Goal: Task Accomplishment & Management: Complete application form

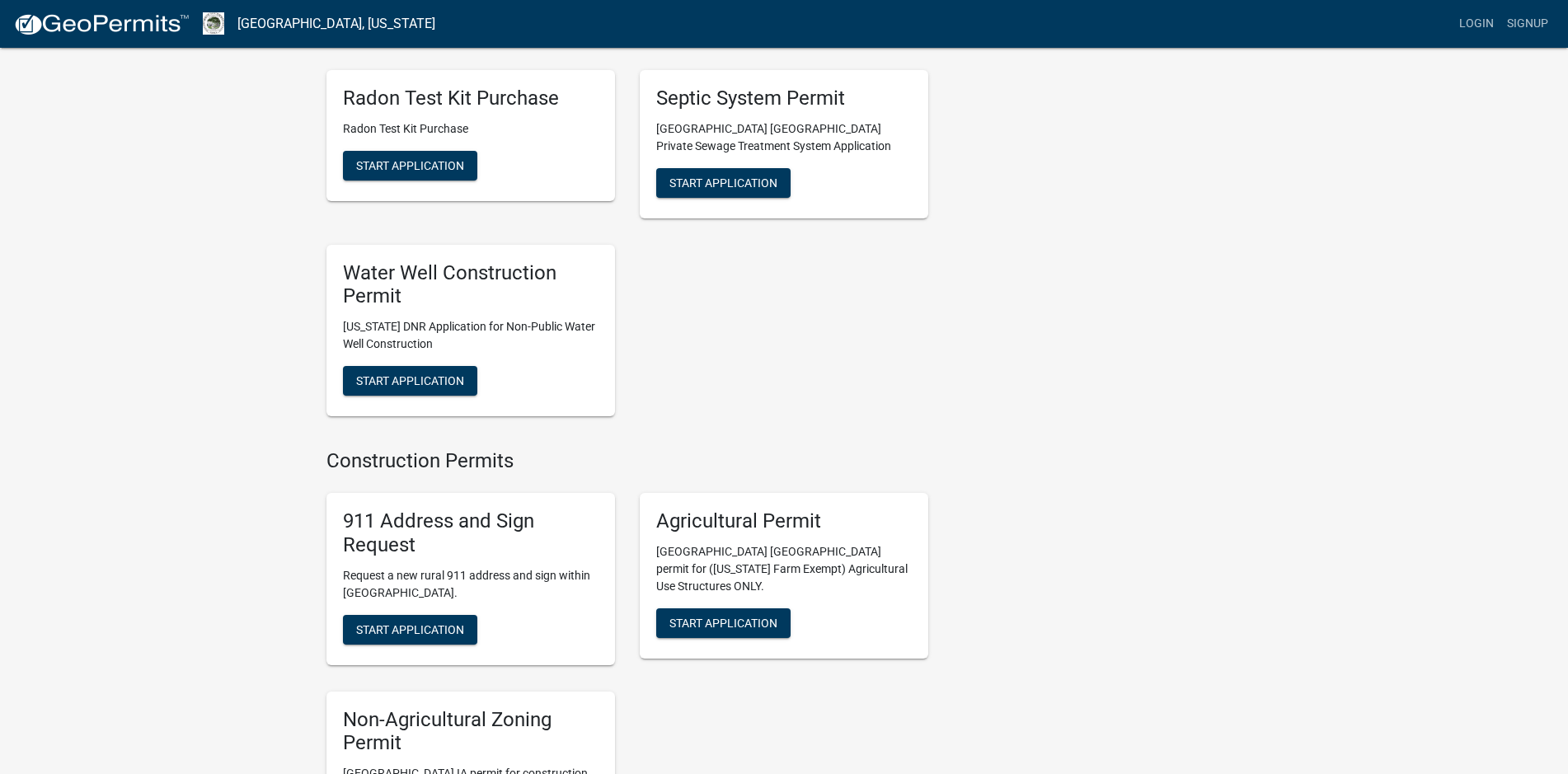
scroll to position [2102, 0]
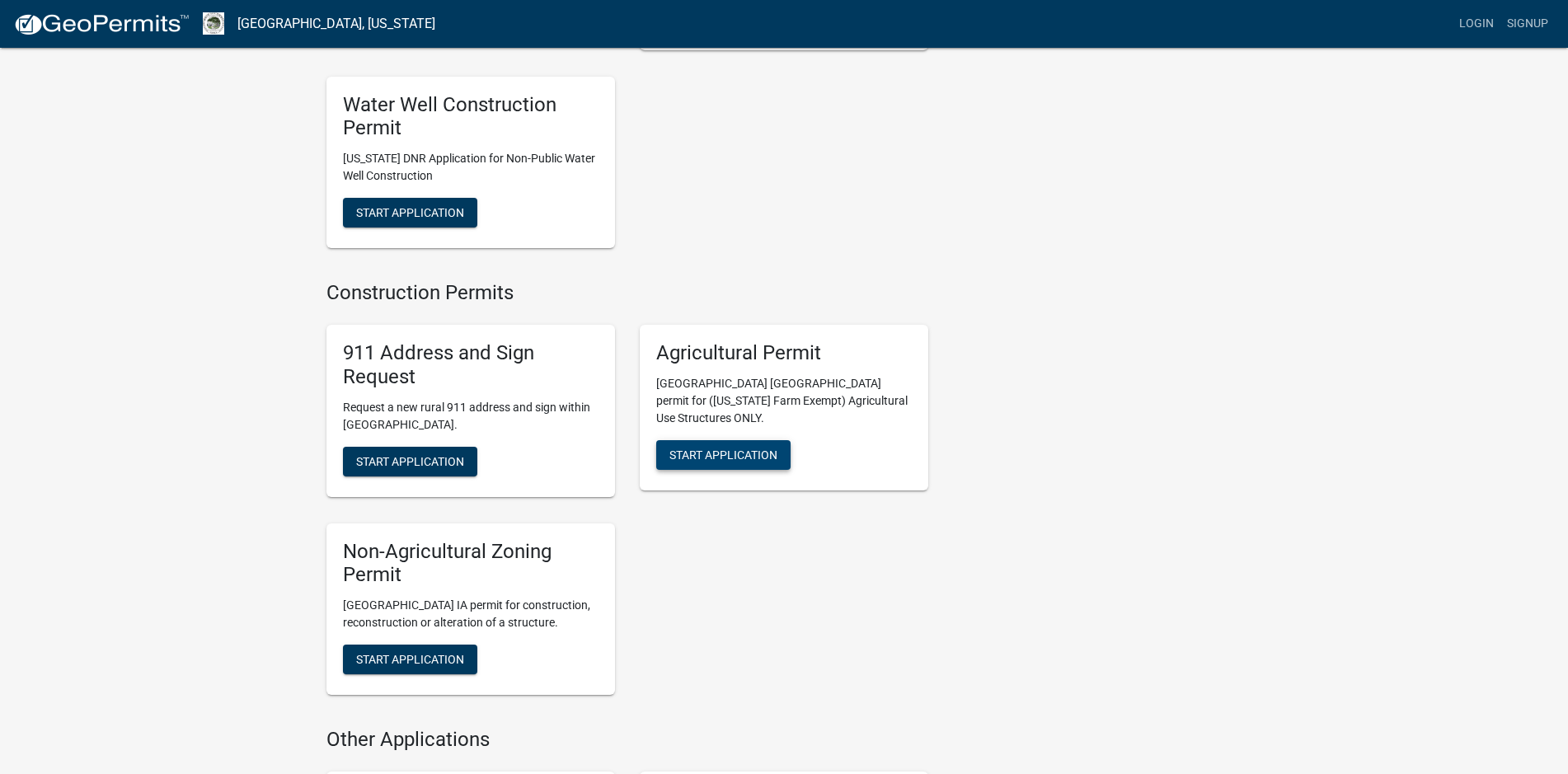
click at [741, 447] on span "Start Application" at bounding box center [723, 454] width 108 height 13
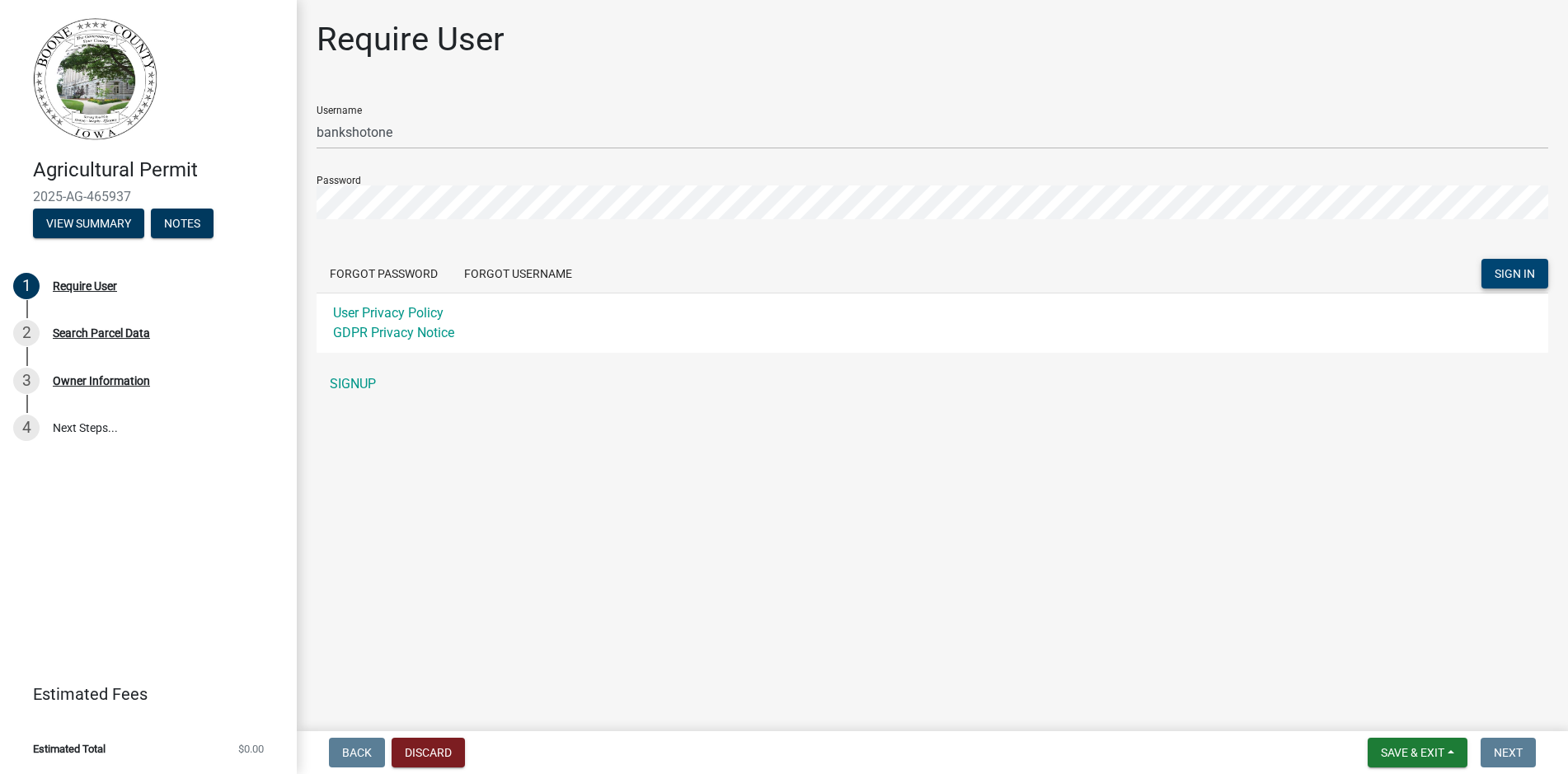
click at [1533, 277] on span "SIGN IN" at bounding box center [1514, 274] width 40 height 13
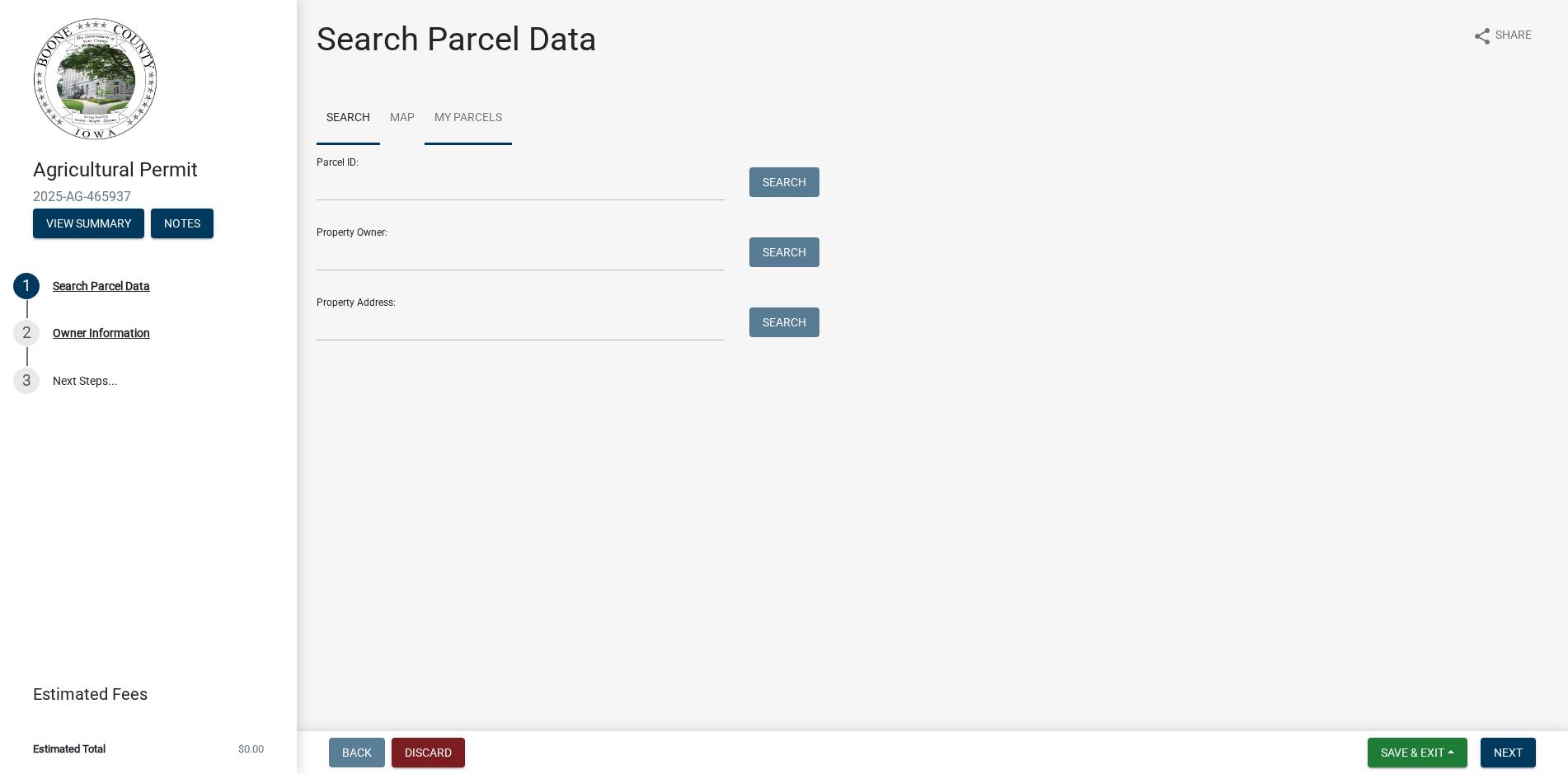
click at [467, 113] on link "My Parcels" at bounding box center [467, 118] width 87 height 53
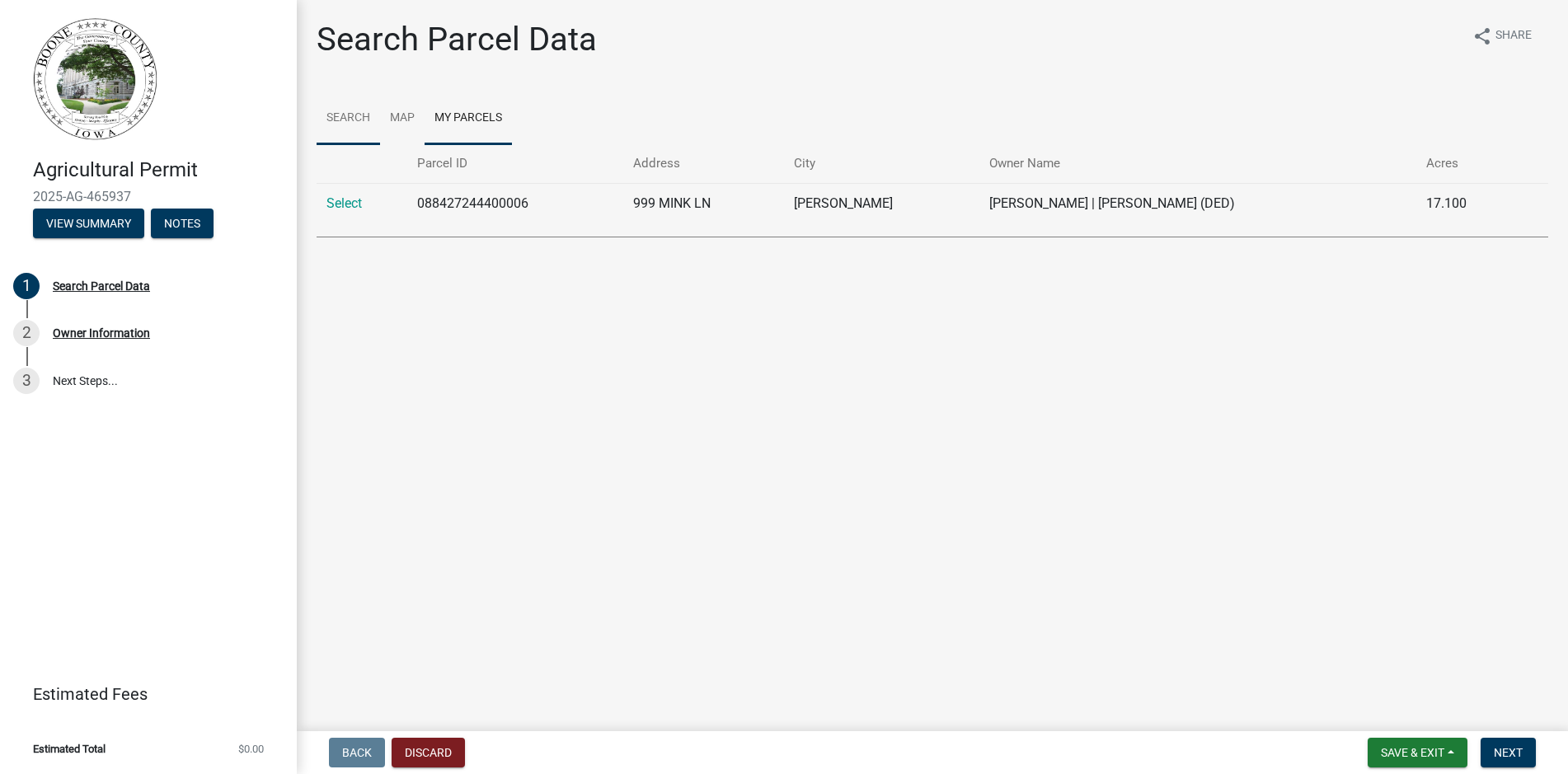
click at [355, 117] on link "Search" at bounding box center [348, 118] width 63 height 53
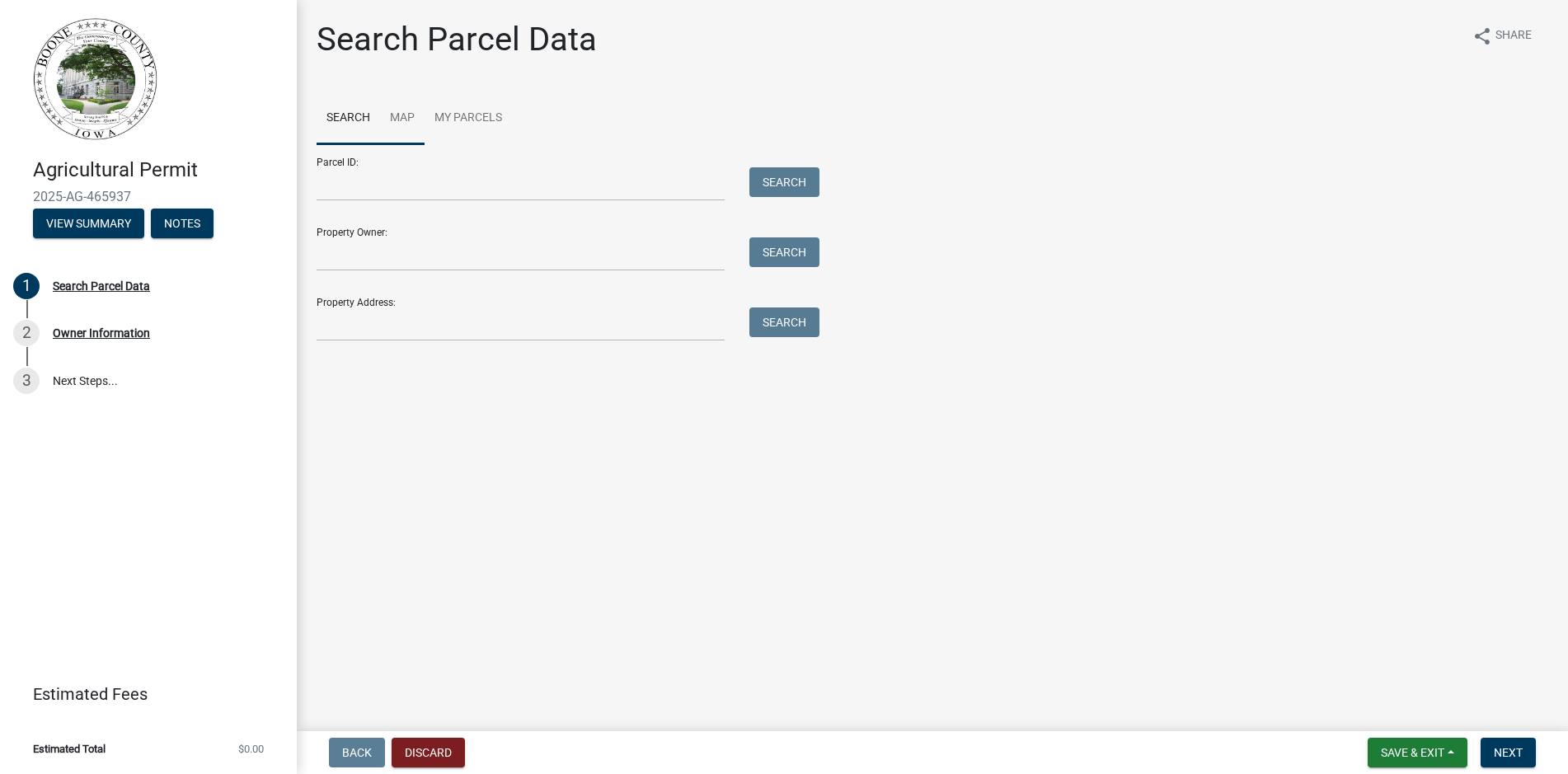
click at [396, 113] on link "Map" at bounding box center [402, 118] width 44 height 53
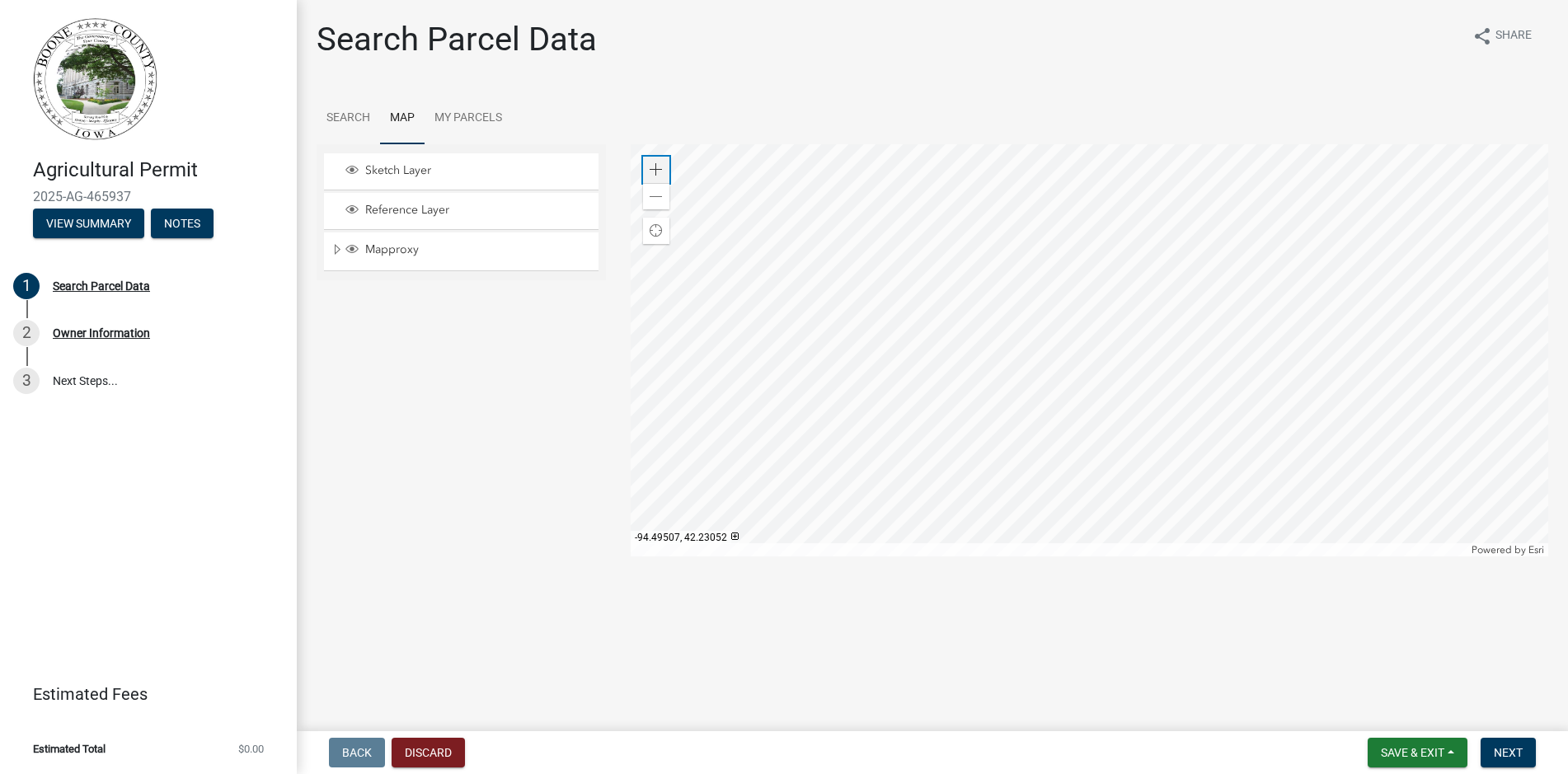
click at [654, 163] on div "Zoom in" at bounding box center [656, 171] width 27 height 27
click at [1117, 446] on div at bounding box center [1089, 351] width 918 height 412
click at [1014, 379] on div at bounding box center [1089, 351] width 918 height 412
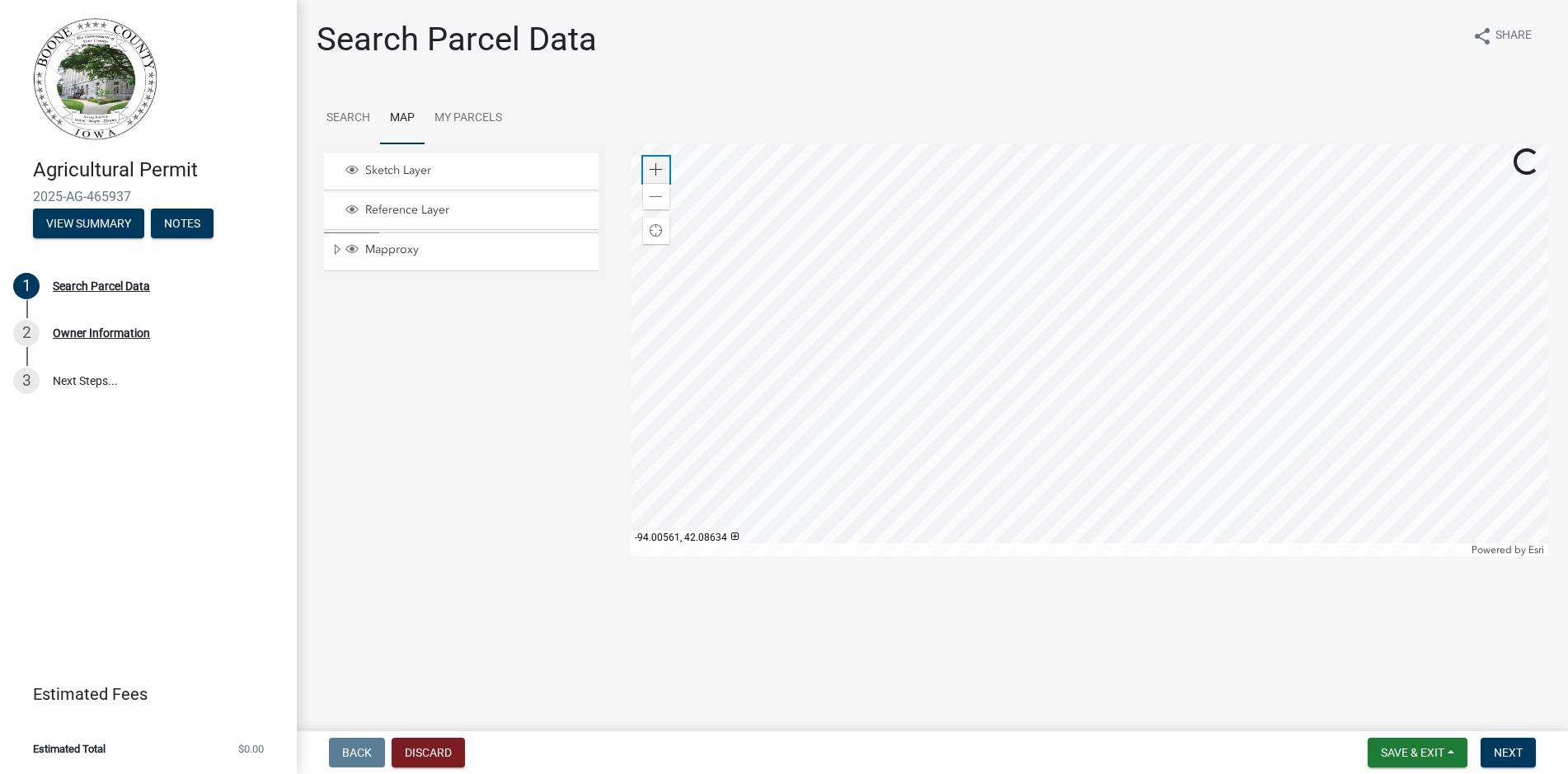
click at [652, 168] on span at bounding box center [656, 170] width 13 height 13
click at [1046, 376] on div at bounding box center [1089, 351] width 918 height 412
click at [1108, 437] on div at bounding box center [1089, 351] width 918 height 412
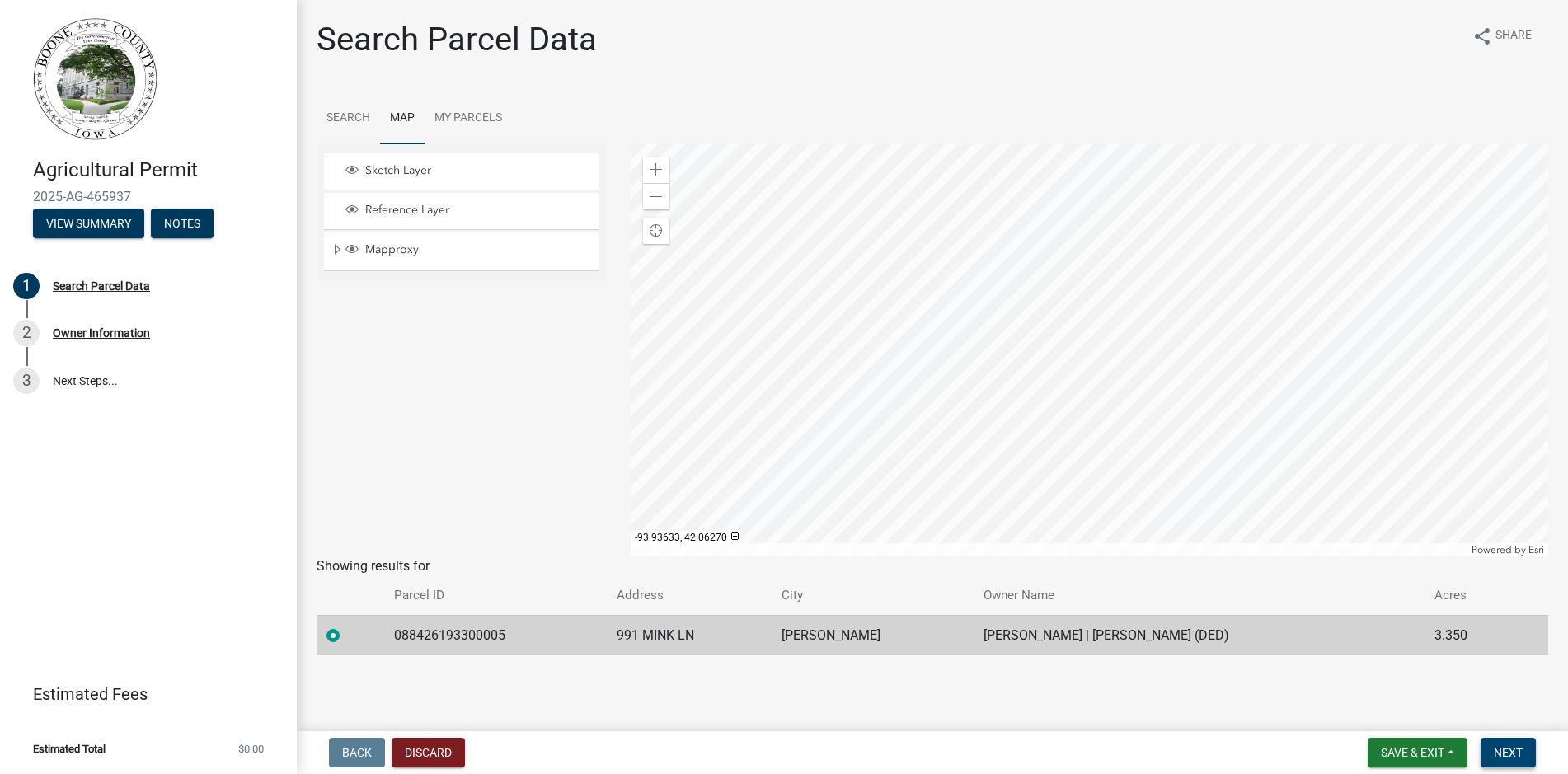
click at [1516, 751] on span "Next" at bounding box center [1508, 753] width 29 height 13
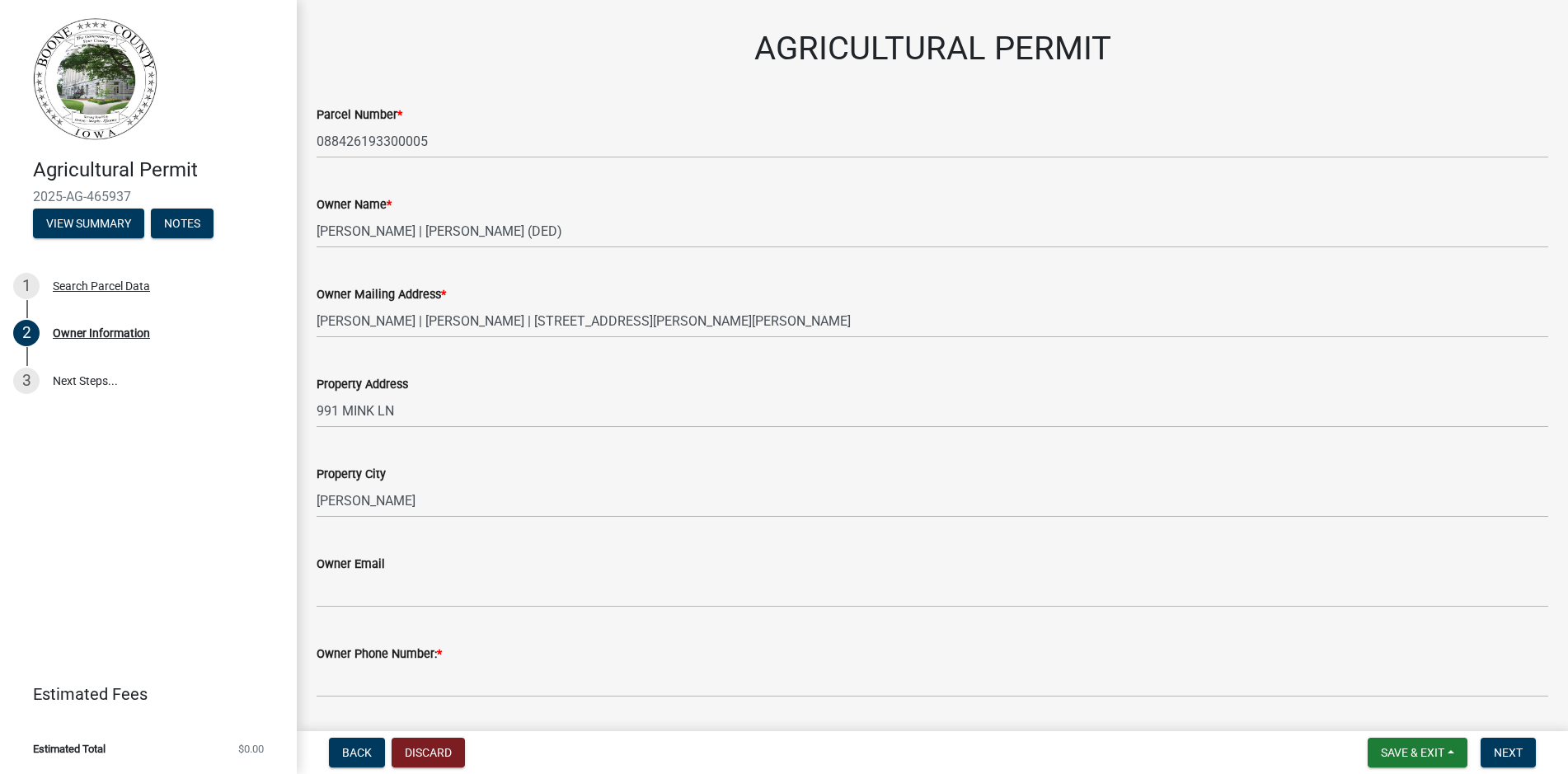
scroll to position [94, 0]
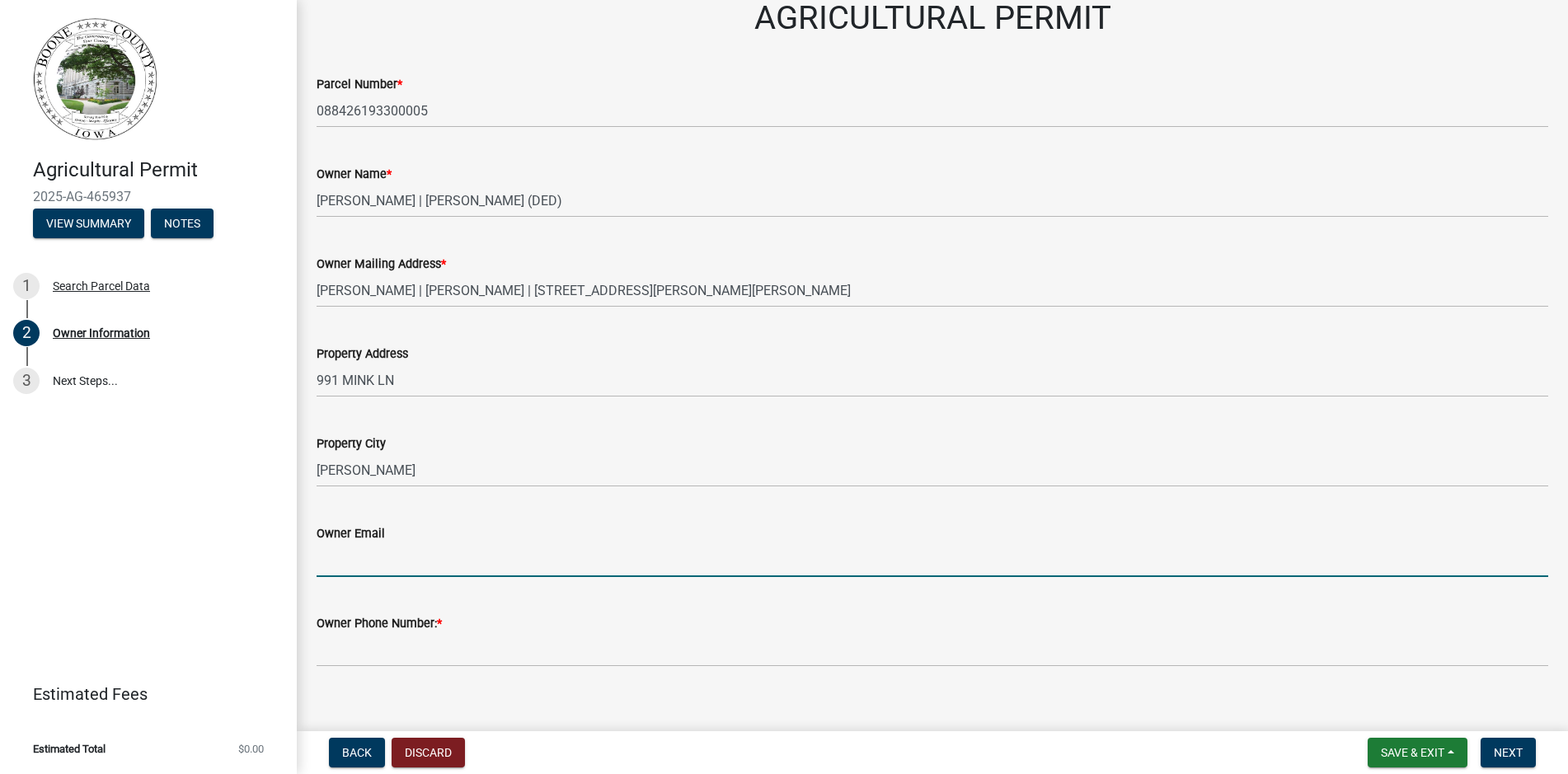
click at [439, 562] on input "Owner Email" at bounding box center [932, 559] width 1232 height 34
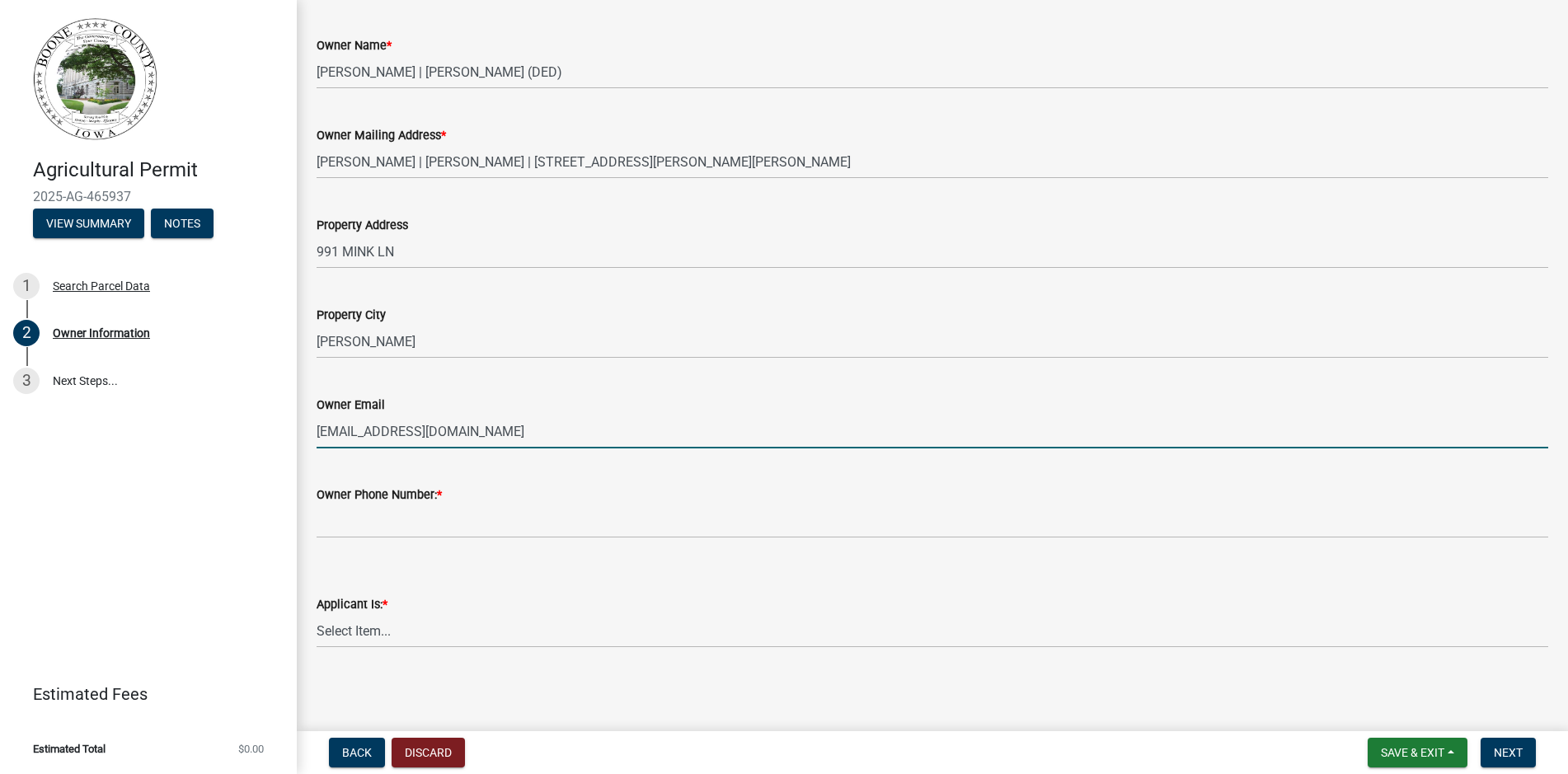
scroll to position [225, 0]
type input "bankshotone@yahoo.com"
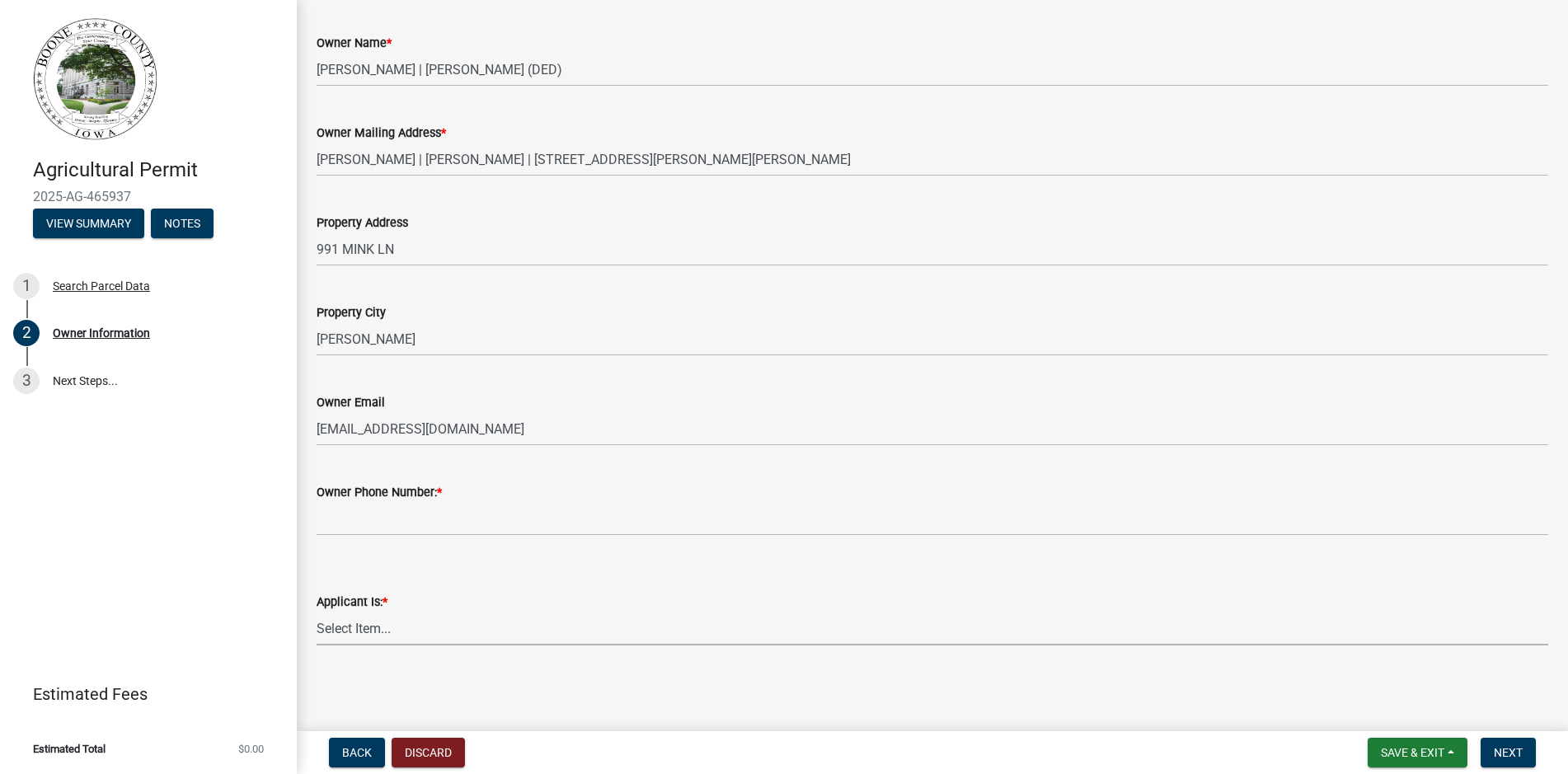
click at [316, 612] on select "Select Item... The Property Owner Other" at bounding box center [932, 628] width 1232 height 34
click option "The Property Owner" at bounding box center [0, 0] width 0 height 0
select select "650a486e-5396-4e5a-939d-0aff4f8b446d"
click at [1496, 753] on span "Next" at bounding box center [1508, 753] width 29 height 13
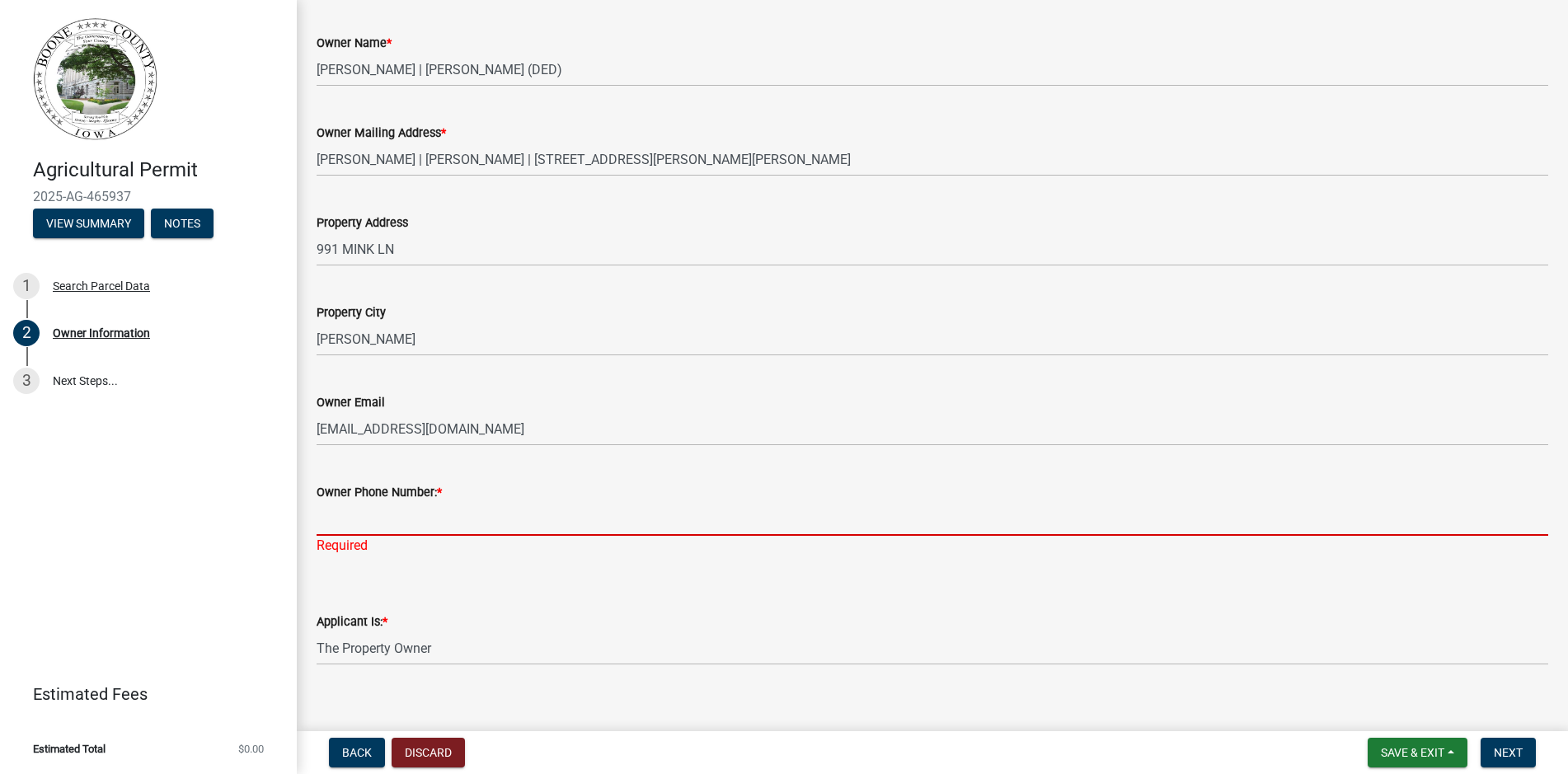
click at [481, 521] on input "Owner Phone Number: *" at bounding box center [932, 518] width 1232 height 34
click at [466, 515] on input "Owner Phone Number: *" at bounding box center [932, 518] width 1232 height 34
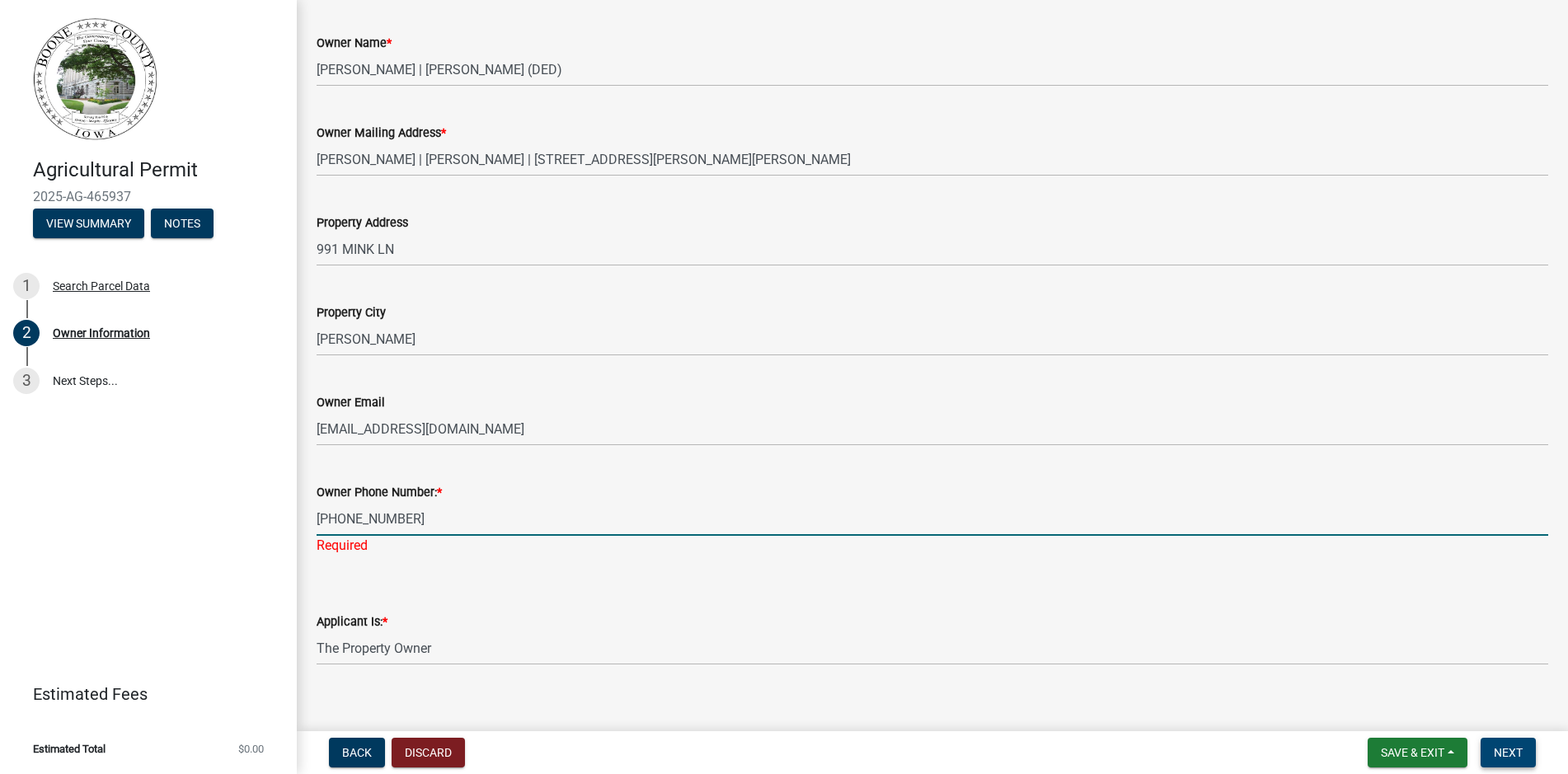
type input "515-230-3441"
click at [1511, 751] on span "Next" at bounding box center [1508, 753] width 29 height 13
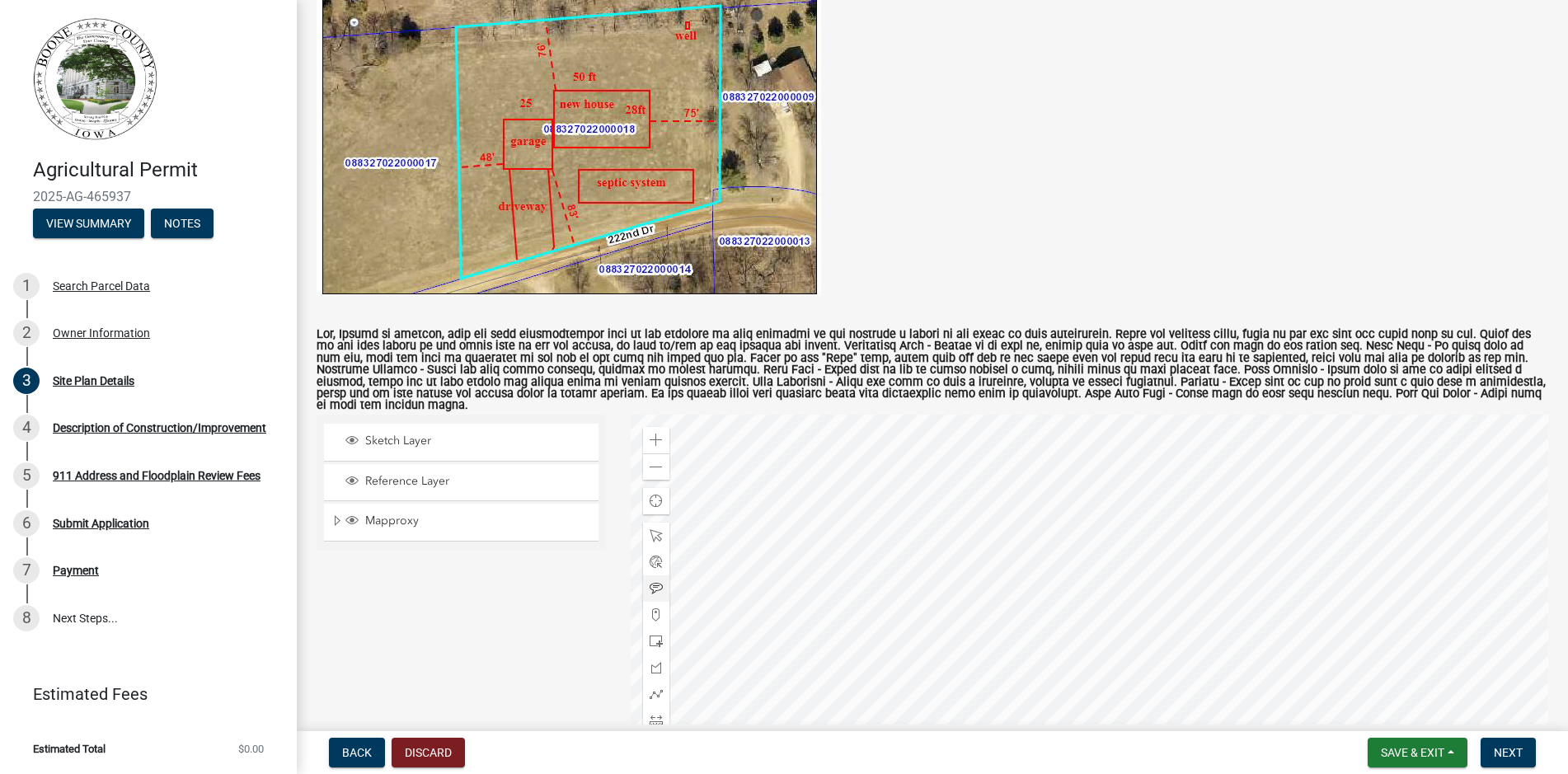
scroll to position [564, 0]
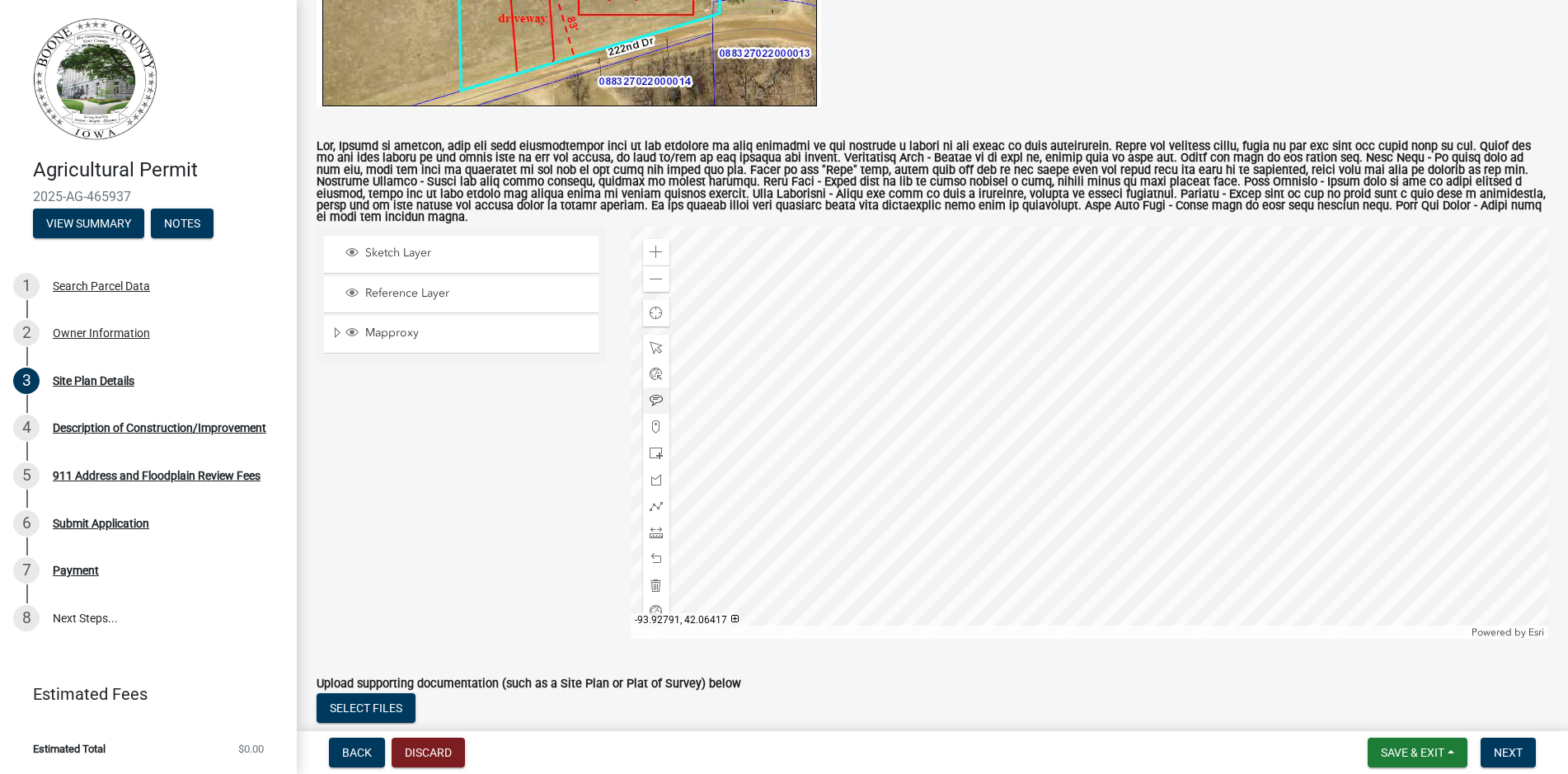
click at [907, 401] on div at bounding box center [1089, 433] width 918 height 412
click at [411, 255] on span "Sketch Layer" at bounding box center [477, 252] width 232 height 14
click at [925, 406] on div at bounding box center [1089, 433] width 918 height 412
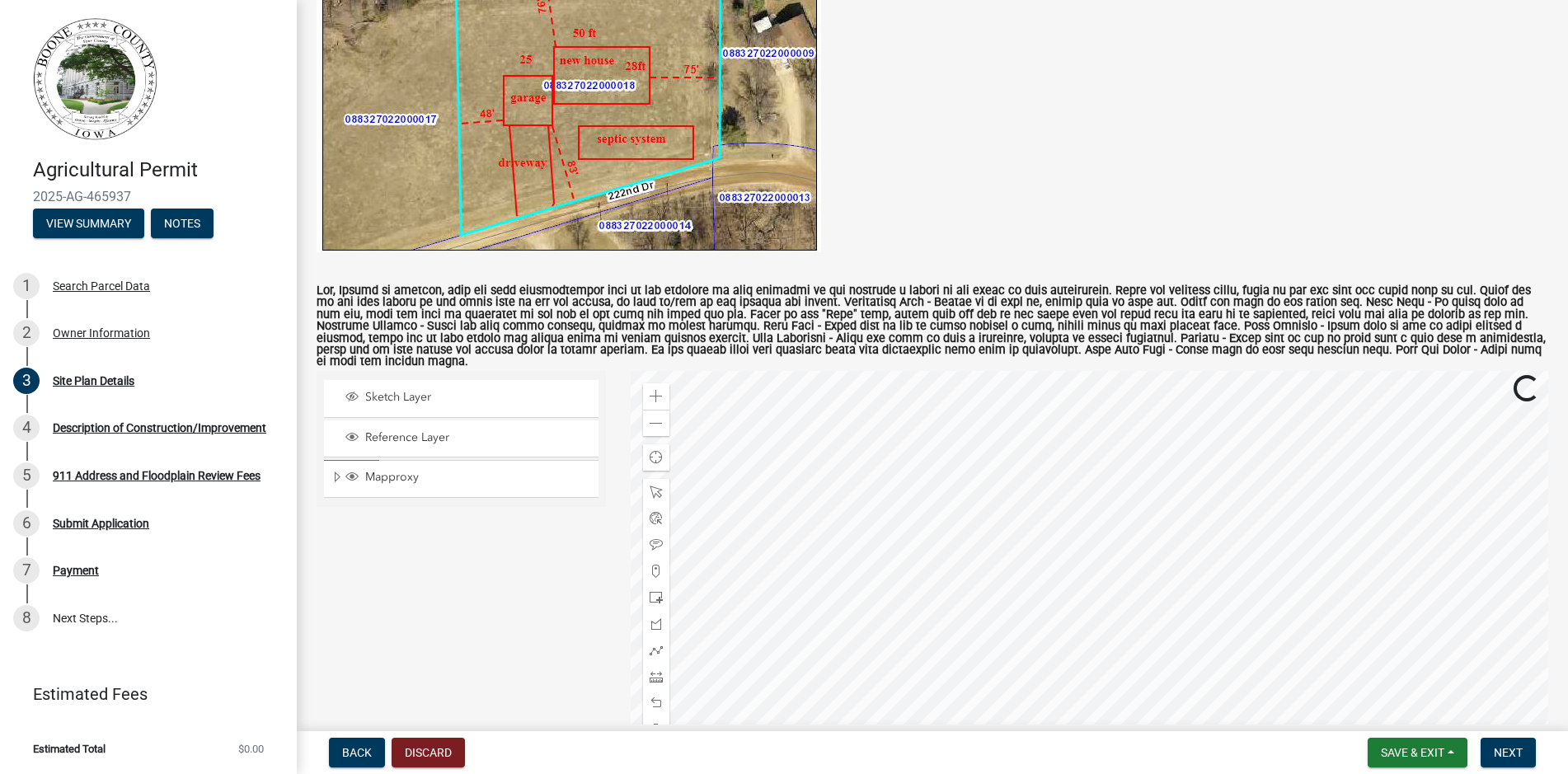
scroll to position [376, 0]
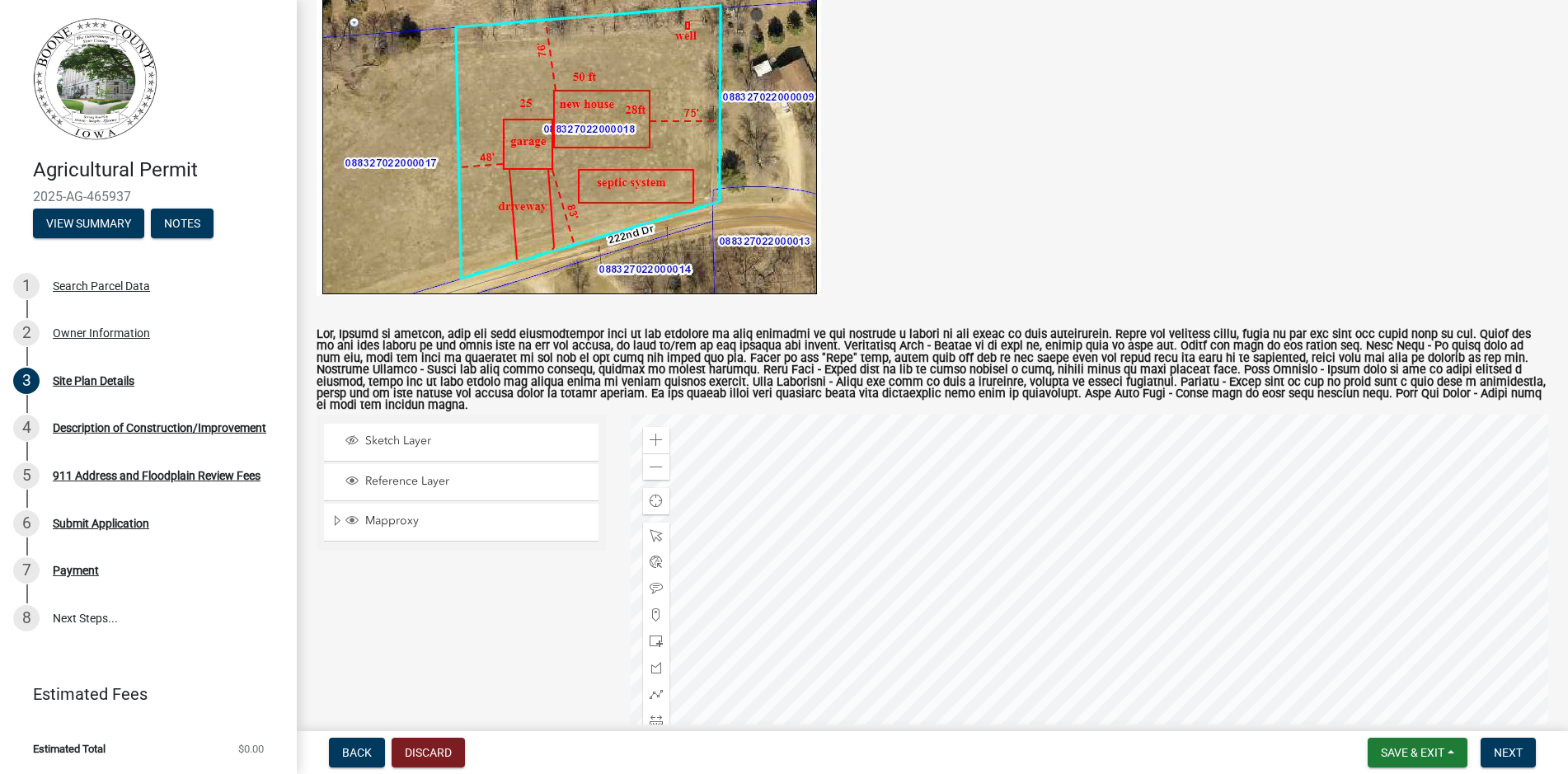
click at [921, 594] on div at bounding box center [1089, 621] width 918 height 412
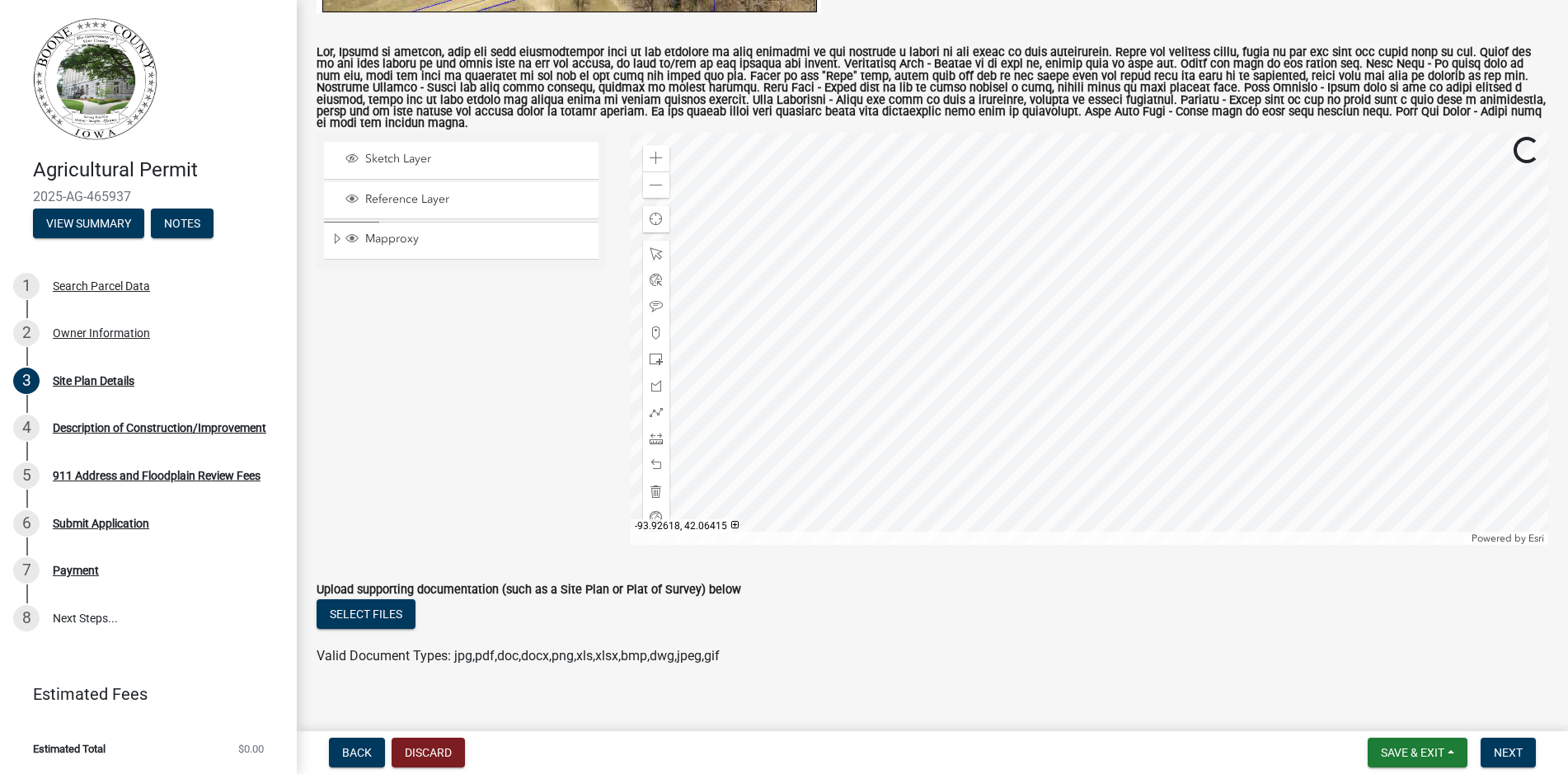
click at [1172, 399] on div at bounding box center [1089, 339] width 918 height 412
click at [1081, 428] on div at bounding box center [1089, 339] width 918 height 412
click at [352, 198] on span "Layer List" at bounding box center [352, 199] width 13 height 13
click at [1028, 417] on div at bounding box center [1089, 339] width 918 height 412
click at [399, 157] on span "Sketch Layer" at bounding box center [477, 158] width 232 height 14
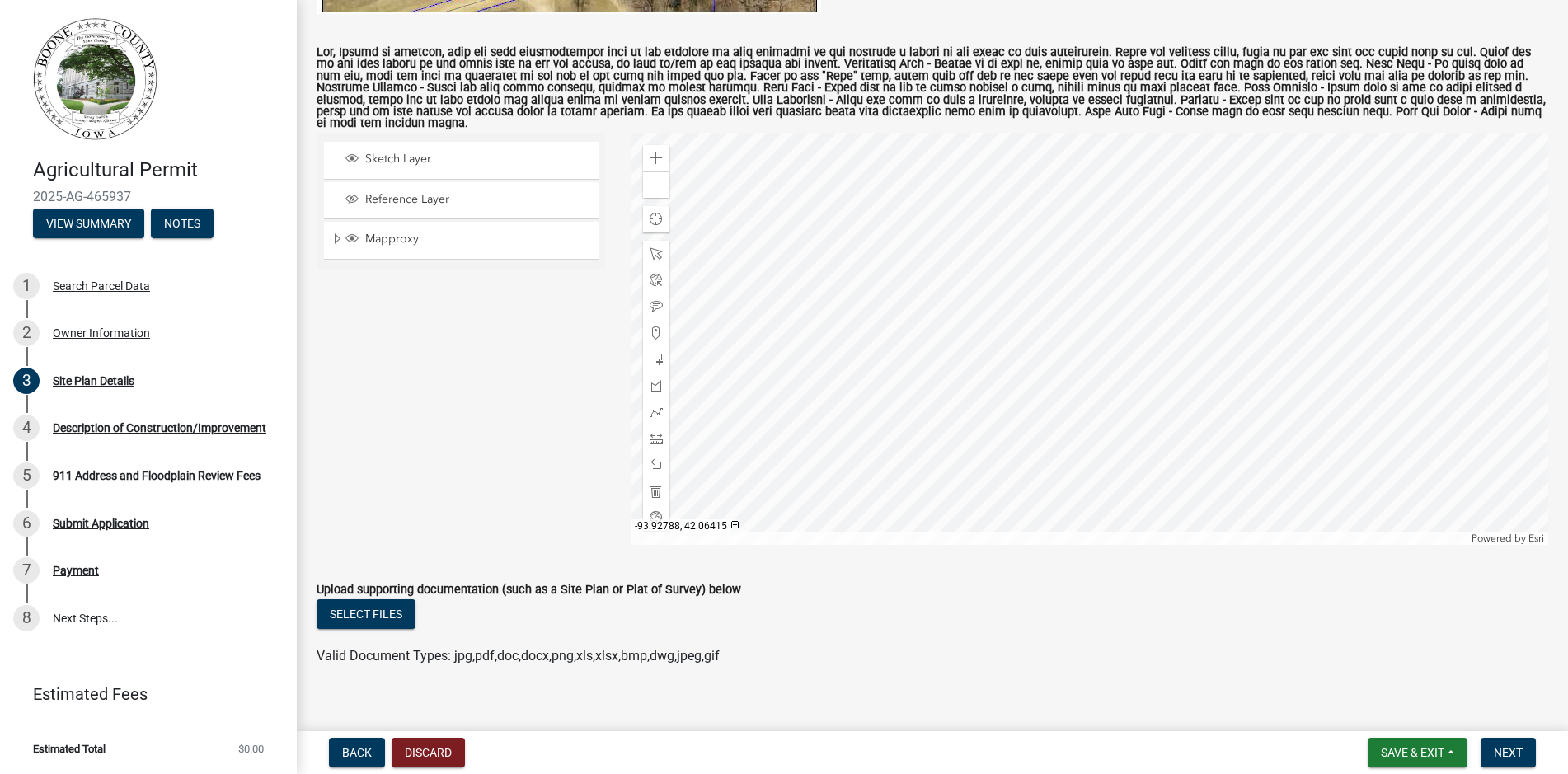
click at [1031, 408] on div at bounding box center [1089, 339] width 918 height 412
click at [652, 386] on span at bounding box center [656, 386] width 13 height 13
click at [1039, 413] on div at bounding box center [1089, 339] width 918 height 412
click at [1037, 408] on div at bounding box center [1089, 339] width 918 height 412
click at [1071, 408] on div at bounding box center [1089, 339] width 918 height 412
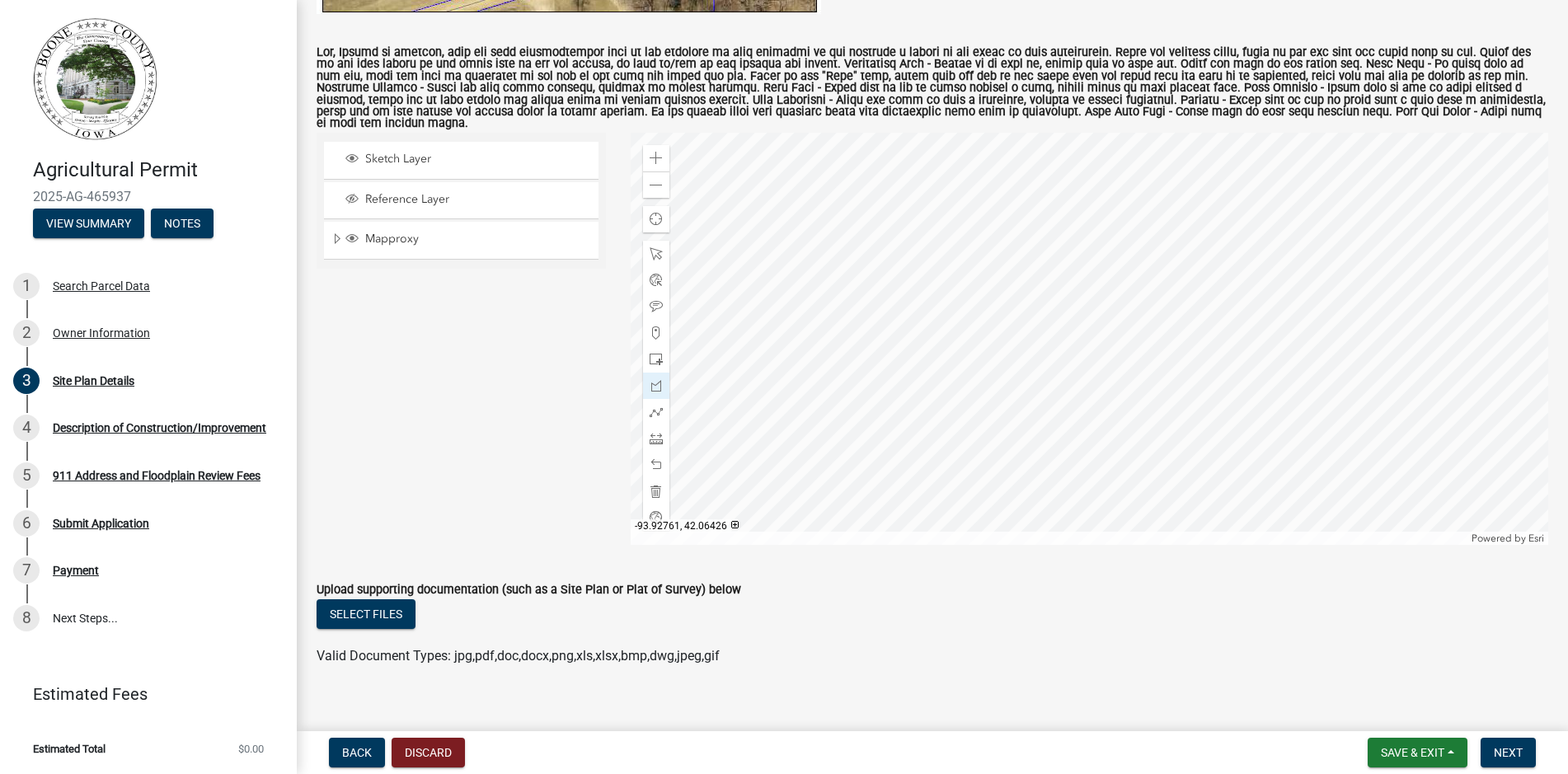
click at [1068, 390] on div at bounding box center [1089, 339] width 918 height 412
click at [1072, 389] on div at bounding box center [1089, 339] width 918 height 412
click at [1054, 391] on div at bounding box center [1089, 339] width 918 height 412
click at [1100, 415] on div at bounding box center [1089, 339] width 918 height 412
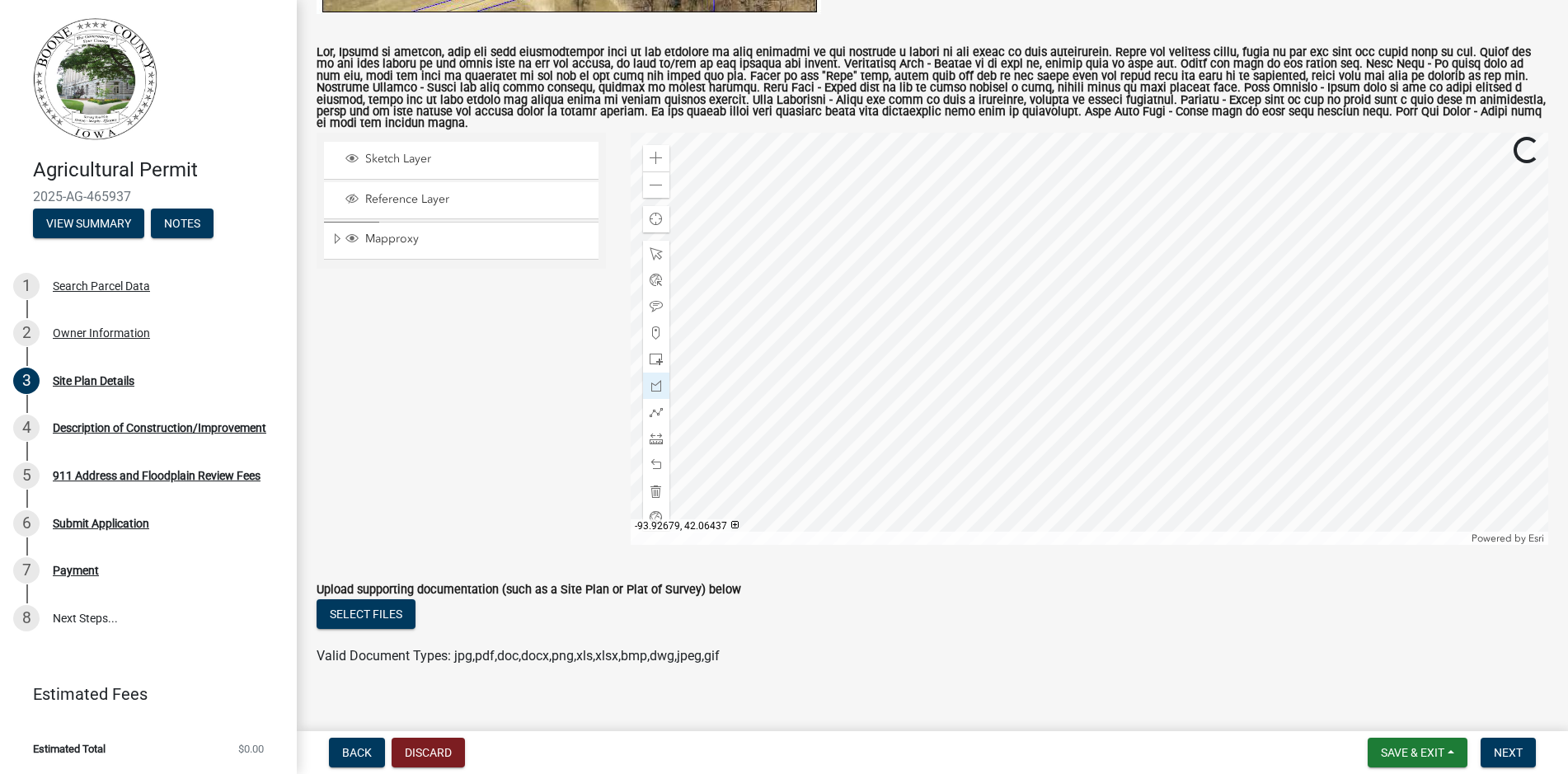
click at [1154, 364] on div at bounding box center [1089, 339] width 918 height 412
click at [774, 336] on div at bounding box center [1089, 339] width 918 height 412
click at [653, 493] on span at bounding box center [656, 491] width 13 height 13
click at [1050, 404] on div at bounding box center [1089, 339] width 918 height 412
click at [1085, 404] on div at bounding box center [1089, 339] width 918 height 412
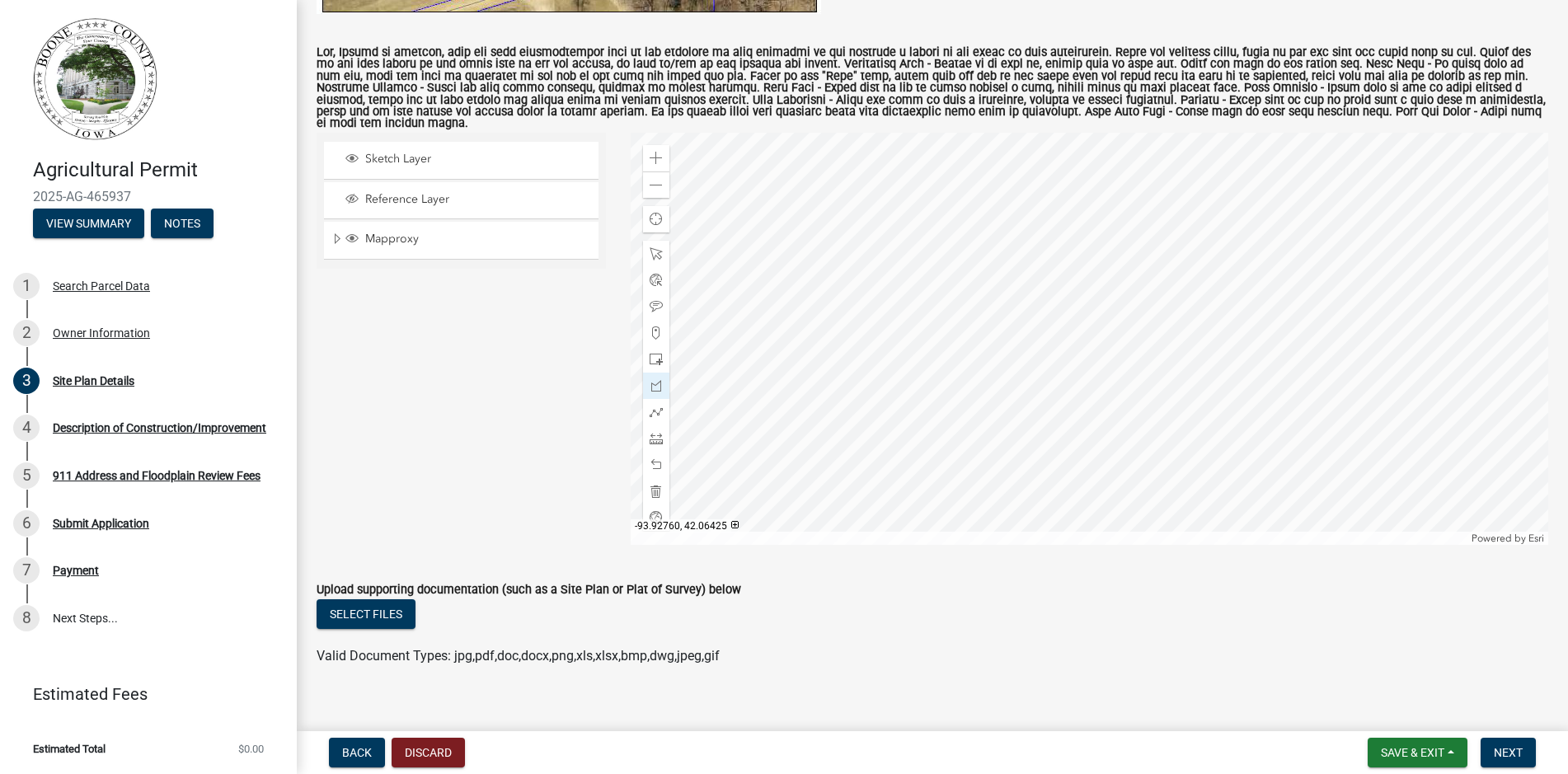
click at [1084, 385] on div at bounding box center [1089, 339] width 918 height 412
click at [1048, 385] on div at bounding box center [1089, 339] width 918 height 412
click at [1050, 405] on div at bounding box center [1089, 339] width 918 height 412
click at [1052, 403] on div at bounding box center [1089, 339] width 918 height 412
click at [1100, 653] on div "Valid Document Types: jpg,pdf,doc,docx,png,xls,xlsx,bmp,dwg,jpeg,gif" at bounding box center [933, 656] width 1257 height 20
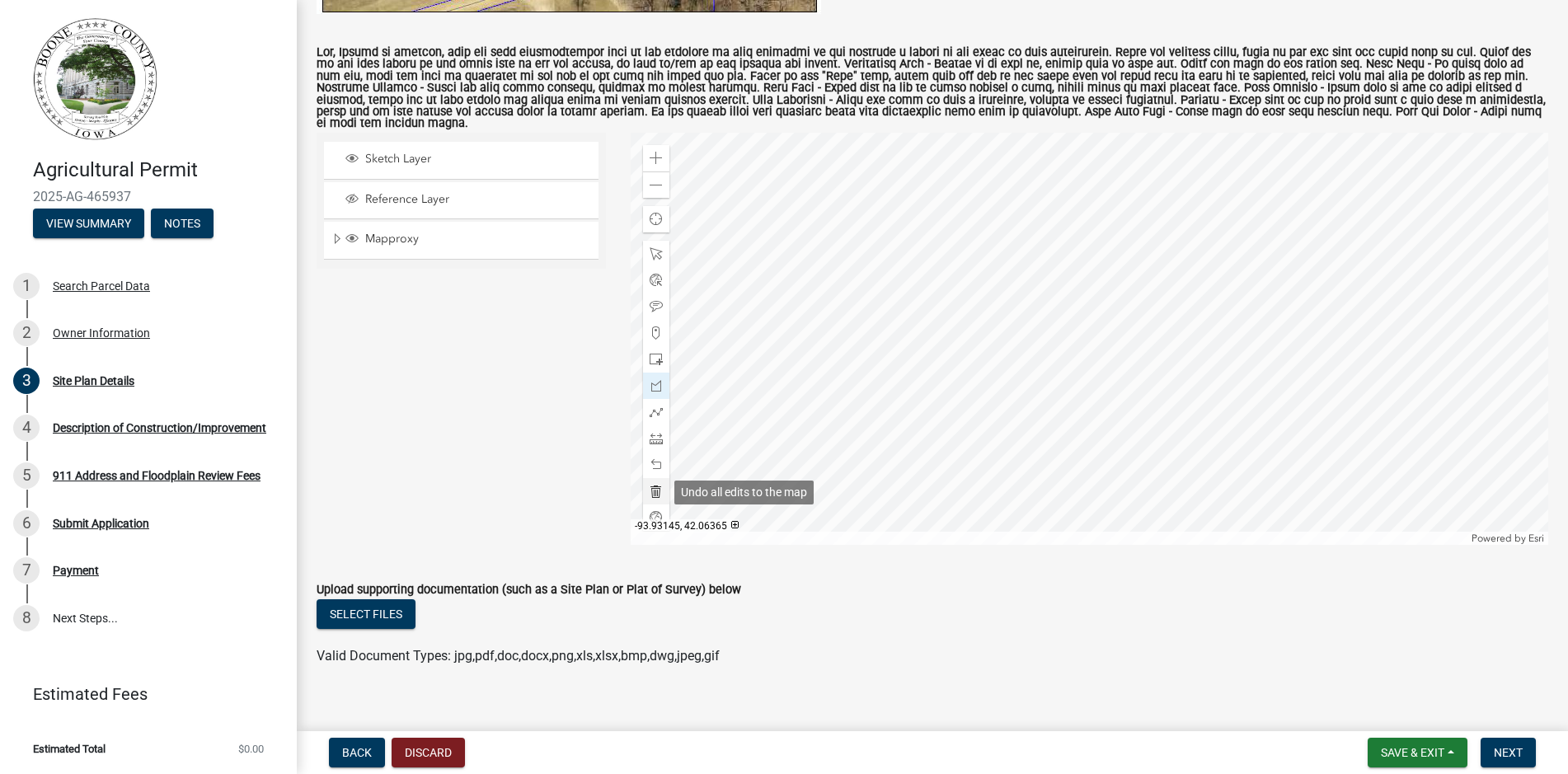
click at [652, 485] on div at bounding box center [656, 491] width 27 height 27
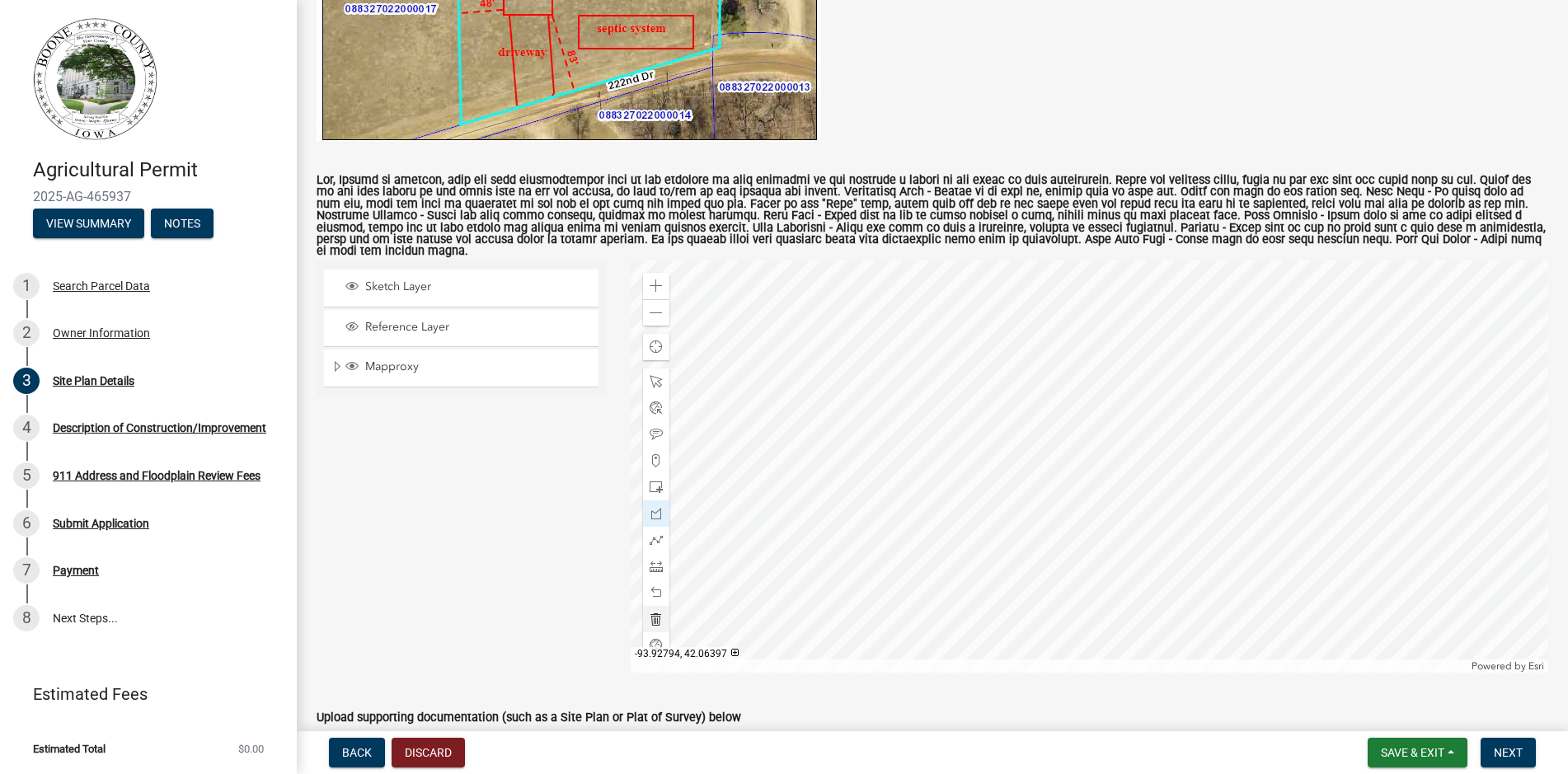
scroll to position [564, 0]
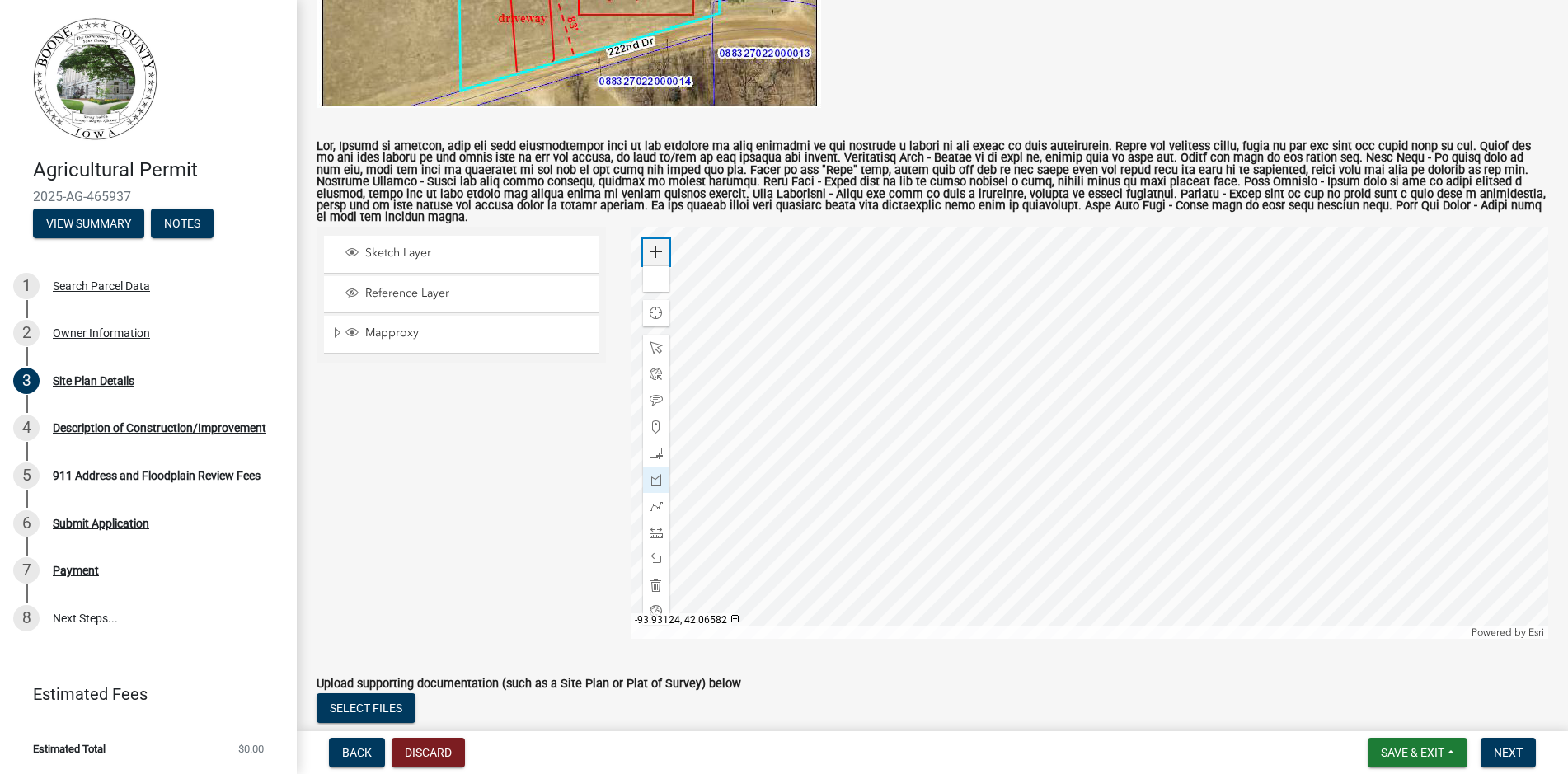
click at [659, 249] on span at bounding box center [656, 252] width 13 height 13
click at [1038, 236] on div at bounding box center [1089, 433] width 918 height 412
click at [655, 448] on span at bounding box center [656, 453] width 13 height 13
click at [926, 404] on div at bounding box center [1089, 433] width 918 height 412
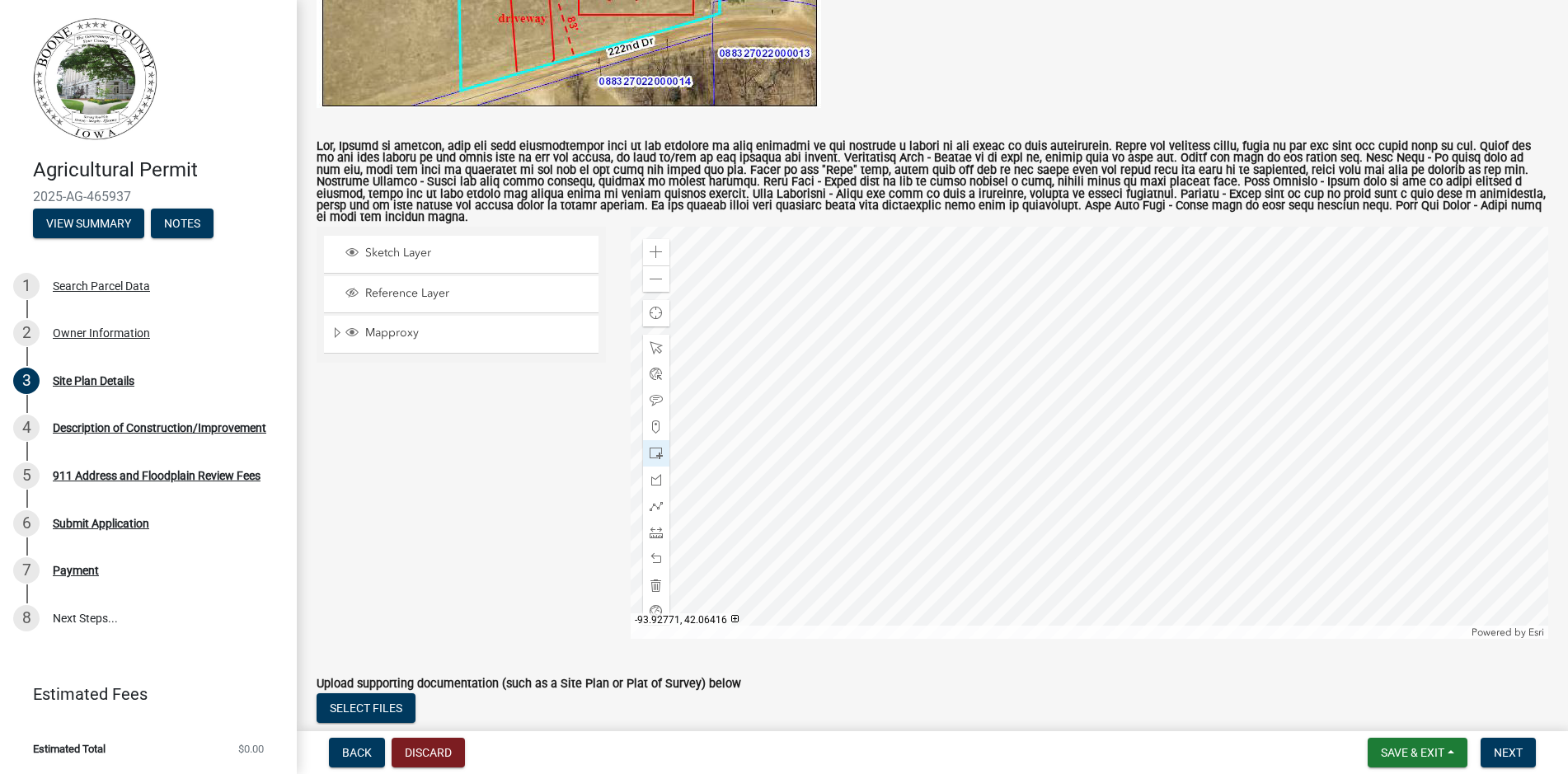
click at [1036, 393] on div at bounding box center [1089, 433] width 918 height 412
click at [974, 438] on div at bounding box center [1089, 433] width 918 height 412
click at [660, 580] on span at bounding box center [656, 585] width 13 height 13
click at [975, 358] on div at bounding box center [1089, 433] width 918 height 412
click at [1039, 435] on div at bounding box center [1089, 433] width 918 height 412
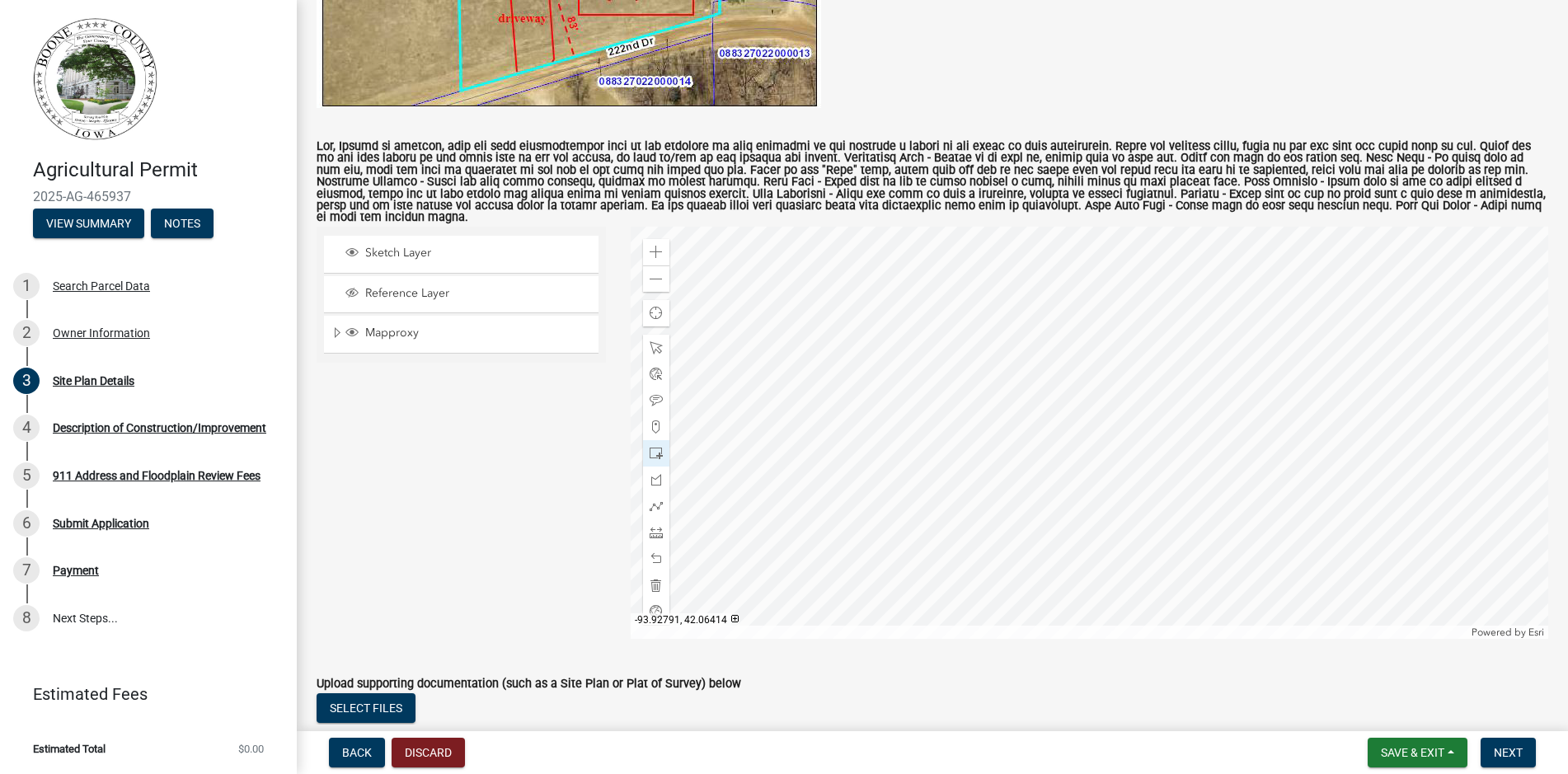
click at [1026, 434] on div at bounding box center [1089, 433] width 918 height 412
click at [656, 448] on span at bounding box center [656, 453] width 13 height 13
click at [1032, 440] on div at bounding box center [1089, 433] width 918 height 412
click at [1148, 396] on div at bounding box center [1089, 433] width 918 height 412
click at [1159, 388] on div at bounding box center [1089, 433] width 918 height 412
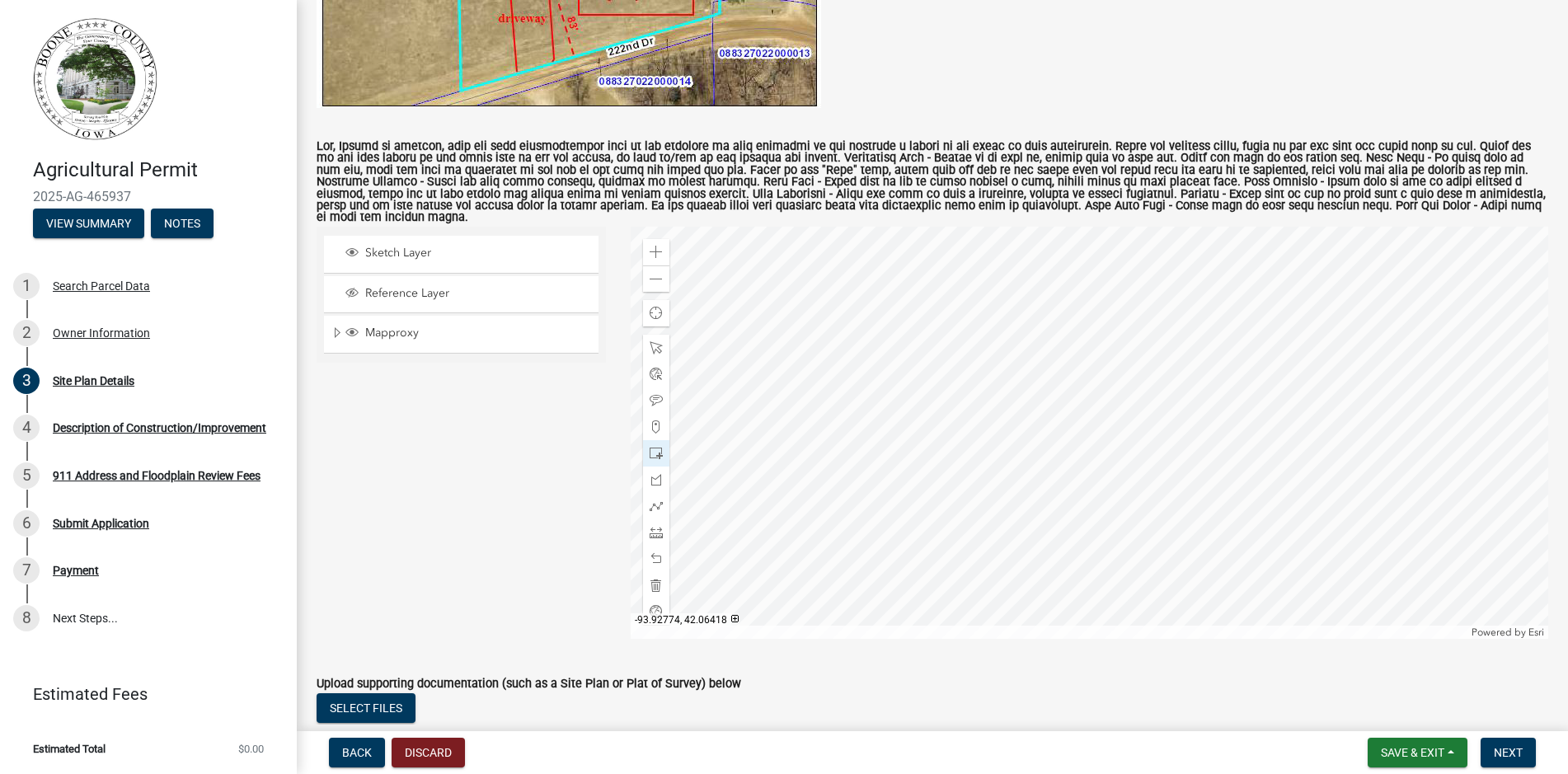
click at [1123, 403] on div at bounding box center [1089, 433] width 918 height 412
click at [659, 582] on span at bounding box center [656, 585] width 13 height 13
click at [653, 452] on span at bounding box center [656, 453] width 13 height 13
click at [1073, 399] on div at bounding box center [1089, 433] width 918 height 412
click at [988, 533] on div at bounding box center [1089, 433] width 918 height 412
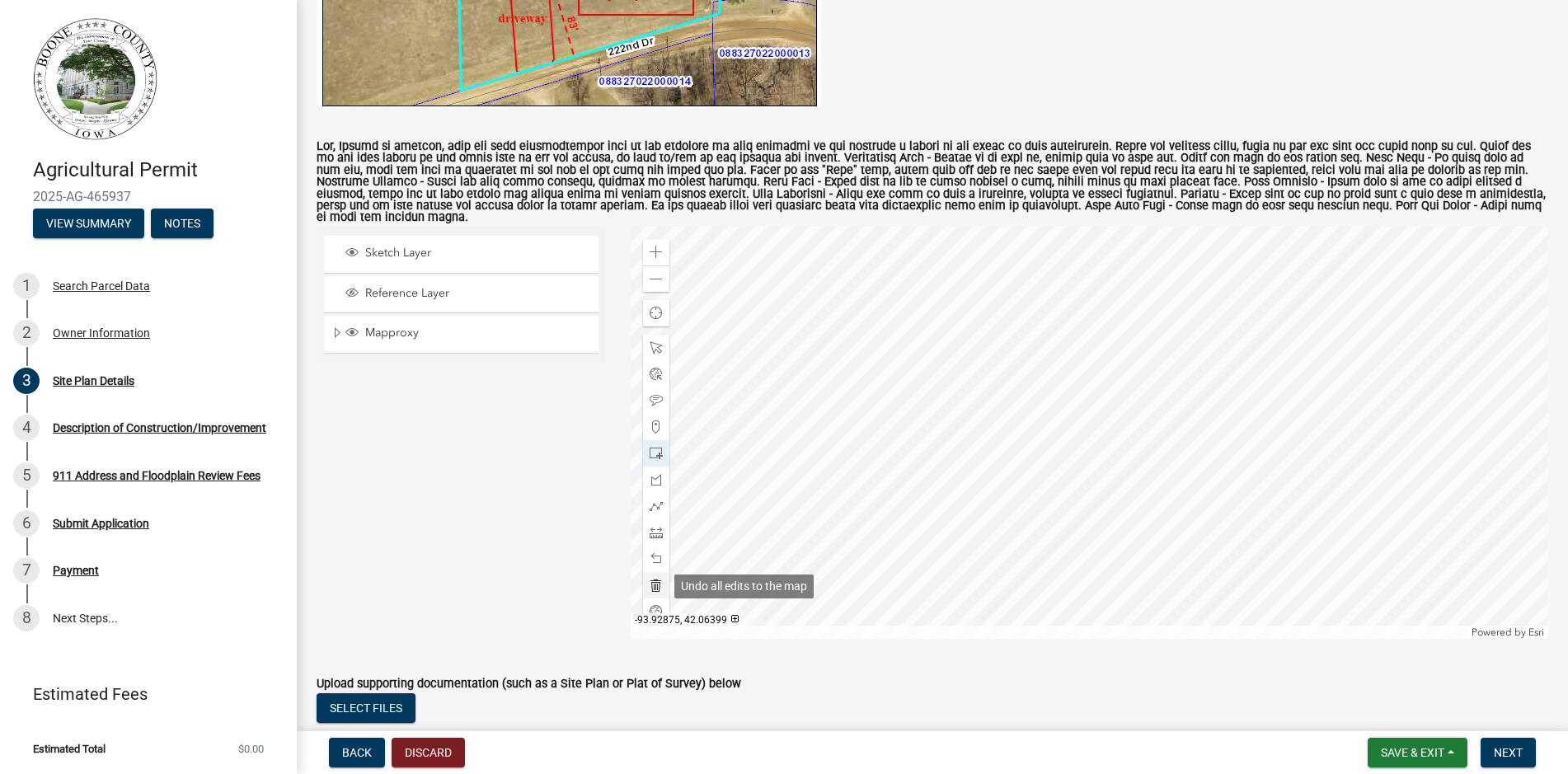
click at [648, 585] on div at bounding box center [656, 585] width 27 height 27
click at [653, 504] on span at bounding box center [656, 507] width 13 height 13
click at [961, 463] on div at bounding box center [1089, 433] width 918 height 412
click at [945, 459] on div at bounding box center [1089, 433] width 918 height 412
click at [1002, 461] on div at bounding box center [1089, 433] width 918 height 412
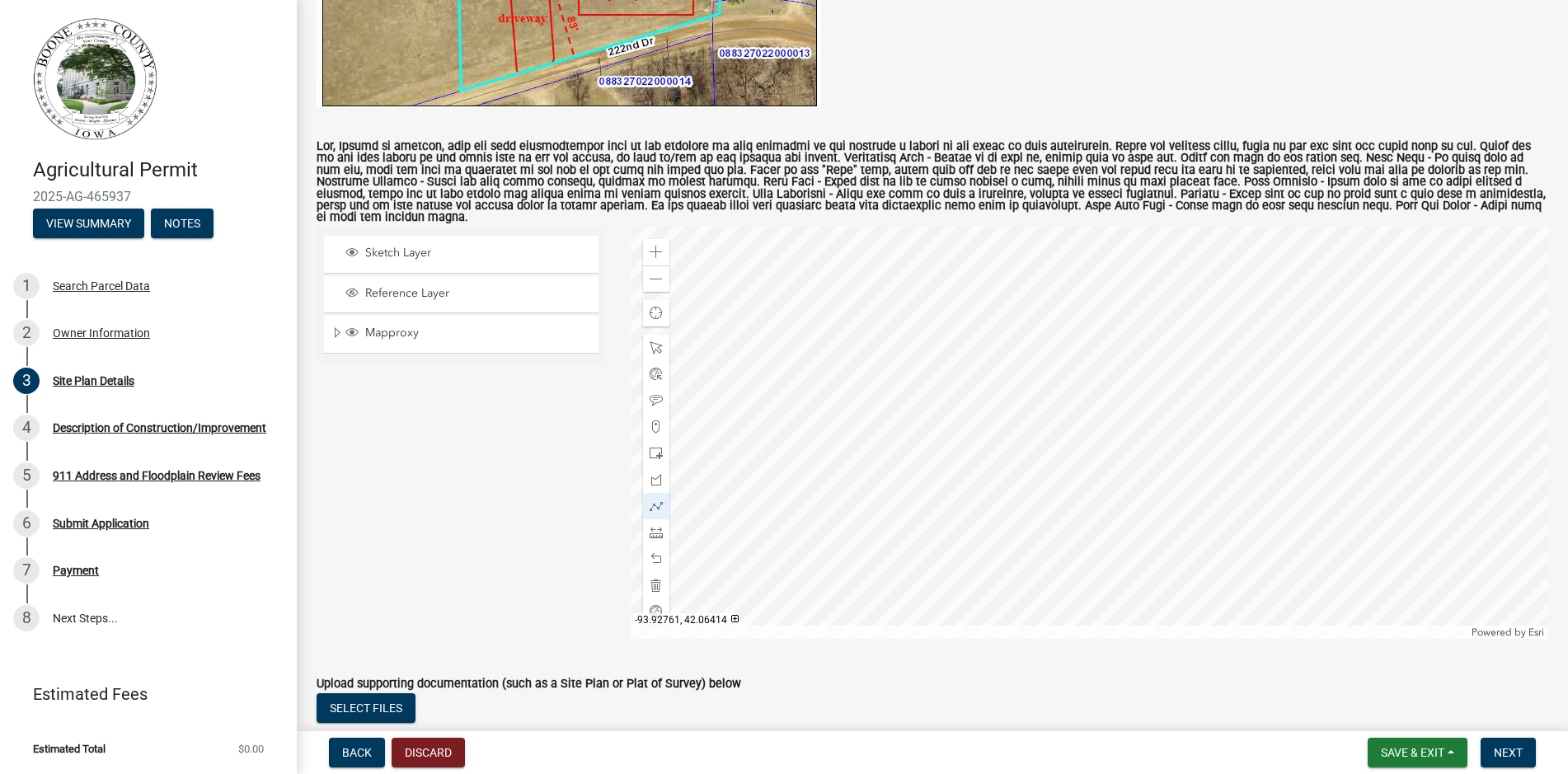
click at [1123, 461] on div at bounding box center [1089, 433] width 918 height 412
click at [1121, 391] on div at bounding box center [1089, 433] width 918 height 412
click at [988, 391] on div at bounding box center [1089, 433] width 918 height 412
click at [988, 460] on div at bounding box center [1089, 433] width 918 height 412
click at [987, 461] on div at bounding box center [1089, 433] width 918 height 412
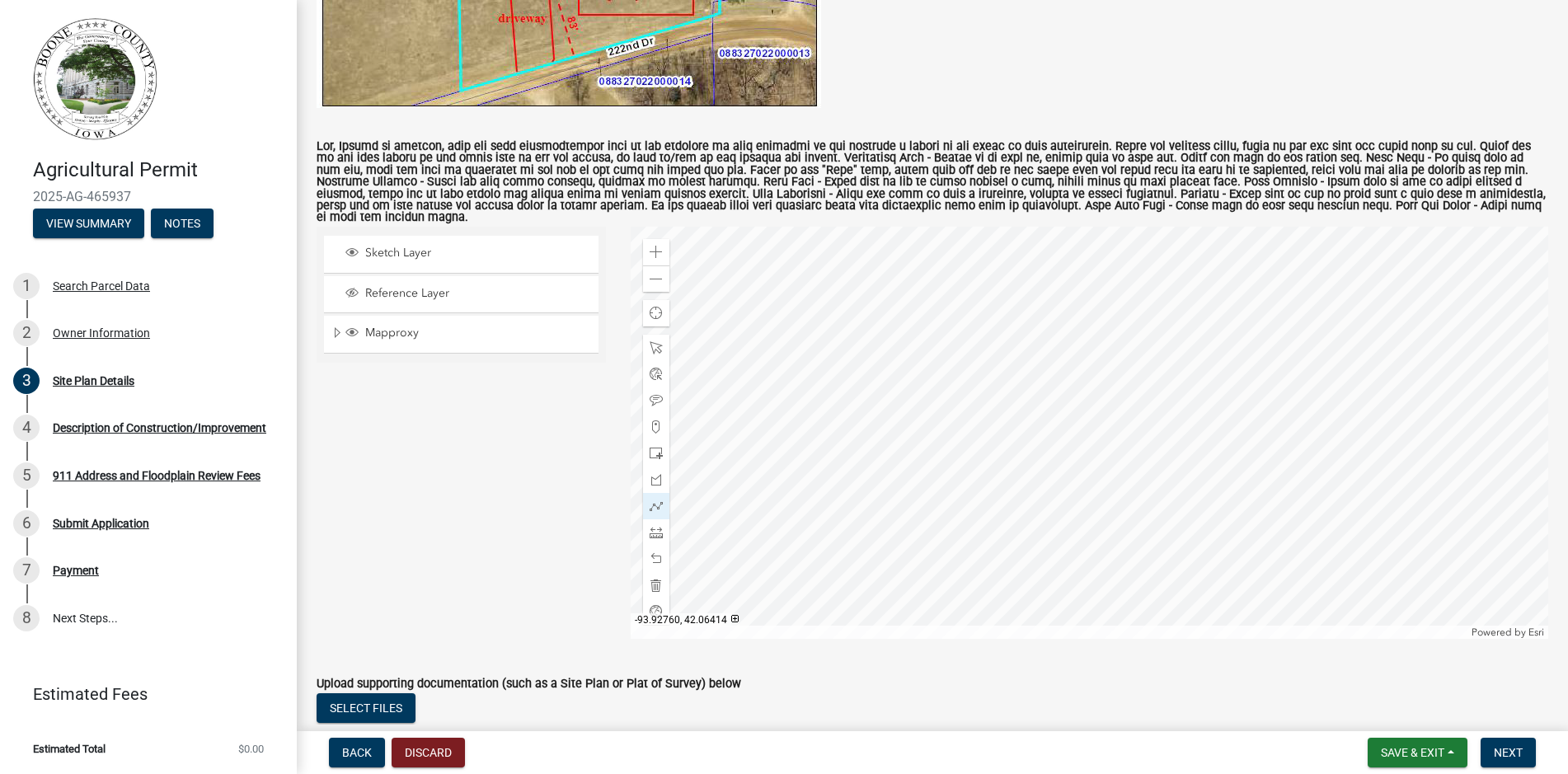
click at [1142, 459] on div at bounding box center [1089, 433] width 918 height 412
click at [1155, 462] on div at bounding box center [1089, 433] width 918 height 412
click at [1151, 460] on div at bounding box center [1089, 433] width 918 height 412
click at [1174, 461] on div at bounding box center [1089, 433] width 918 height 412
click at [1169, 429] on div at bounding box center [1089, 433] width 918 height 412
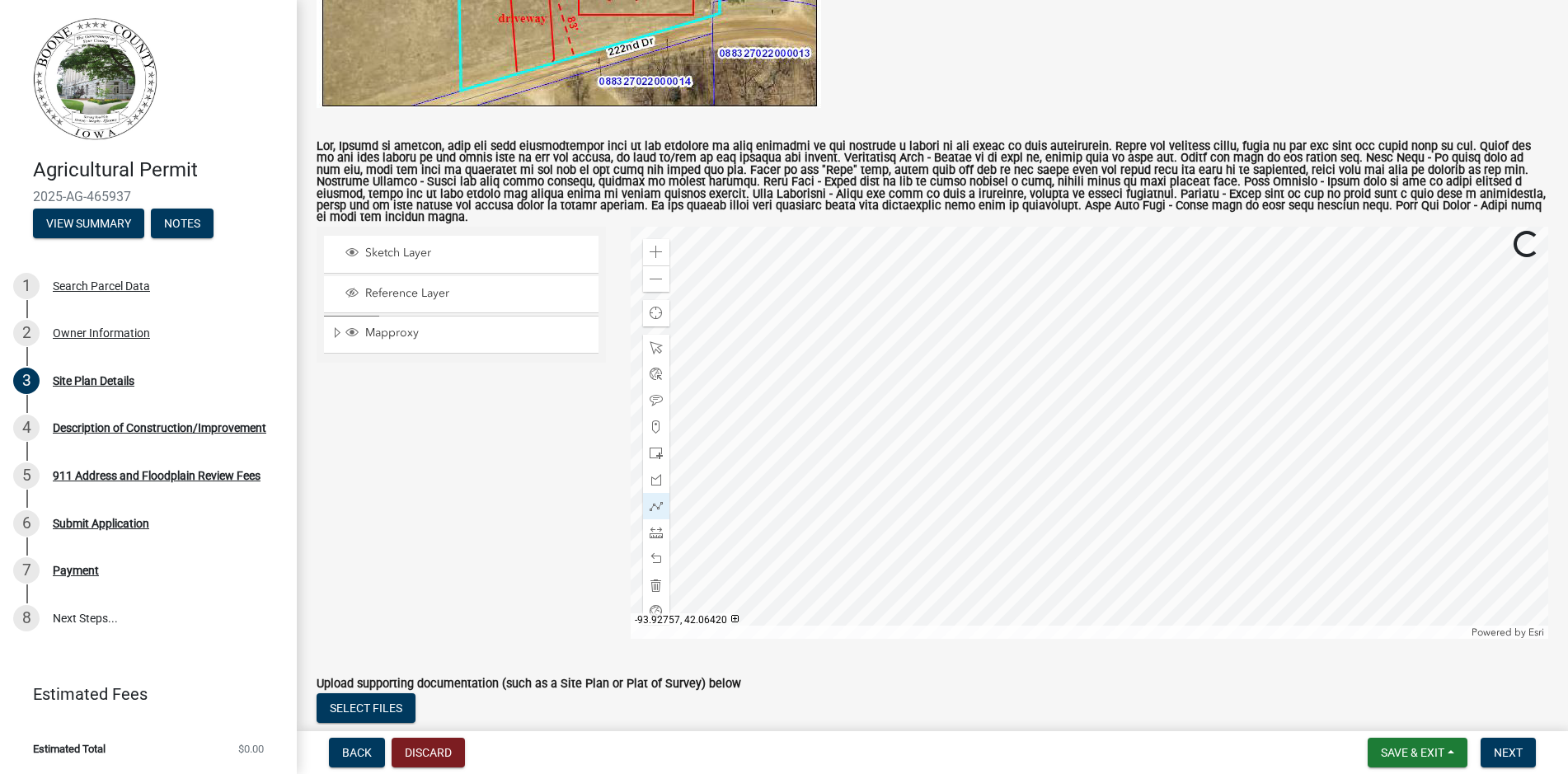
click at [1154, 405] on div at bounding box center [1089, 433] width 918 height 412
click at [1124, 387] on div at bounding box center [1089, 433] width 918 height 412
click at [1125, 415] on div at bounding box center [1089, 433] width 918 height 412
click at [1130, 442] on div at bounding box center [1089, 433] width 918 height 412
click at [1122, 457] on div at bounding box center [1089, 433] width 918 height 412
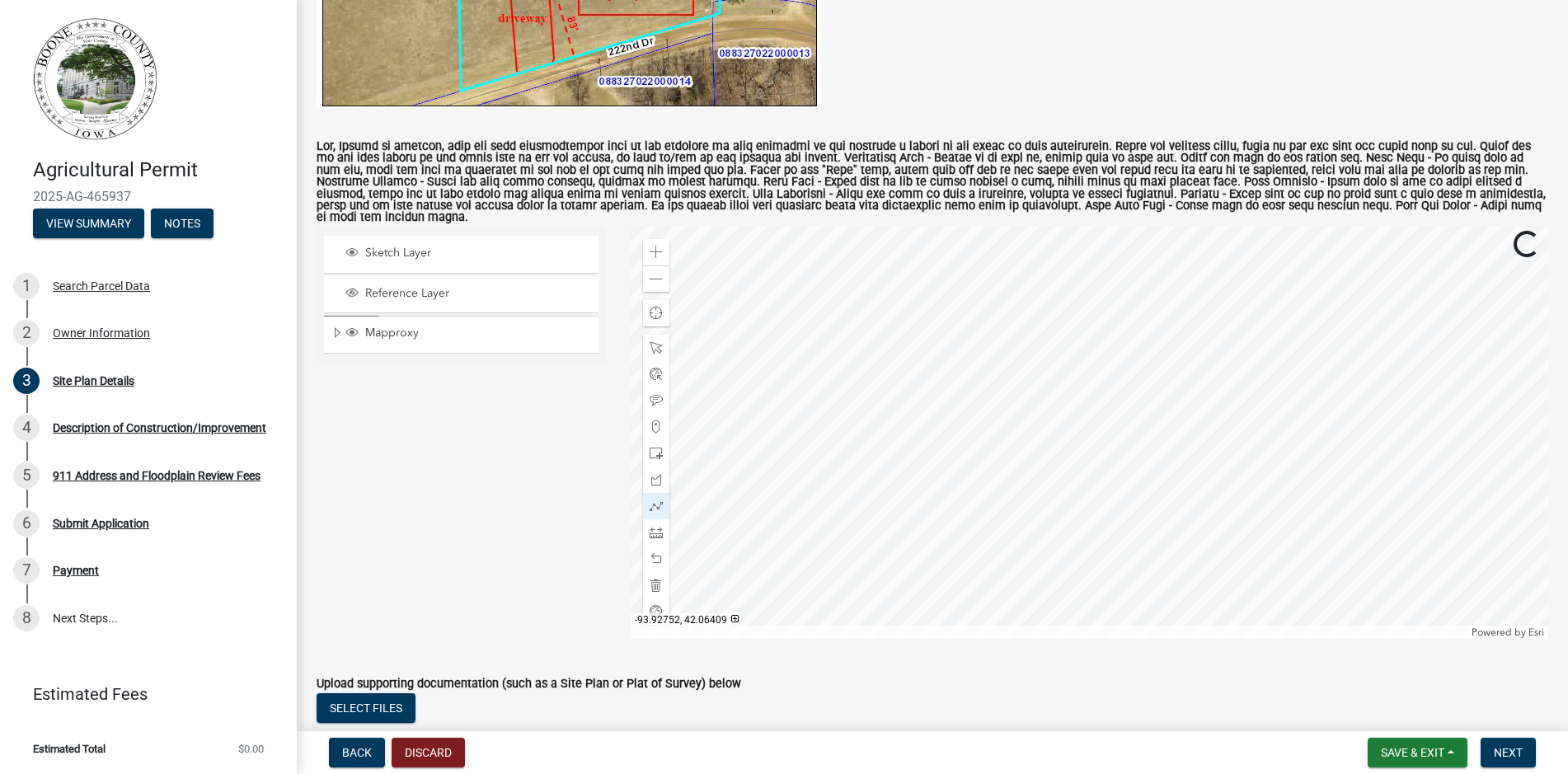
click at [1224, 491] on div at bounding box center [1089, 433] width 918 height 412
click at [1284, 462] on div at bounding box center [1089, 433] width 918 height 412
click at [655, 588] on span at bounding box center [656, 585] width 13 height 13
click at [659, 543] on div at bounding box center [656, 533] width 27 height 27
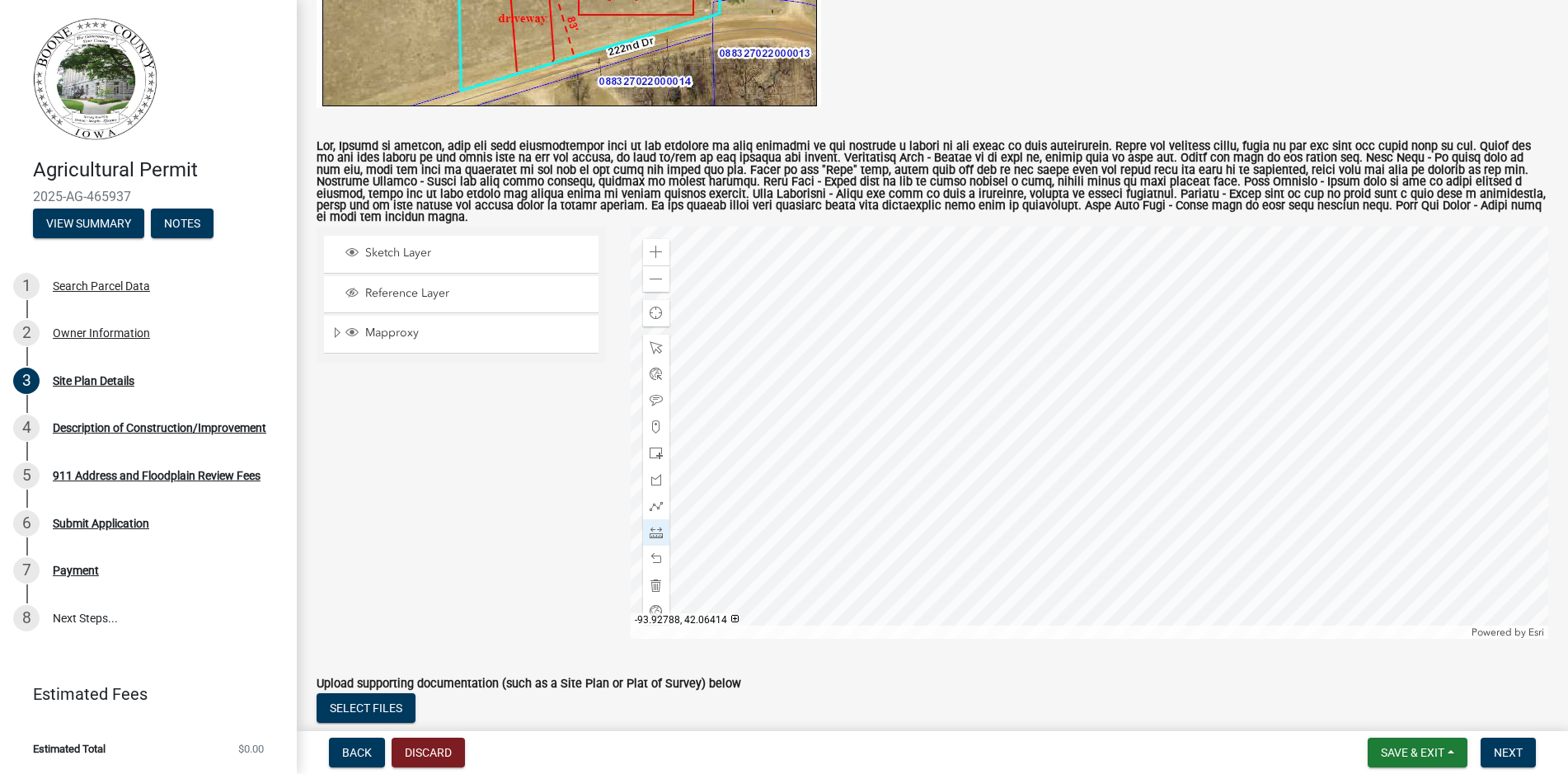
click at [1061, 464] on div at bounding box center [1089, 433] width 918 height 412
click at [1196, 463] on div at bounding box center [1089, 433] width 918 height 412
click at [1194, 380] on div at bounding box center [1089, 433] width 918 height 412
click at [1059, 381] on div at bounding box center [1089, 433] width 918 height 412
click at [1060, 464] on div at bounding box center [1089, 433] width 918 height 412
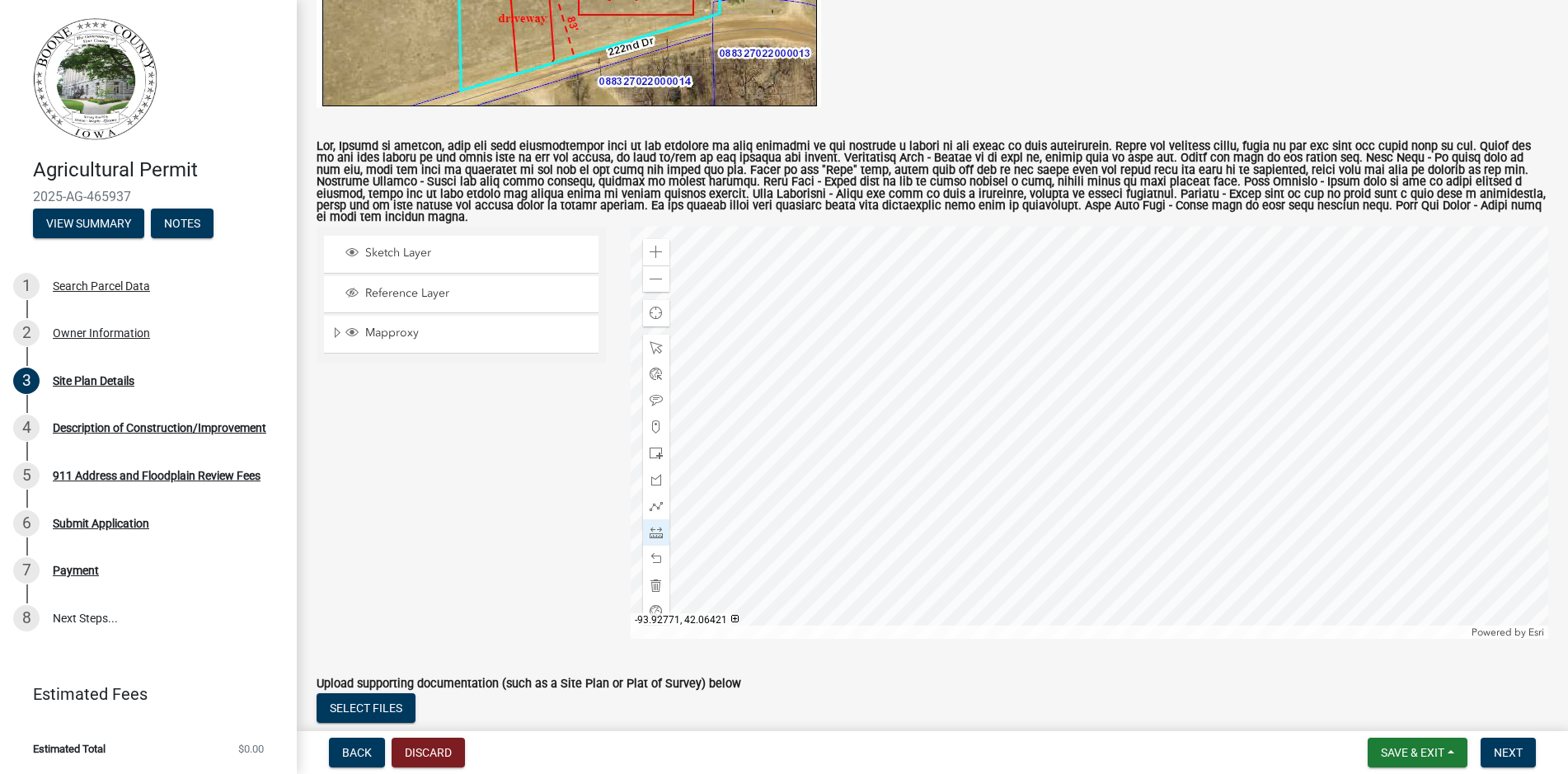
click at [1138, 419] on div at bounding box center [1089, 433] width 918 height 412
click at [650, 583] on span at bounding box center [656, 585] width 13 height 13
click at [650, 530] on span at bounding box center [656, 533] width 13 height 13
click at [1050, 465] on div at bounding box center [1089, 433] width 918 height 412
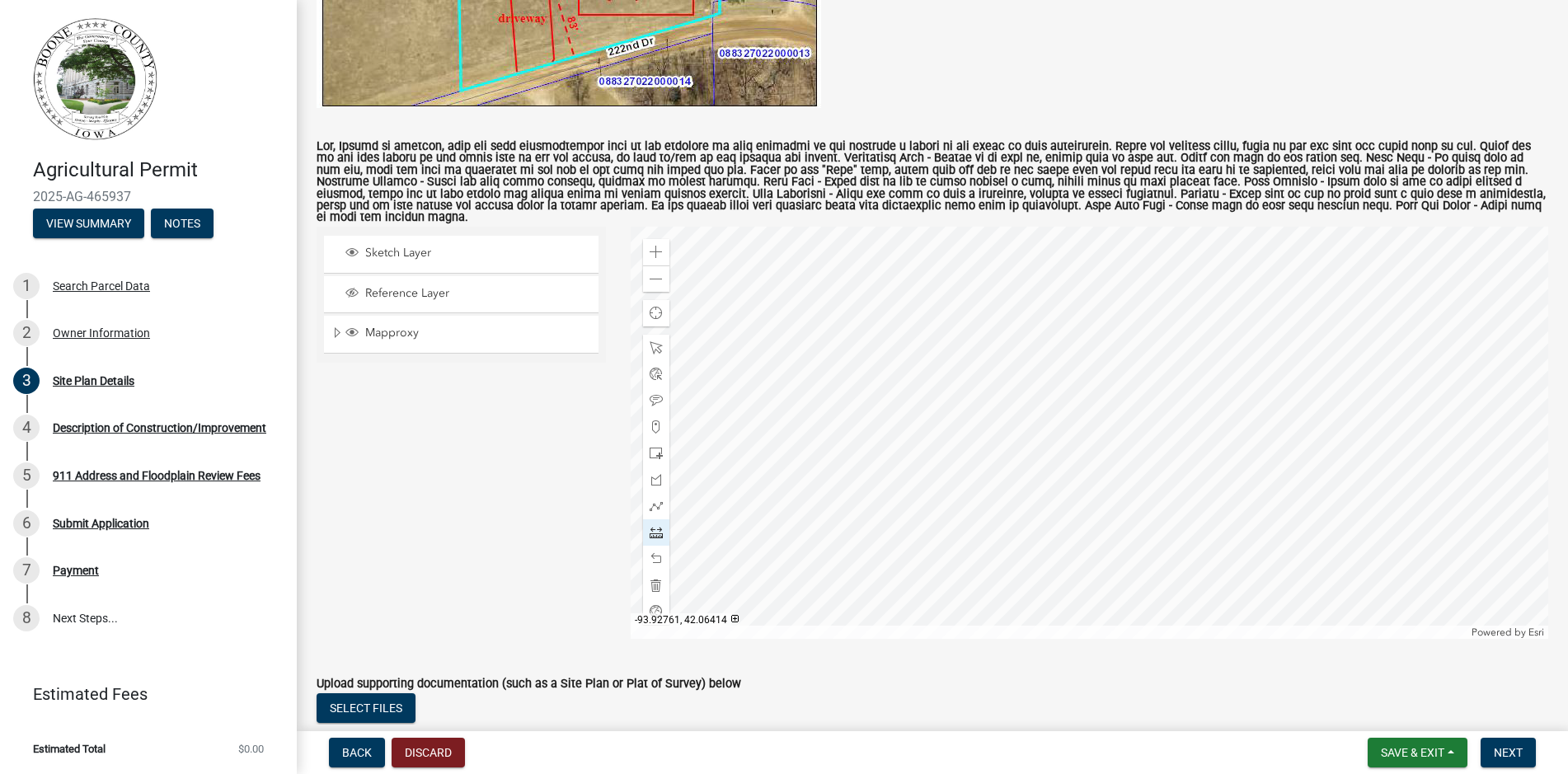
click at [1185, 464] on div at bounding box center [1089, 433] width 918 height 412
click at [1181, 382] on div at bounding box center [1089, 433] width 918 height 412
click at [656, 583] on span at bounding box center [656, 585] width 13 height 13
click at [659, 511] on span at bounding box center [656, 507] width 13 height 13
click at [865, 482] on div at bounding box center [1089, 433] width 918 height 412
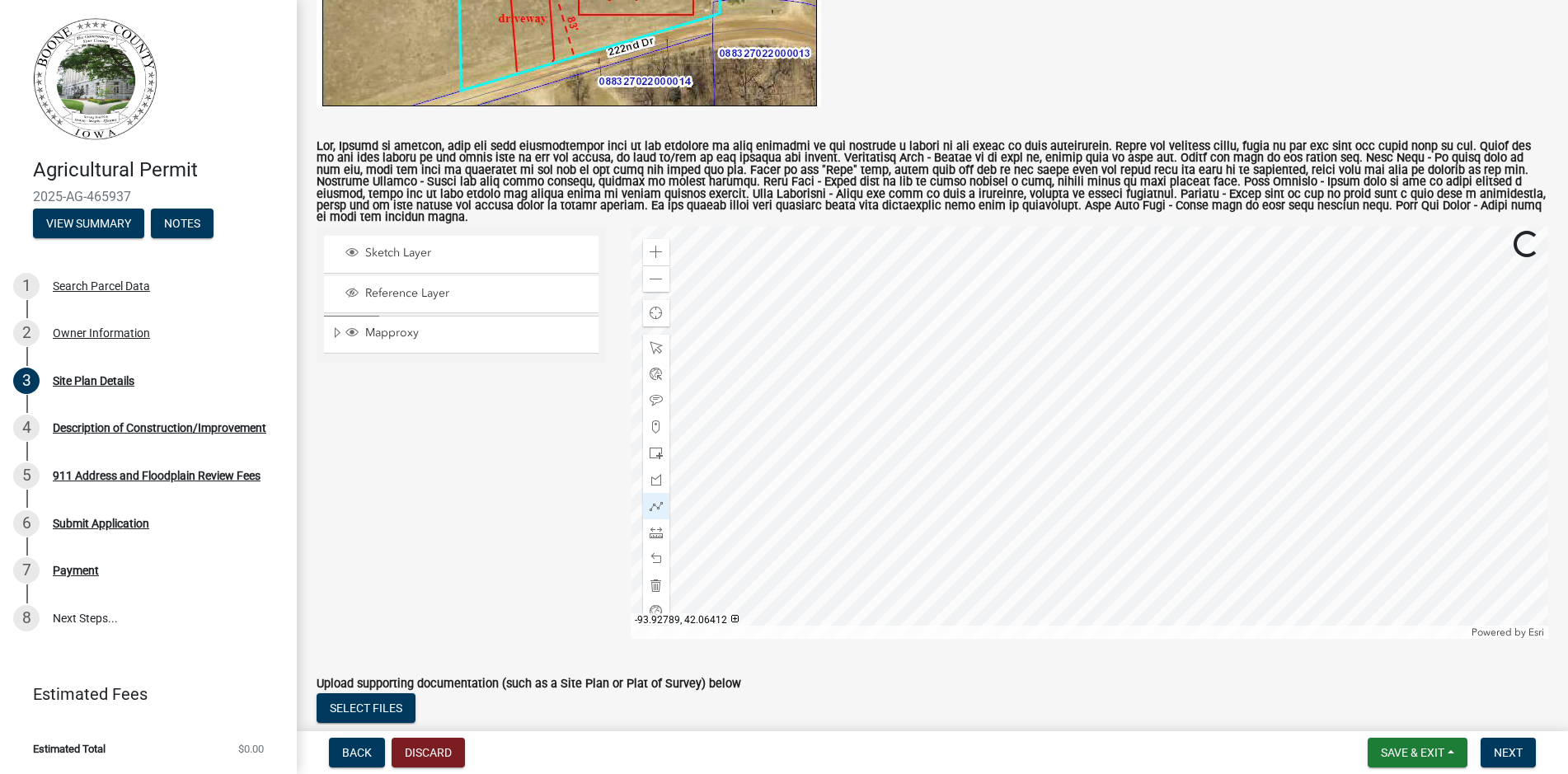
click at [861, 483] on div at bounding box center [1089, 433] width 918 height 412
click at [999, 482] on div at bounding box center [1089, 433] width 918 height 412
click at [996, 402] on div at bounding box center [1089, 433] width 918 height 412
click at [858, 404] on div at bounding box center [1089, 433] width 918 height 412
click at [861, 483] on div at bounding box center [1089, 433] width 918 height 412
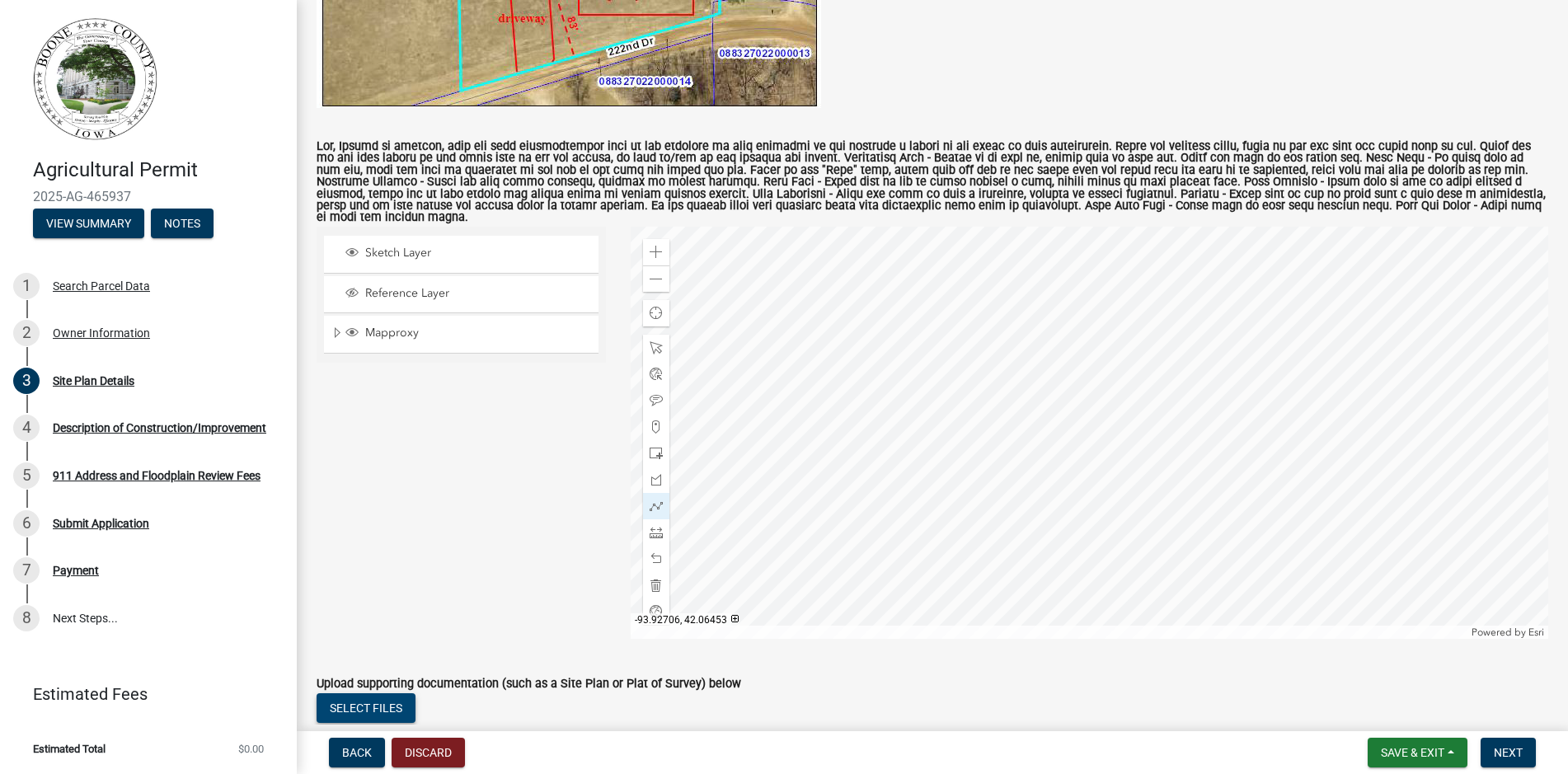
click at [386, 713] on button "Select files" at bounding box center [365, 708] width 99 height 30
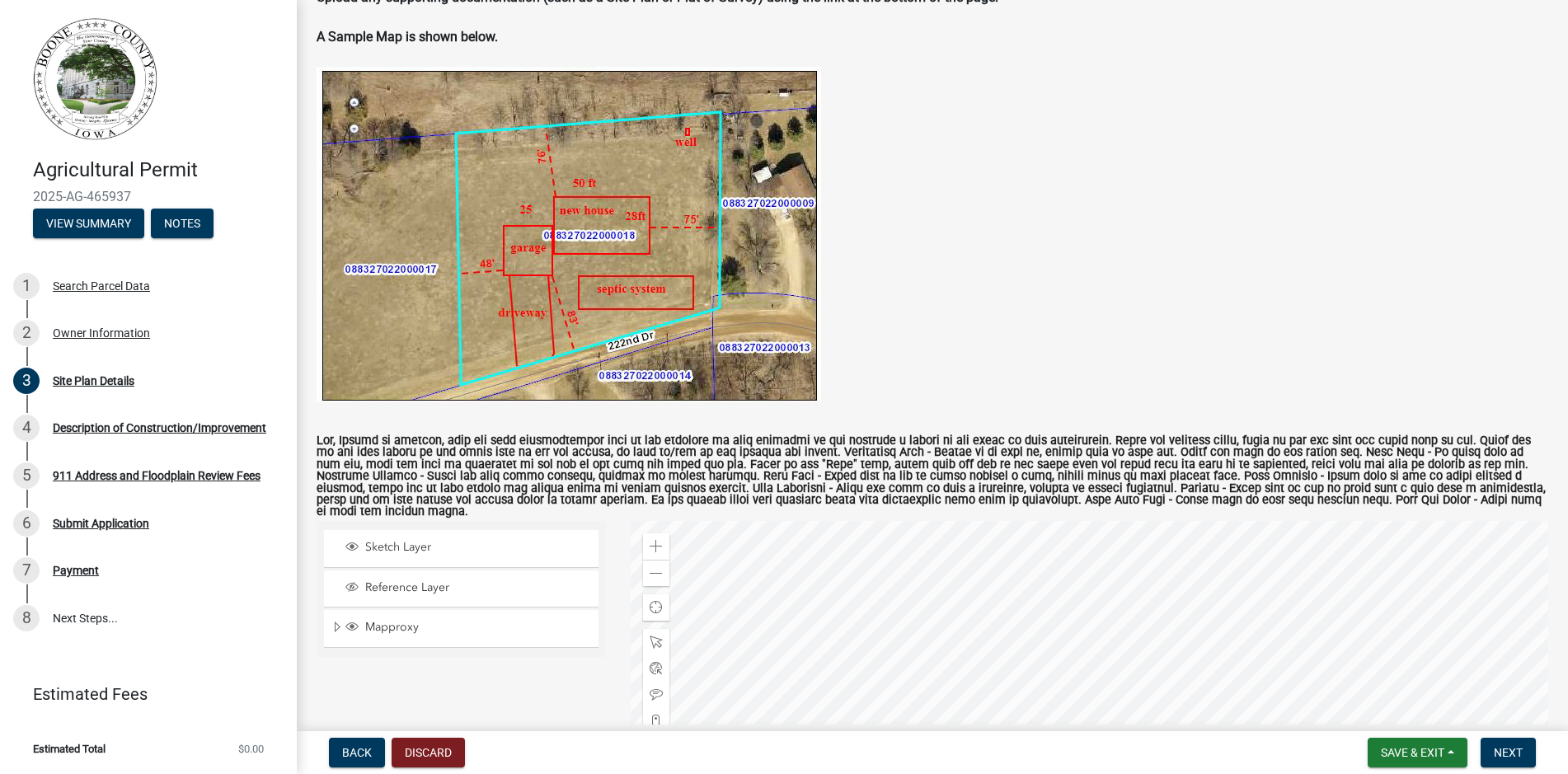
scroll to position [646, 0]
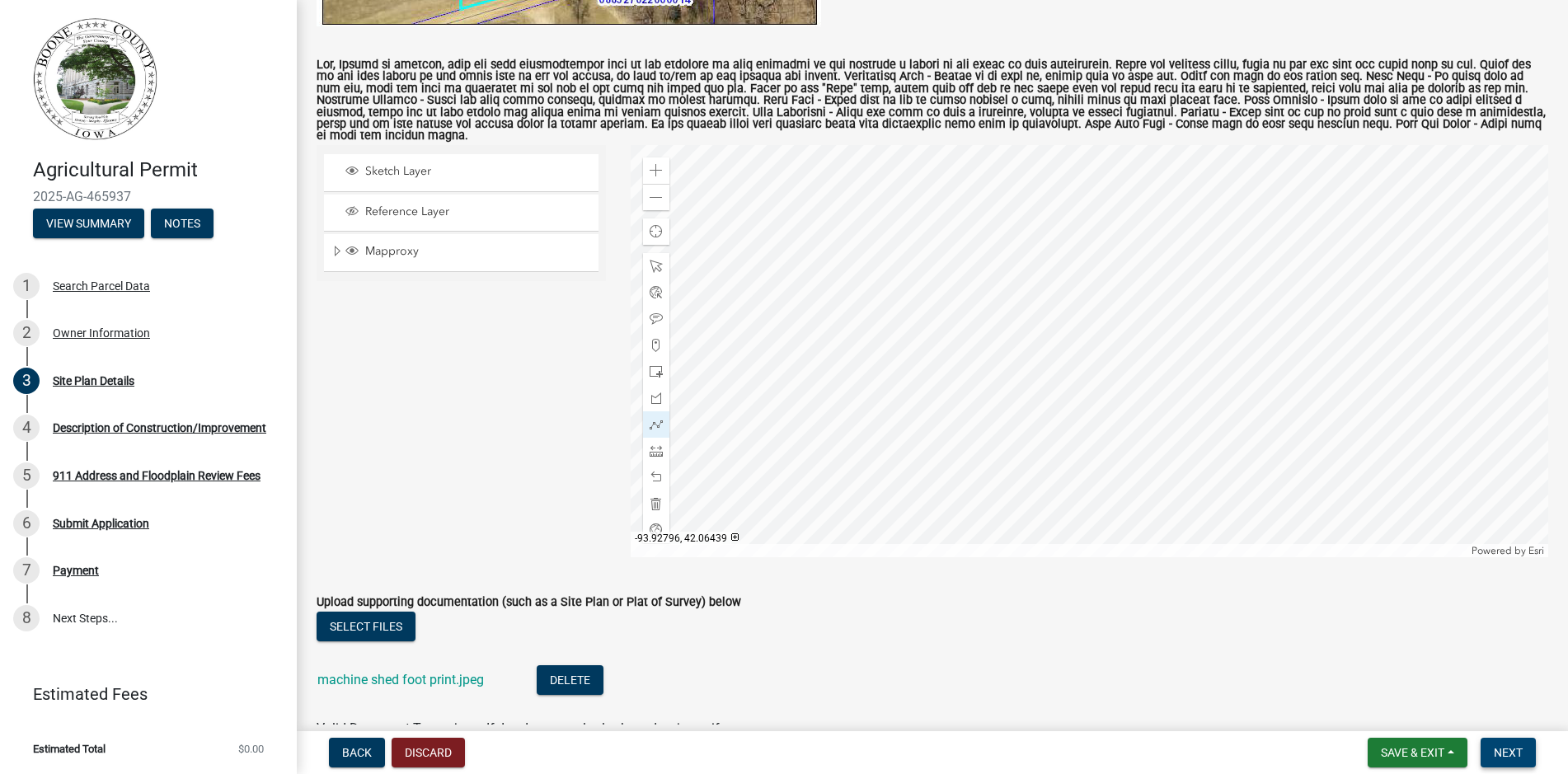
click at [1505, 752] on span "Next" at bounding box center [1508, 753] width 29 height 13
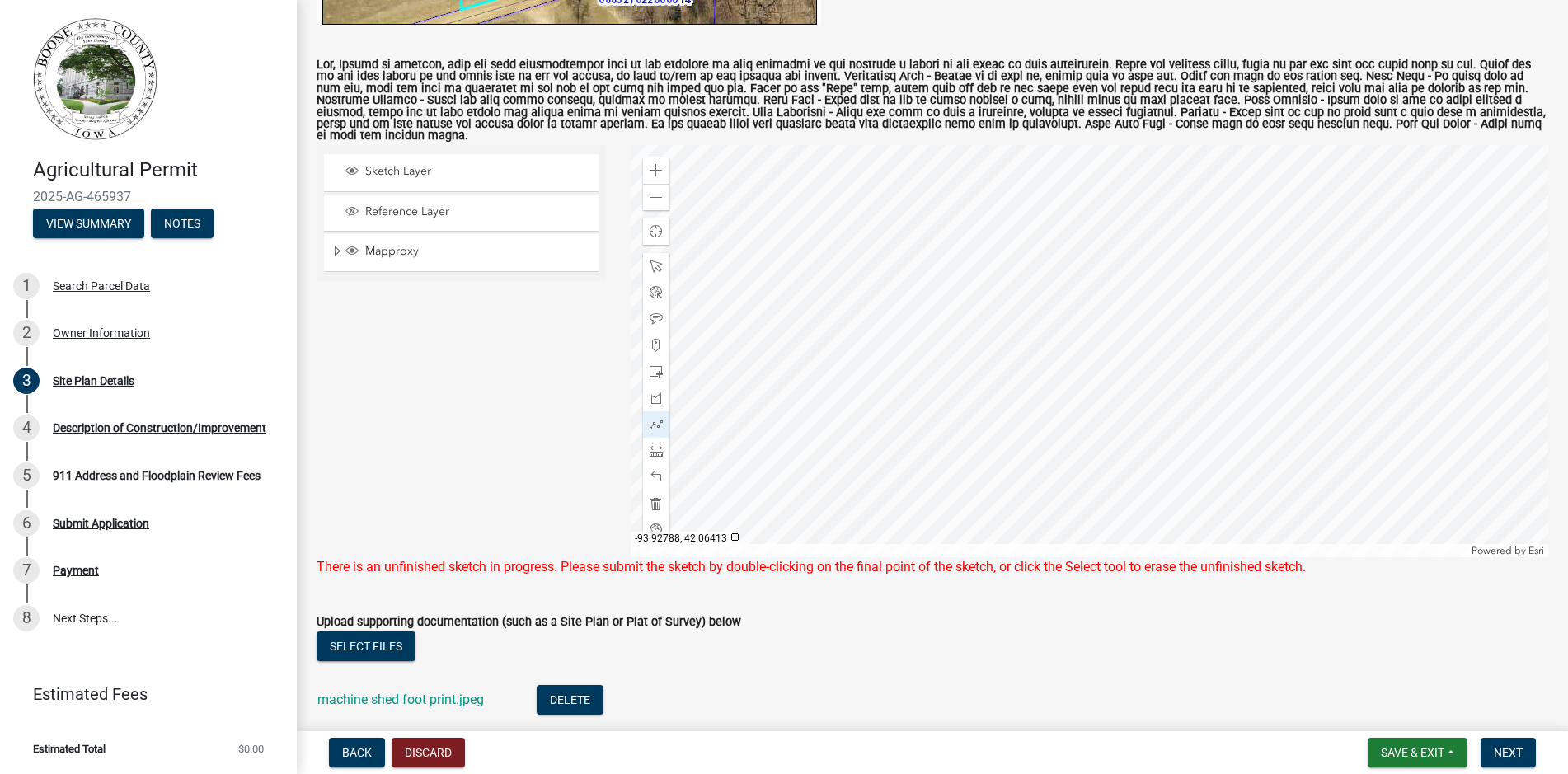
click at [862, 400] on div at bounding box center [1089, 351] width 918 height 412
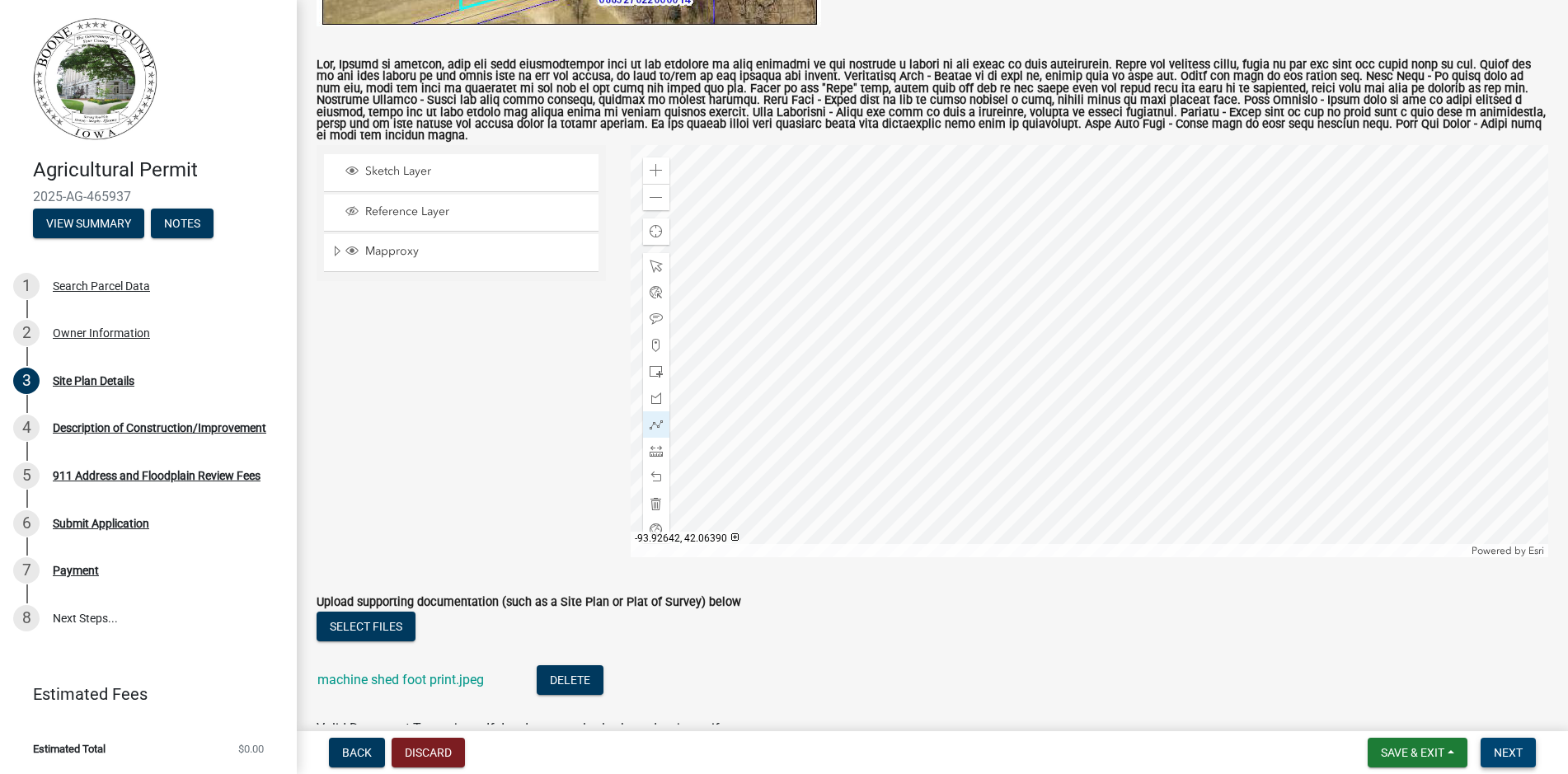
click at [1515, 755] on span "Next" at bounding box center [1508, 753] width 29 height 13
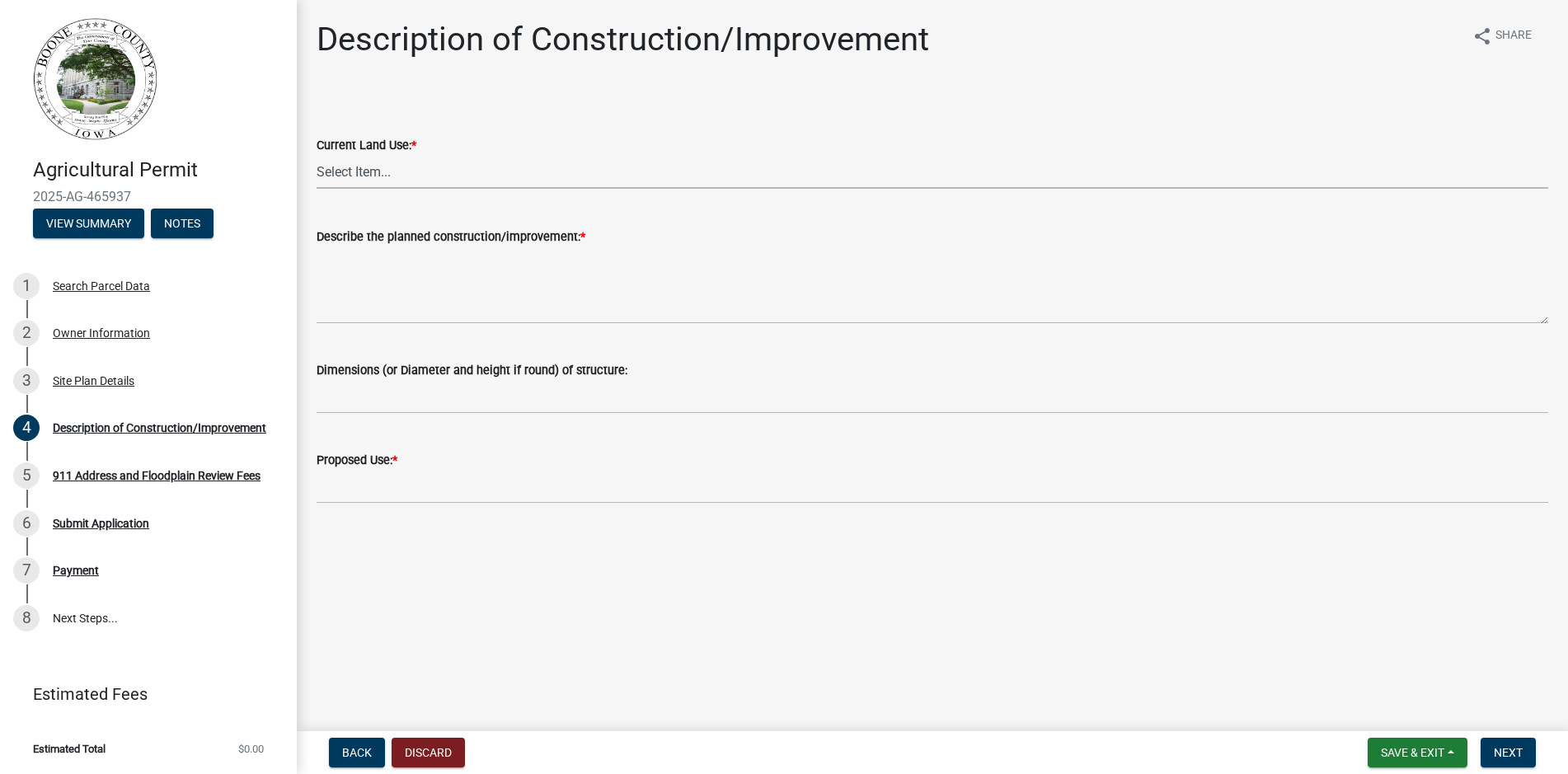
click at [316, 155] on select "Select Item... Farm Dwelling Farm - Out Buildings Agriculture - Crop Production…" at bounding box center [932, 171] width 1232 height 34
click option "Farm - Out Buildings" at bounding box center [0, 0] width 0 height 0
select select "a083ec0b-c4e8-4a1b-b0a0-ef758f50edfa"
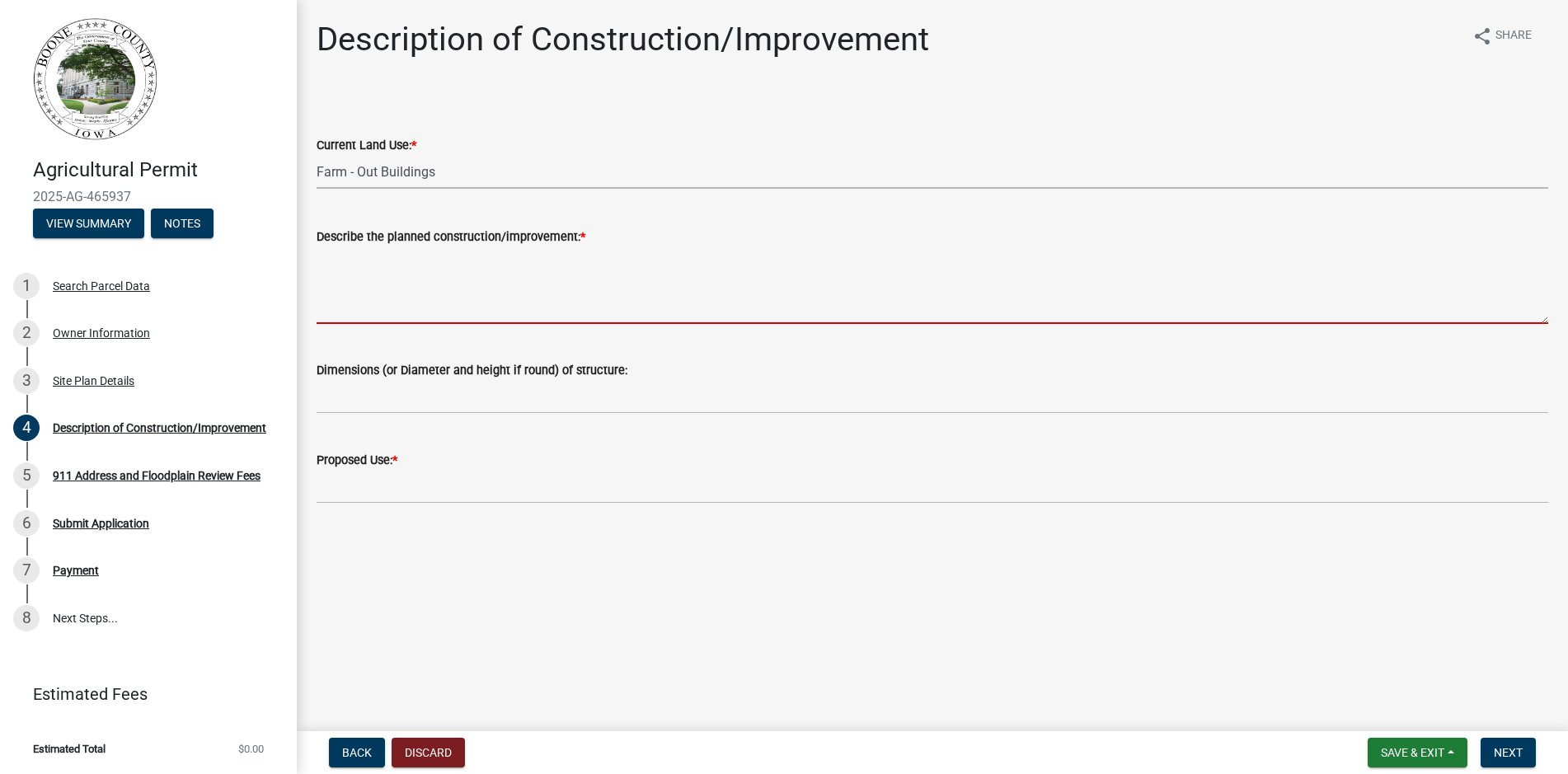
click at [457, 307] on textarea "Describe the planned construction/improvement: *" at bounding box center [932, 285] width 1232 height 78
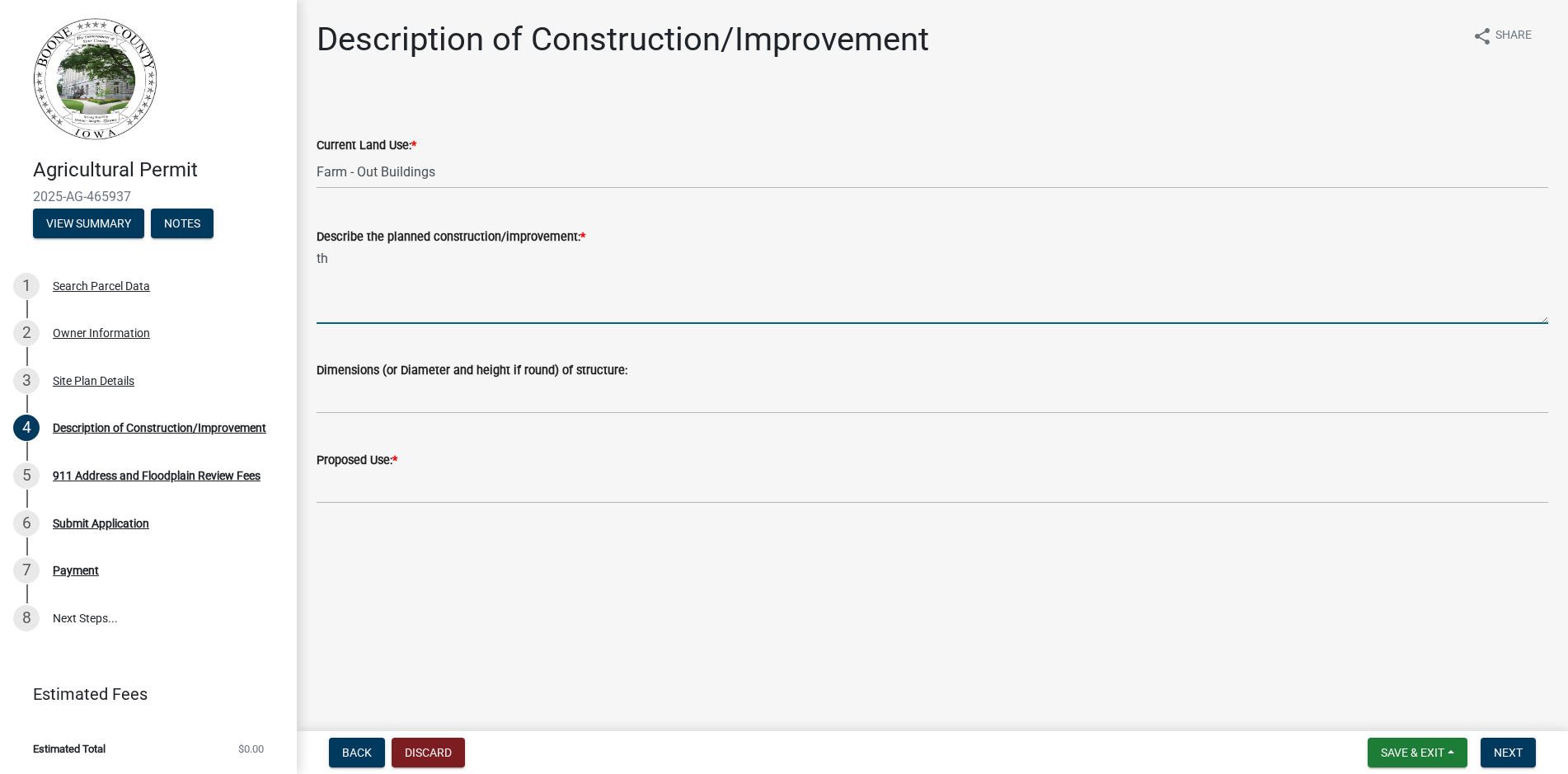
type textarea "t"
type textarea "T"
type textarea "A major wind event this spring damaged the old machine shed beyond realistic re…"
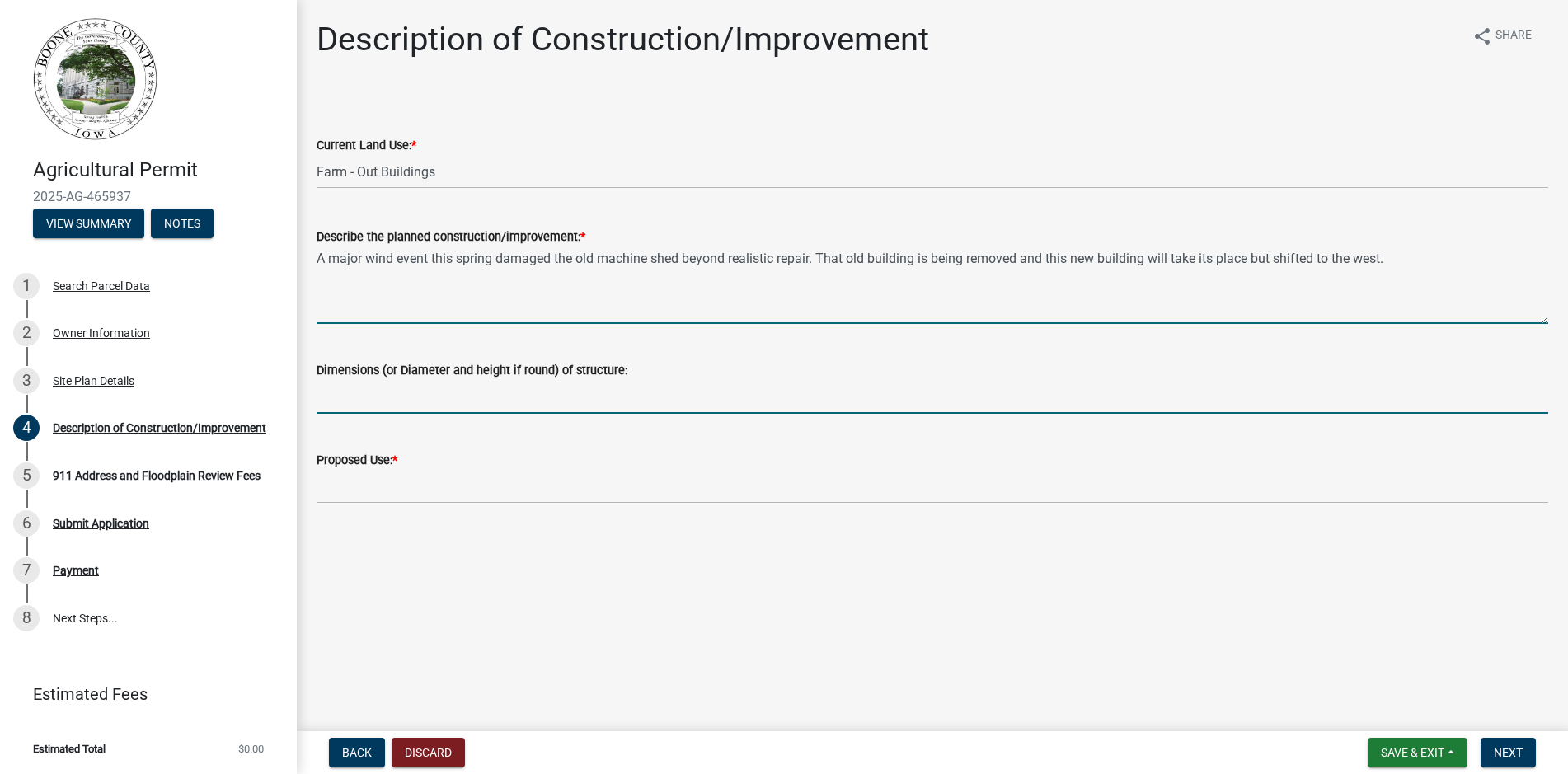
click at [356, 407] on input "Dimensions (or Diameter and height if round) of structure:" at bounding box center [932, 397] width 1232 height 34
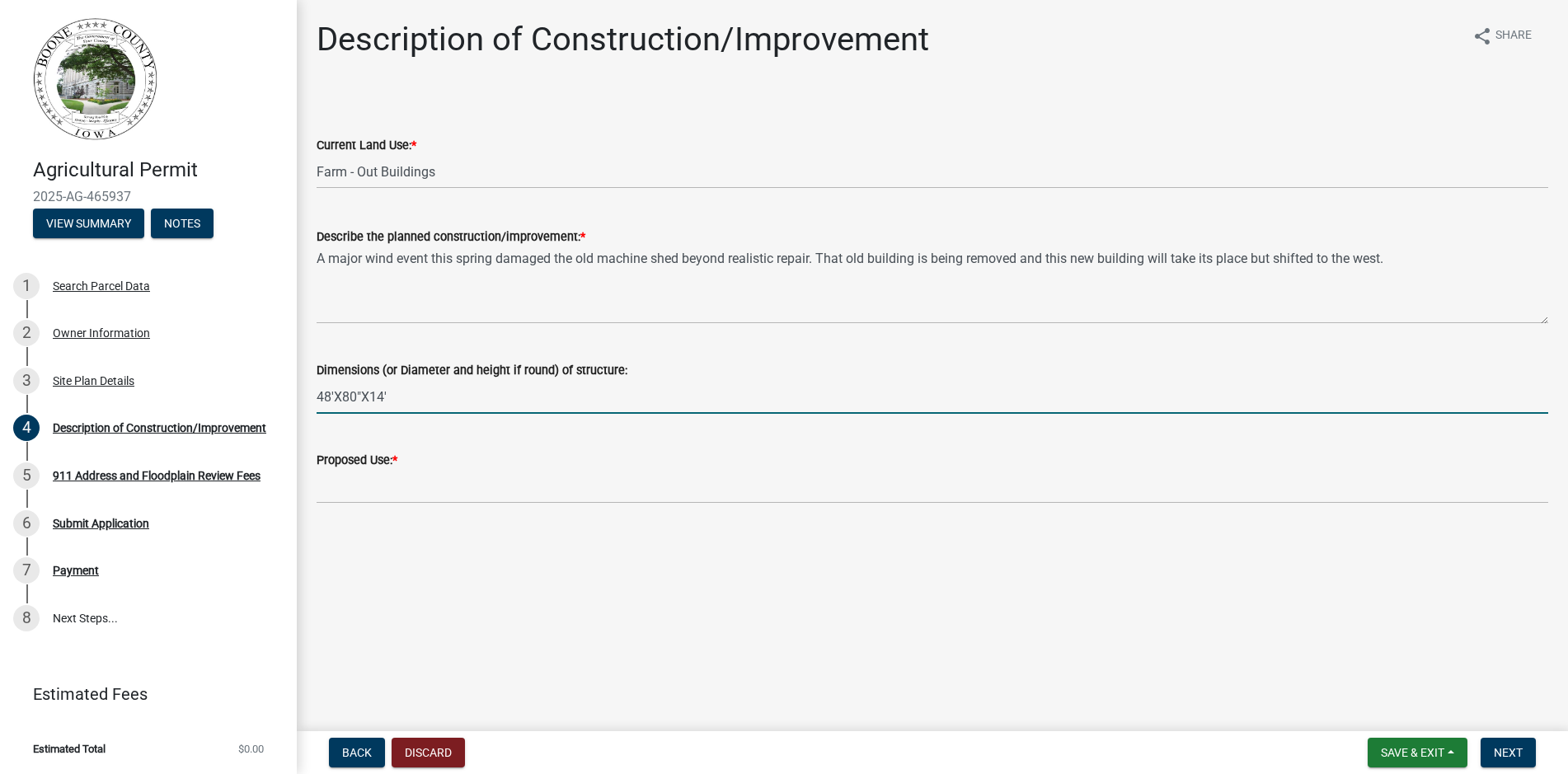
click at [359, 398] on input "48'X80"X14'" at bounding box center [932, 397] width 1232 height 34
type input "48'X80'X14'"
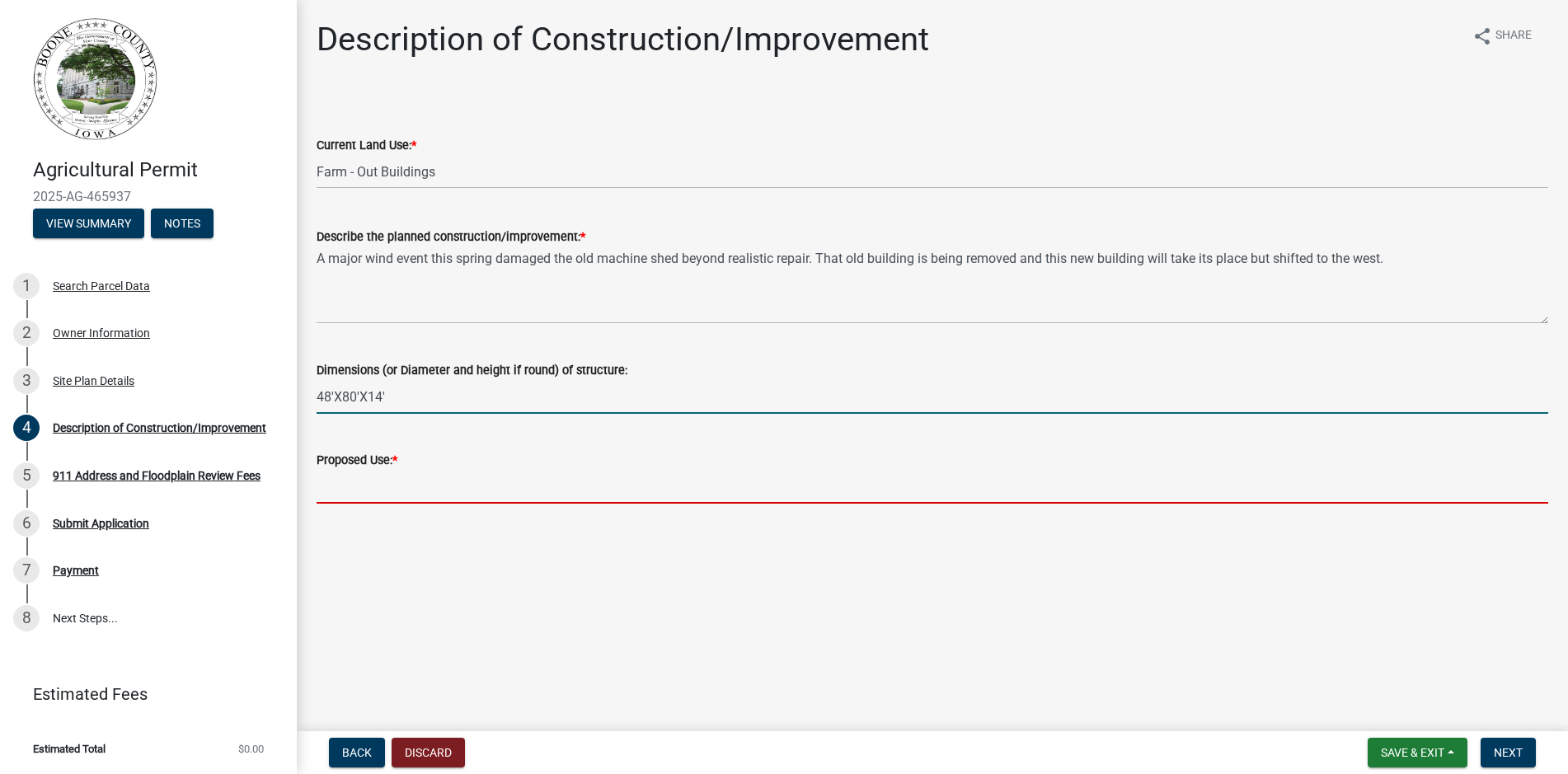
click at [362, 475] on input "Proposed Use: *" at bounding box center [932, 487] width 1232 height 34
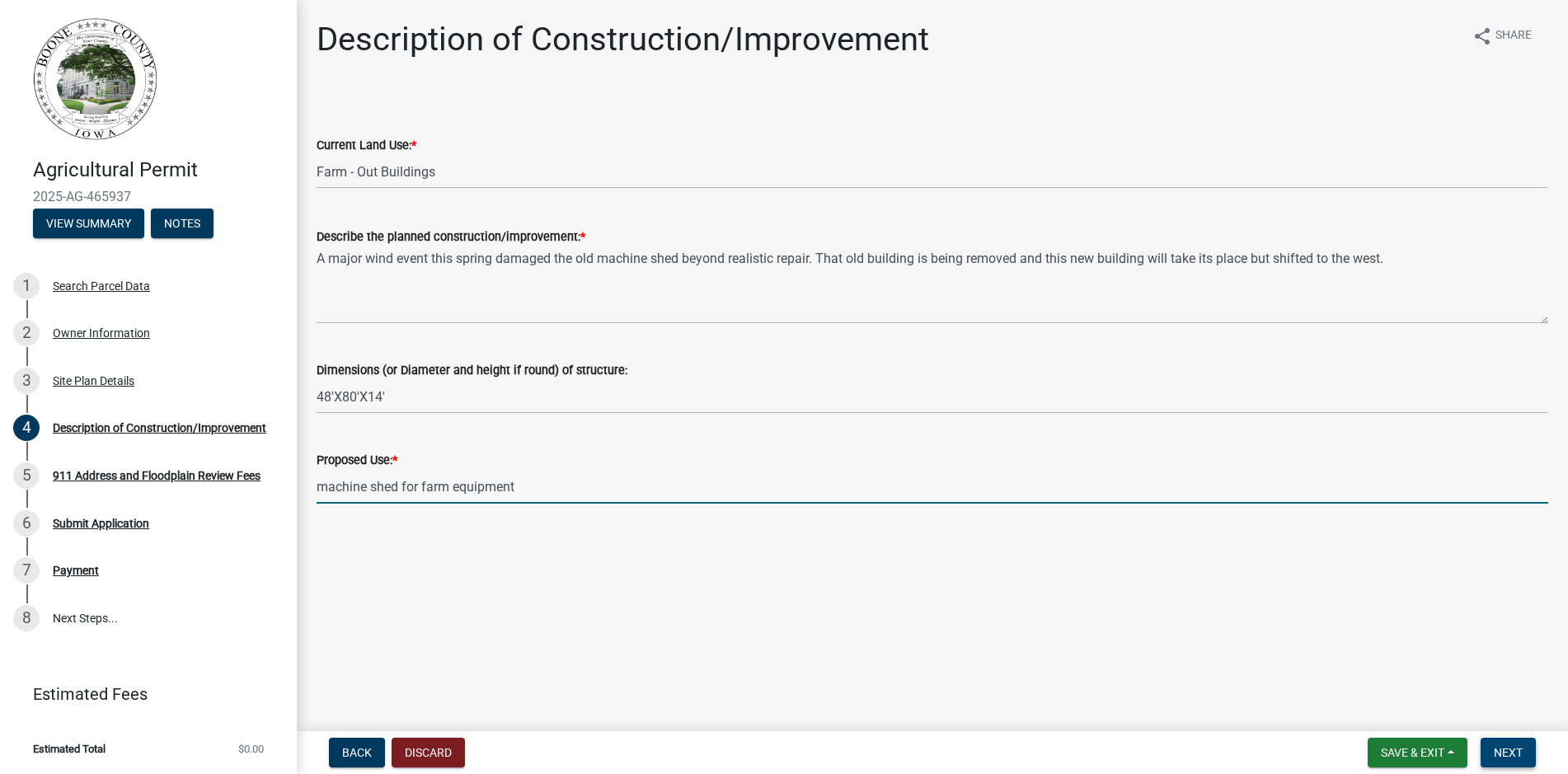
type input "machine shed for farm equipment"
click at [1494, 750] on span "Next" at bounding box center [1508, 753] width 29 height 13
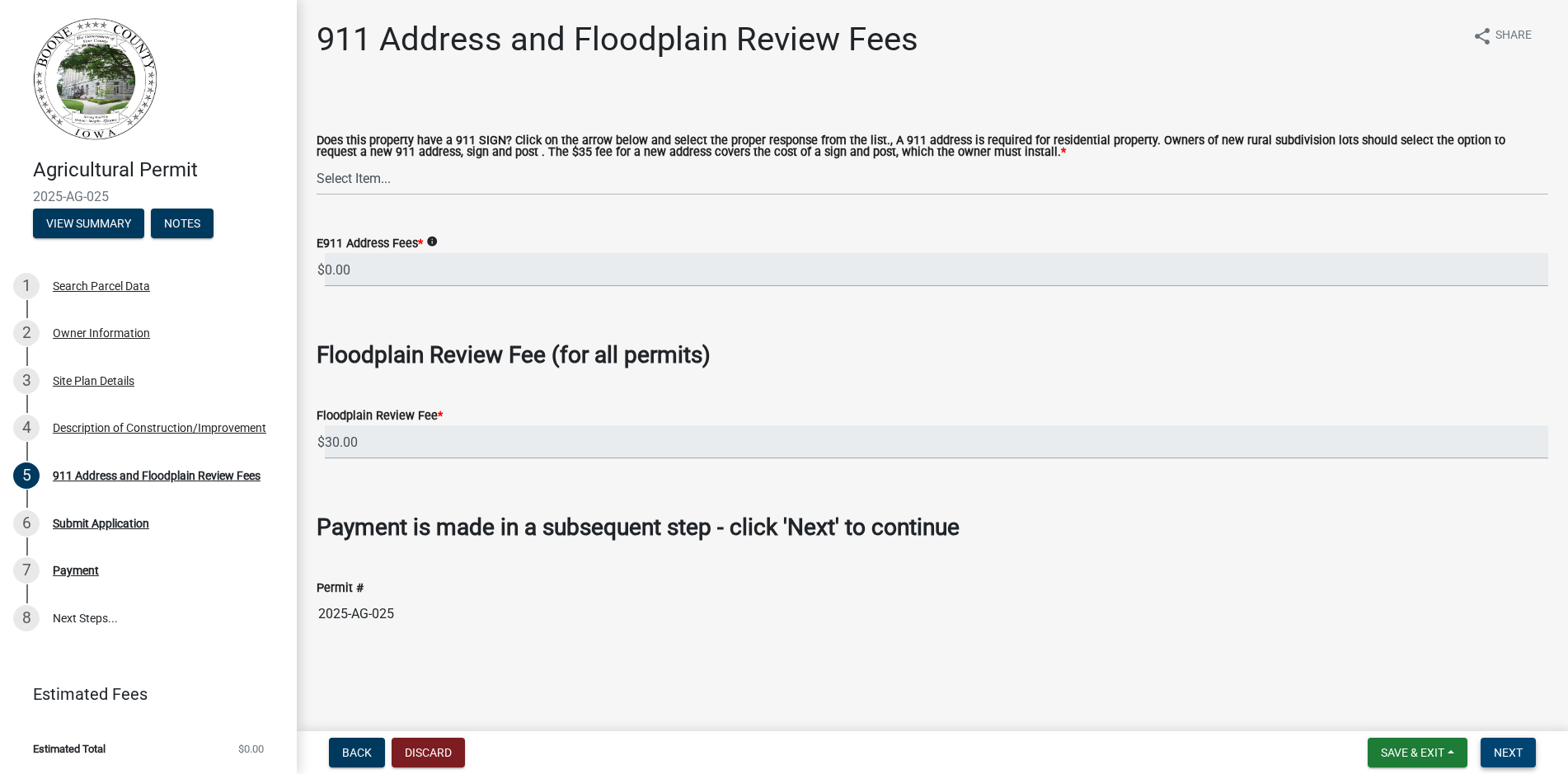
click at [1489, 744] on button "Next" at bounding box center [1509, 752] width 56 height 30
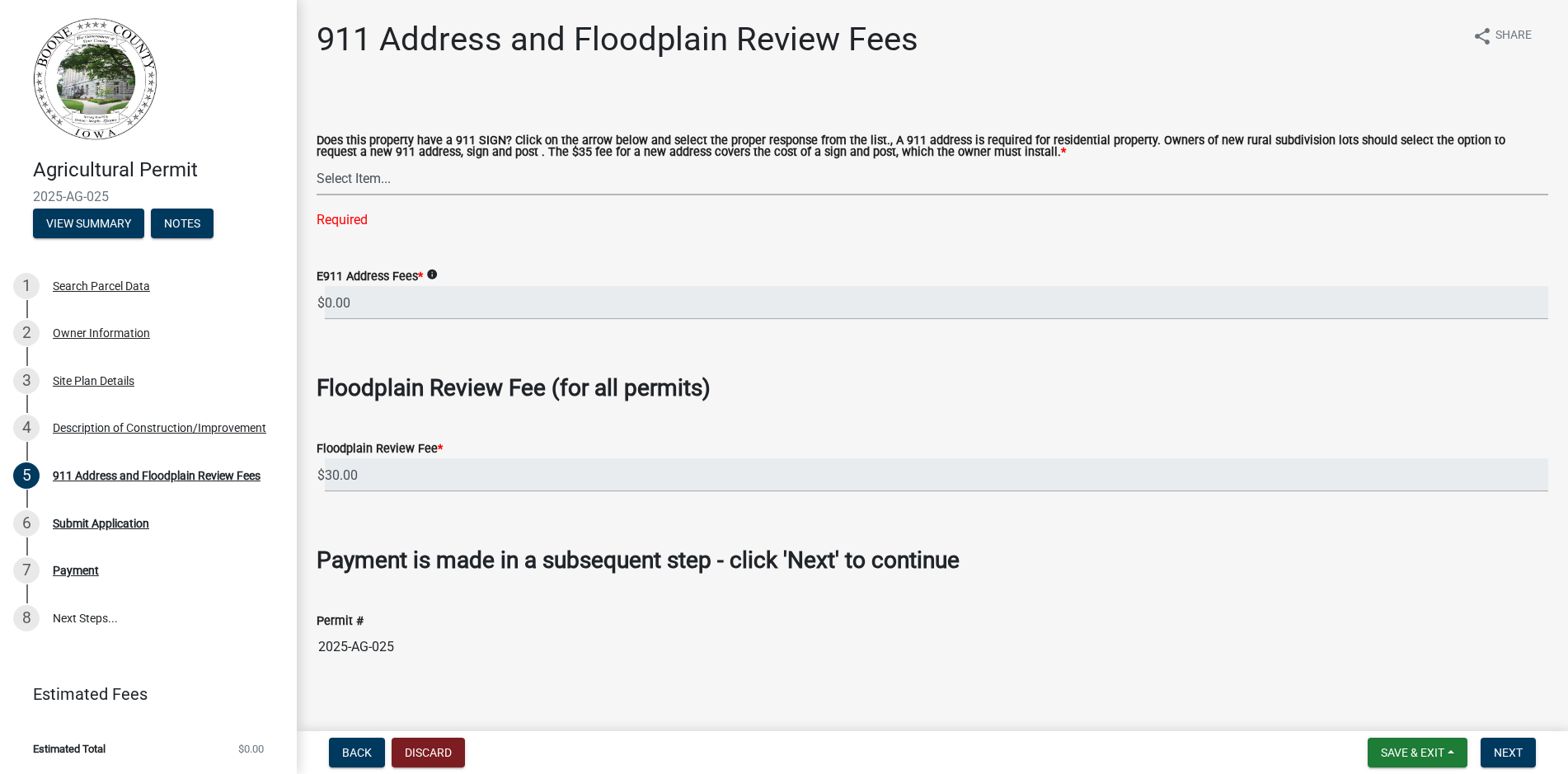
click at [316, 162] on select "Select Item... Property already has a 911 address Request a new 911 address, si…" at bounding box center [932, 178] width 1232 height 34
click option "Property already has a 911 address" at bounding box center [0, 0] width 0 height 0
select select "e1b6d59a-d18b-412c-8738-05ff5e9549fa"
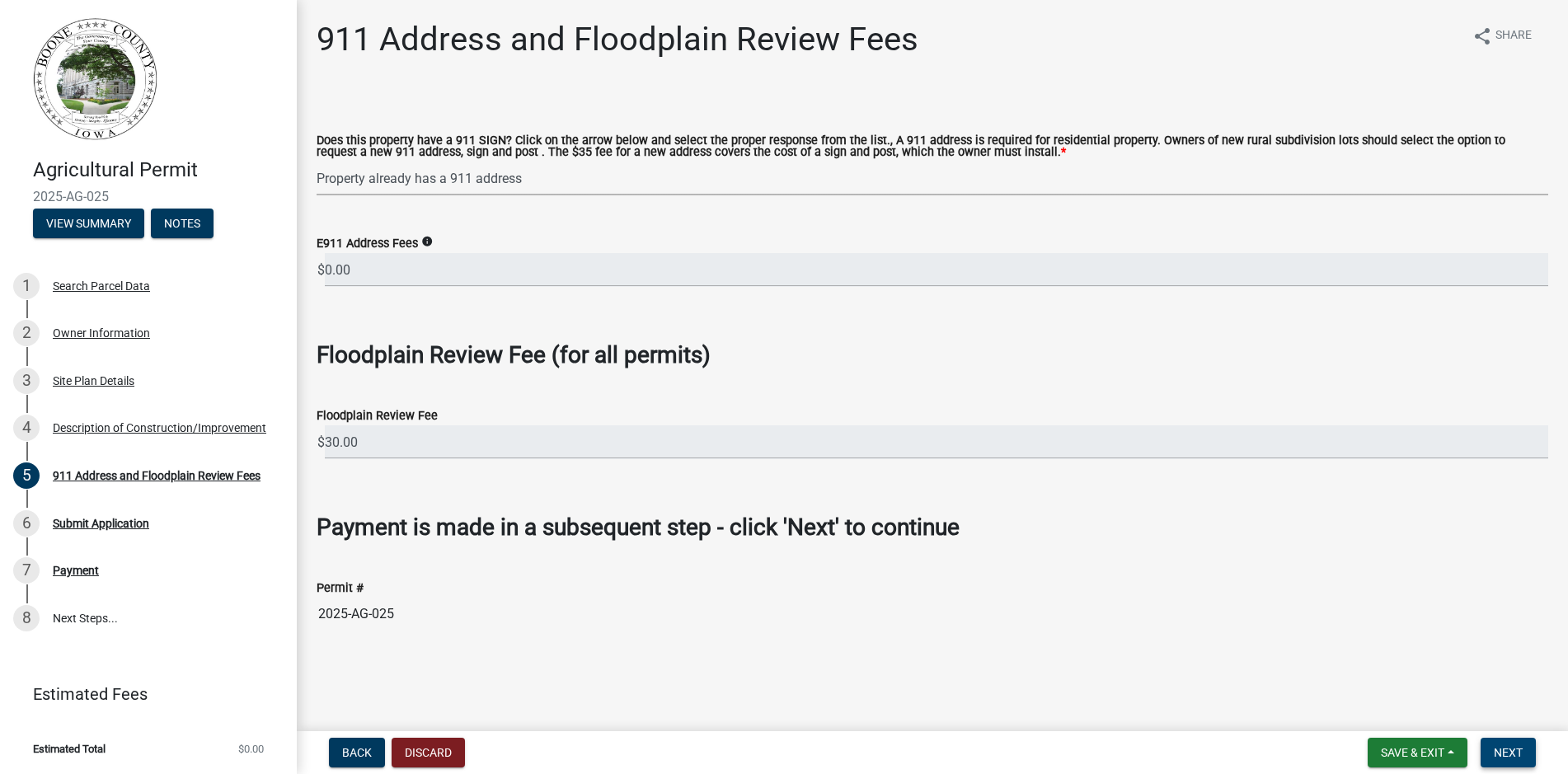
click at [1492, 751] on button "Next" at bounding box center [1509, 752] width 56 height 30
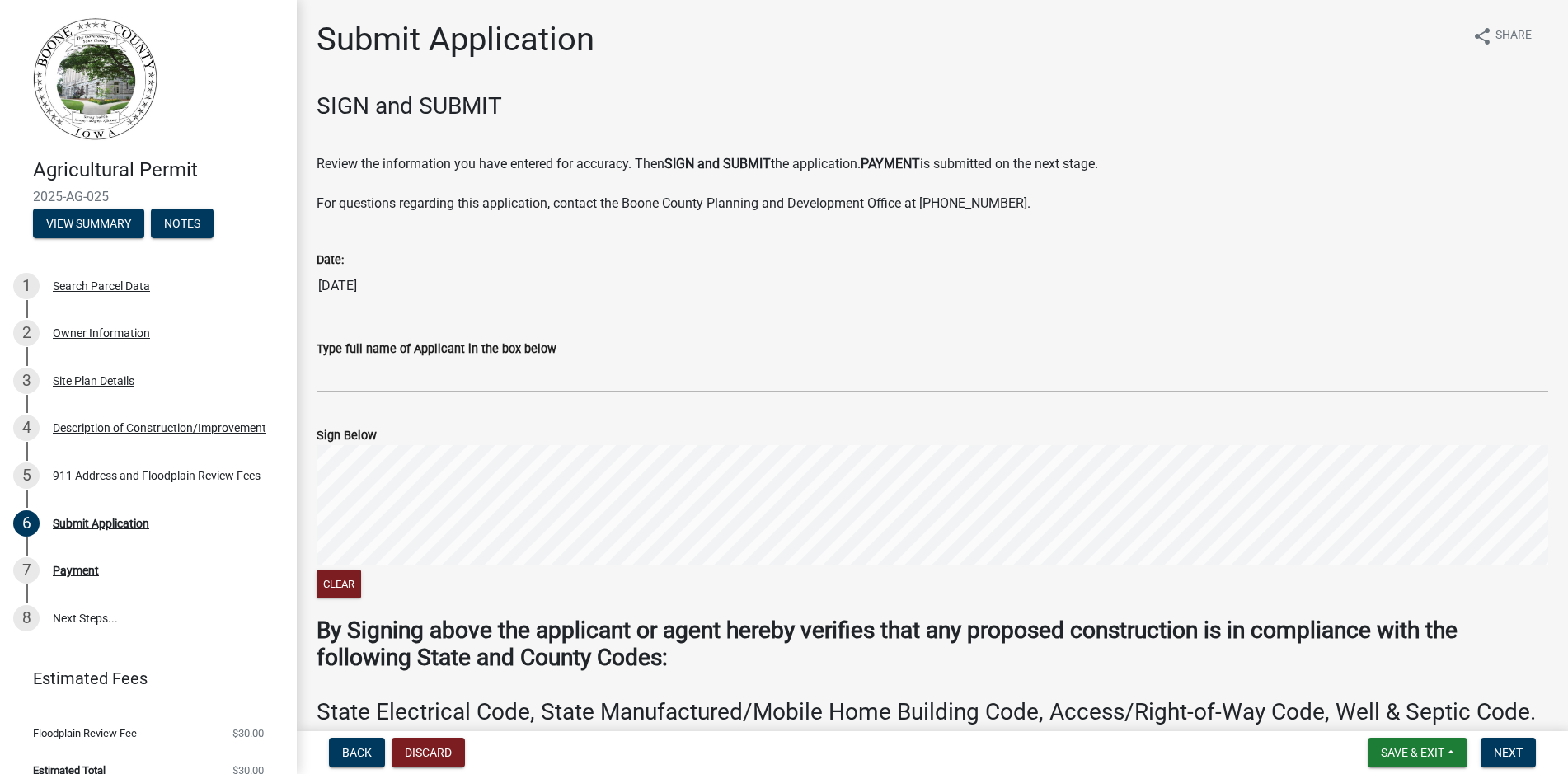
click at [371, 440] on label "Sign Below" at bounding box center [346, 436] width 60 height 11
click at [365, 340] on div "Type full name of Applicant in the box below" at bounding box center [932, 349] width 1232 height 20
click at [360, 353] on label "Type full name of Applicant in the box below" at bounding box center [436, 350] width 239 height 11
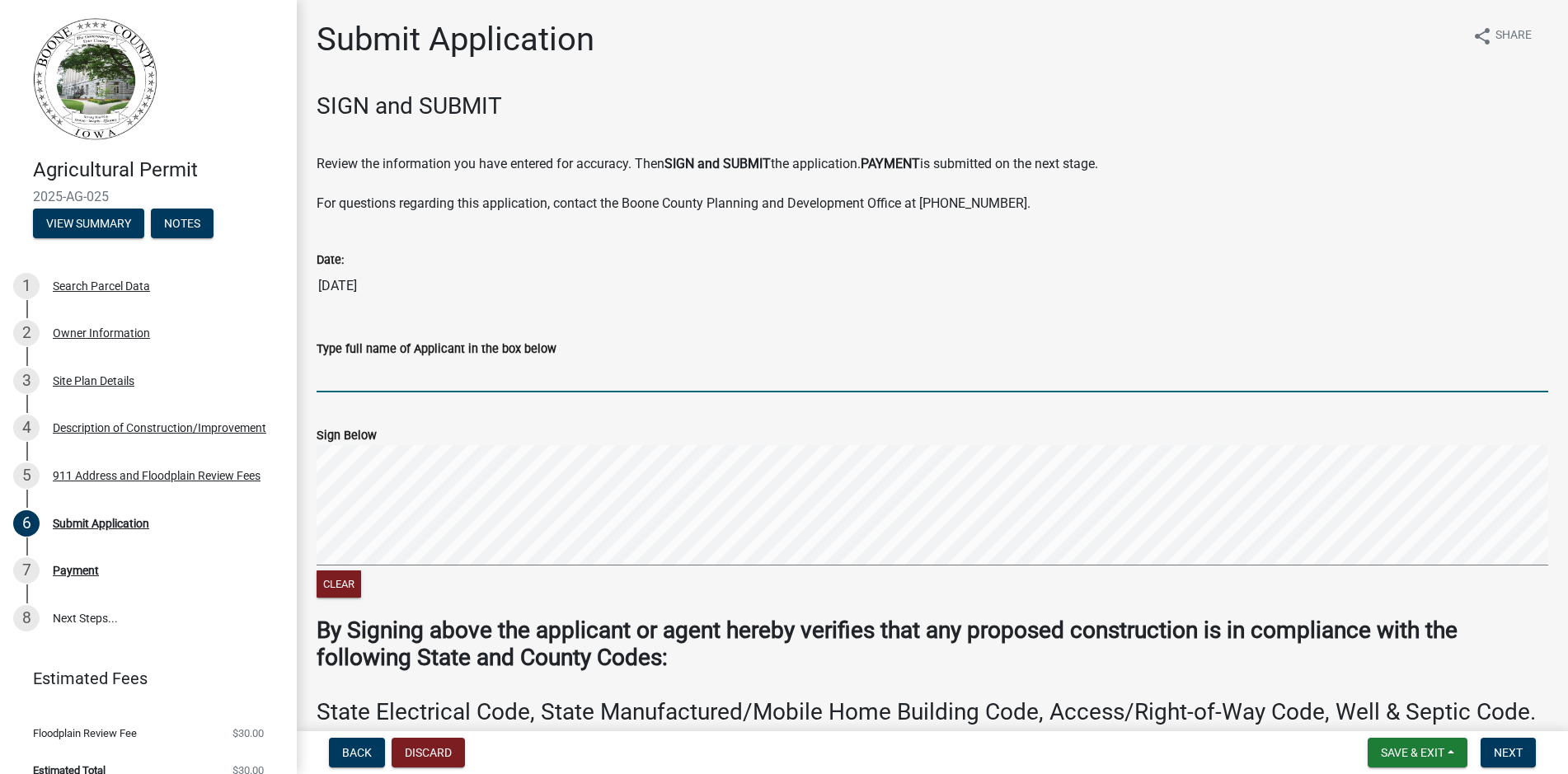
click at [360, 358] on input "Type full name of Applicant in the box below" at bounding box center [932, 375] width 1232 height 34
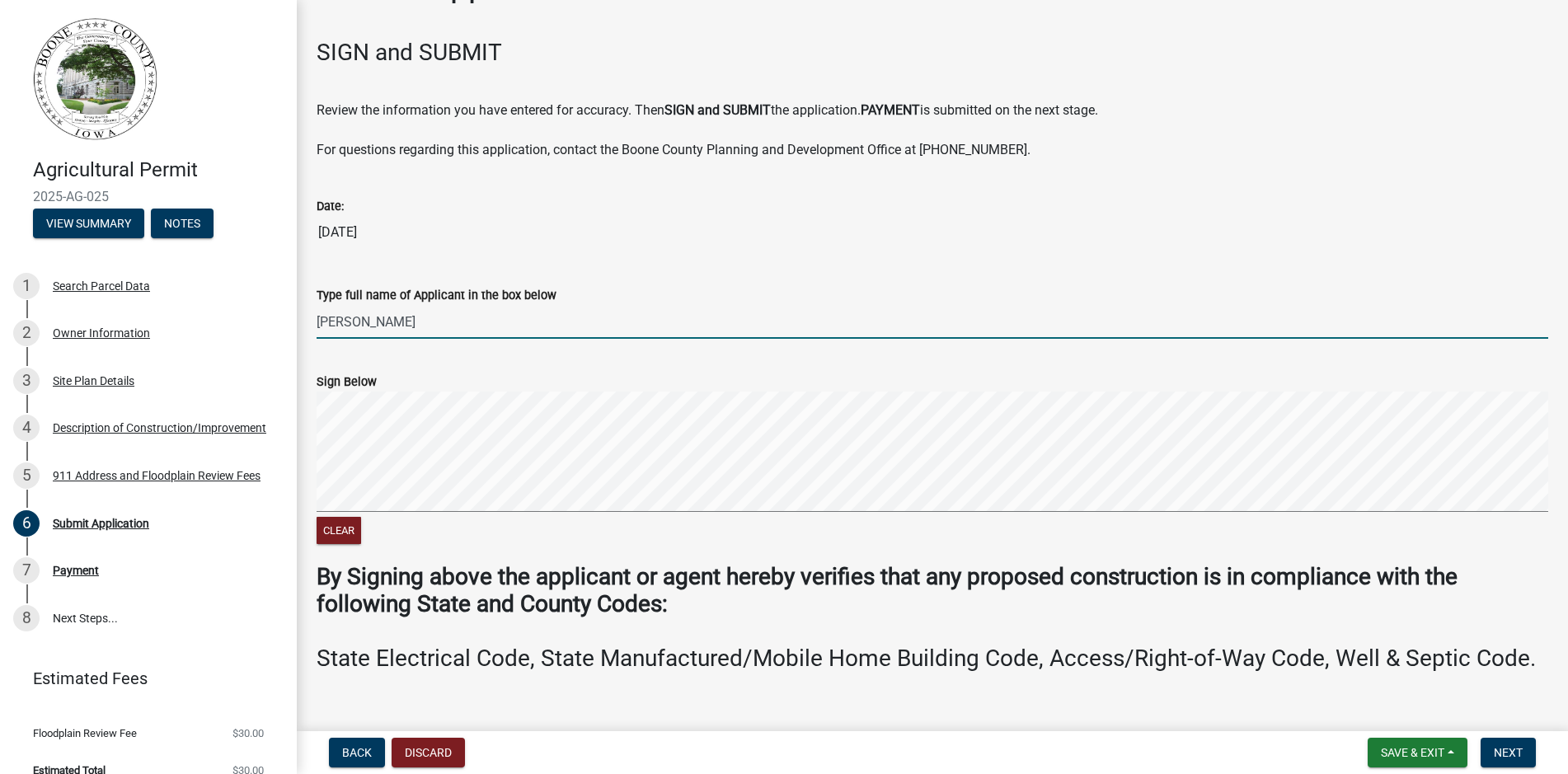
scroll to position [80, 0]
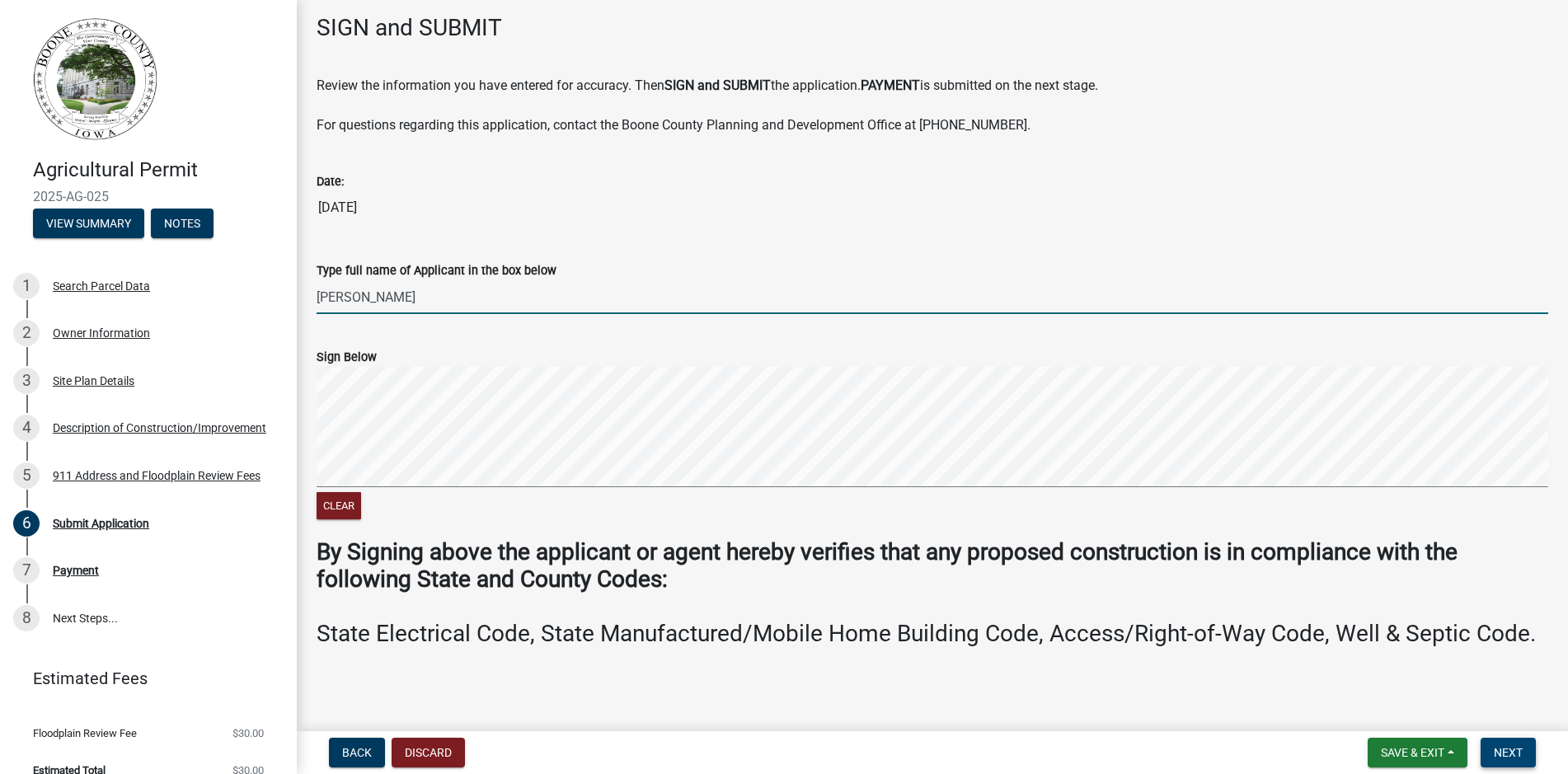
type input "[PERSON_NAME]"
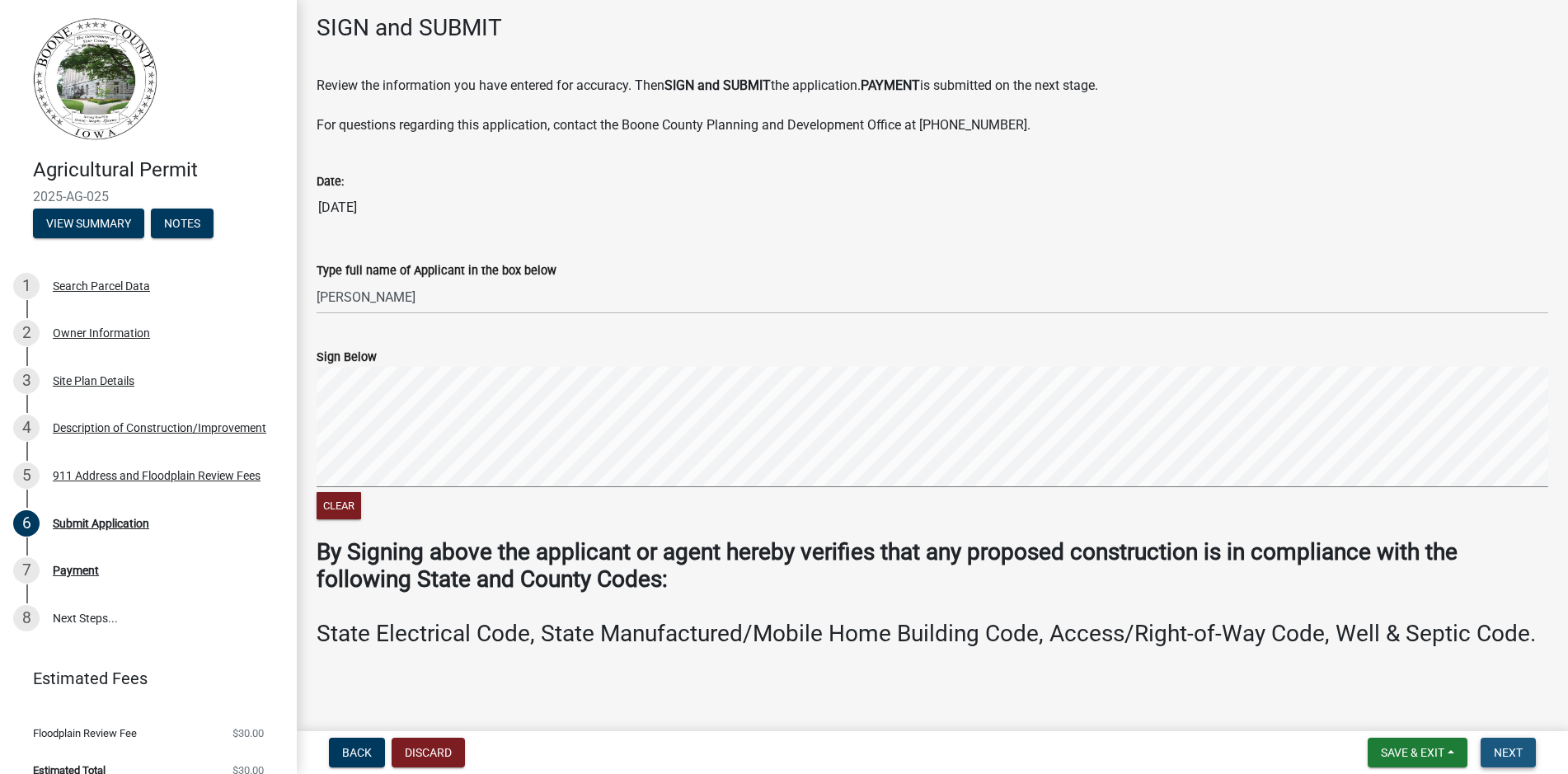
click at [1518, 764] on button "Next" at bounding box center [1509, 752] width 56 height 30
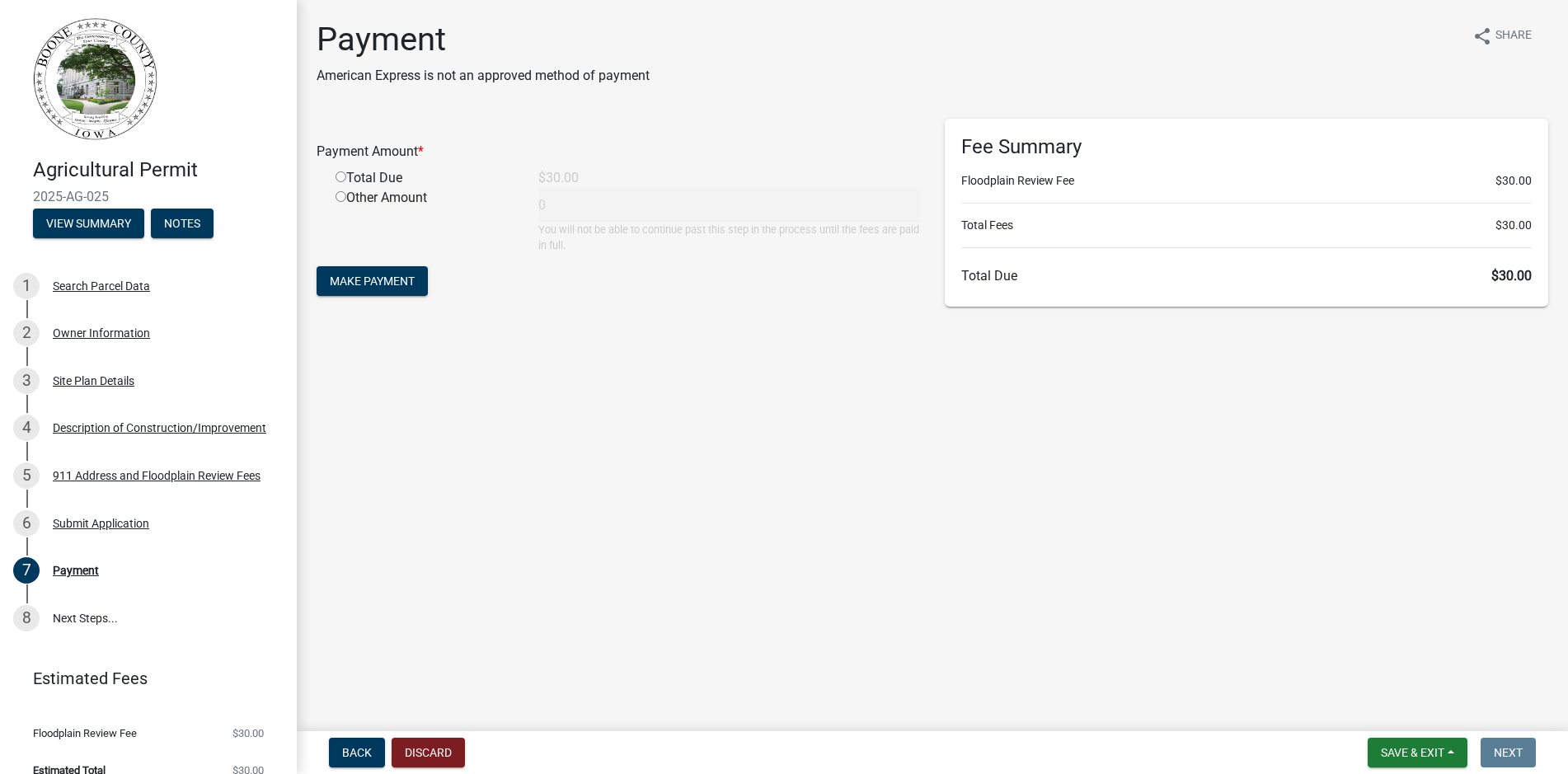
click at [344, 177] on input "radio" at bounding box center [340, 176] width 11 height 11
radio input "true"
type input "30"
click at [381, 275] on span "Make Payment" at bounding box center [372, 282] width 85 height 13
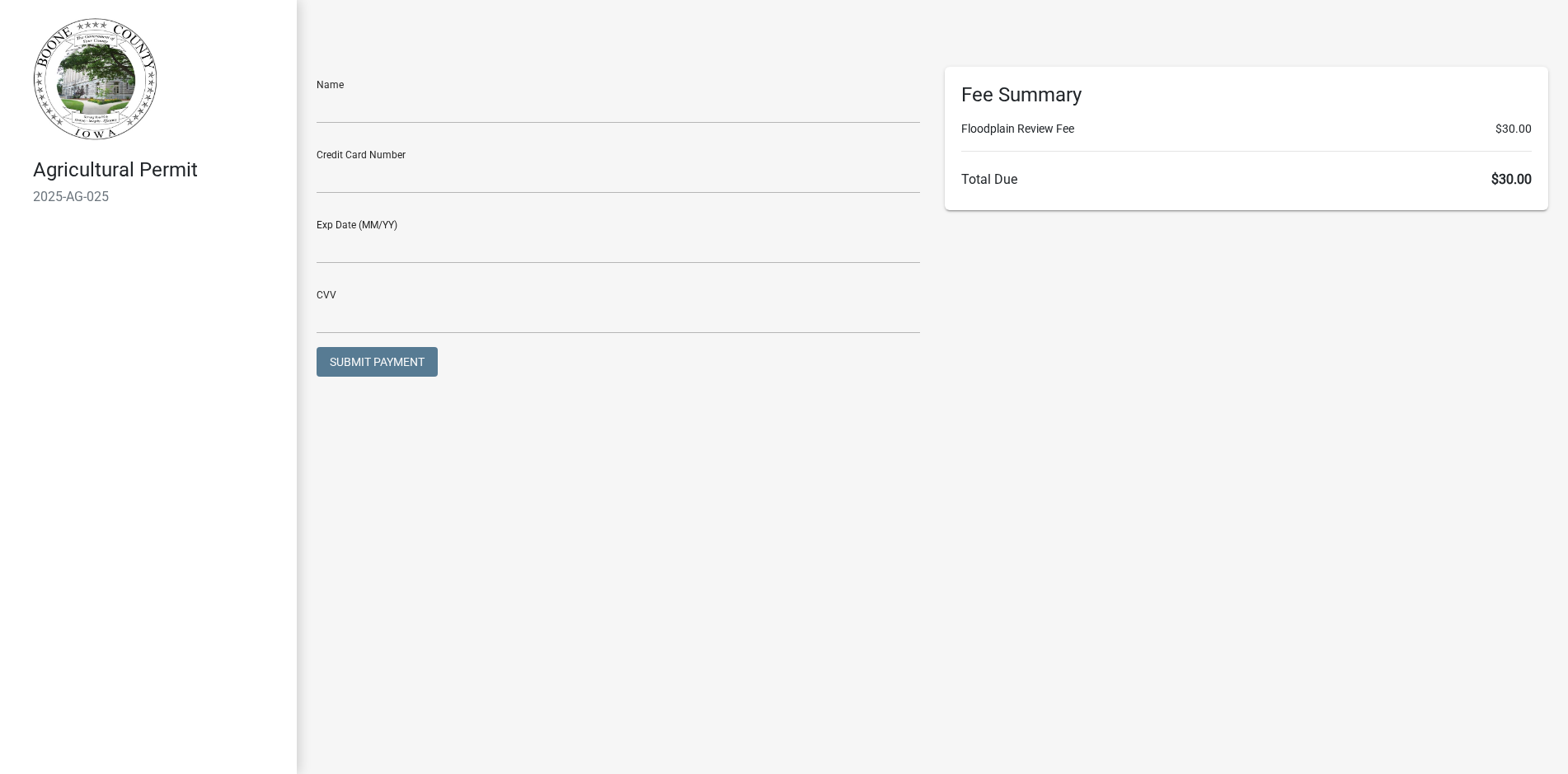
click at [385, 89] on div "Name" at bounding box center [618, 95] width 603 height 57
click at [375, 118] on input "text" at bounding box center [618, 106] width 603 height 34
type input "[PERSON_NAME]"
click at [334, 178] on input "text" at bounding box center [618, 176] width 603 height 34
type input "[CREDIT_CARD_NUMBER]"
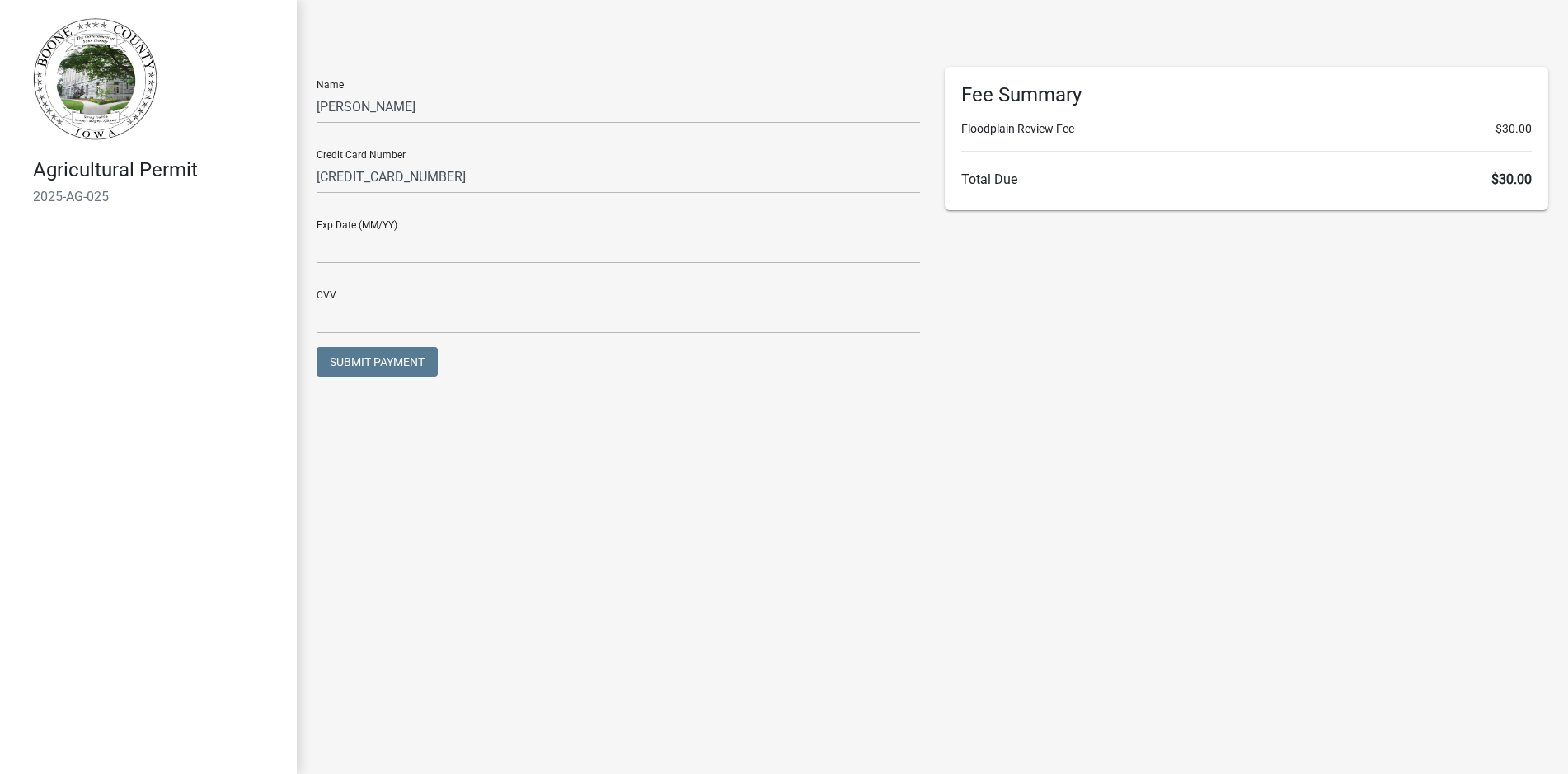
click at [375, 222] on div "Exp Date (MM/YY)" at bounding box center [618, 235] width 603 height 57
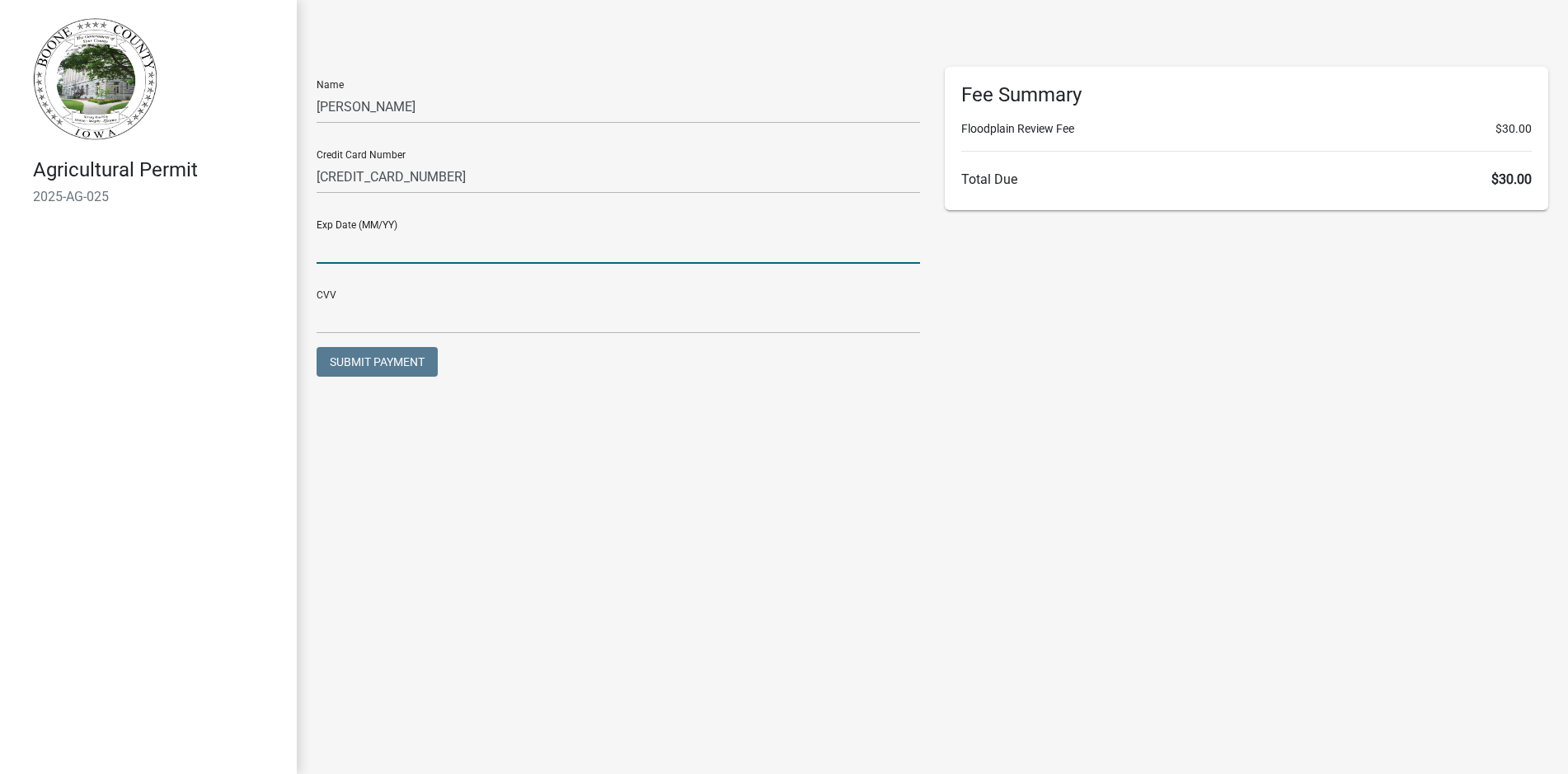
click at [374, 241] on input "text" at bounding box center [618, 246] width 603 height 34
type input "0128"
click at [366, 340] on div "CVV" at bounding box center [619, 311] width 628 height 70
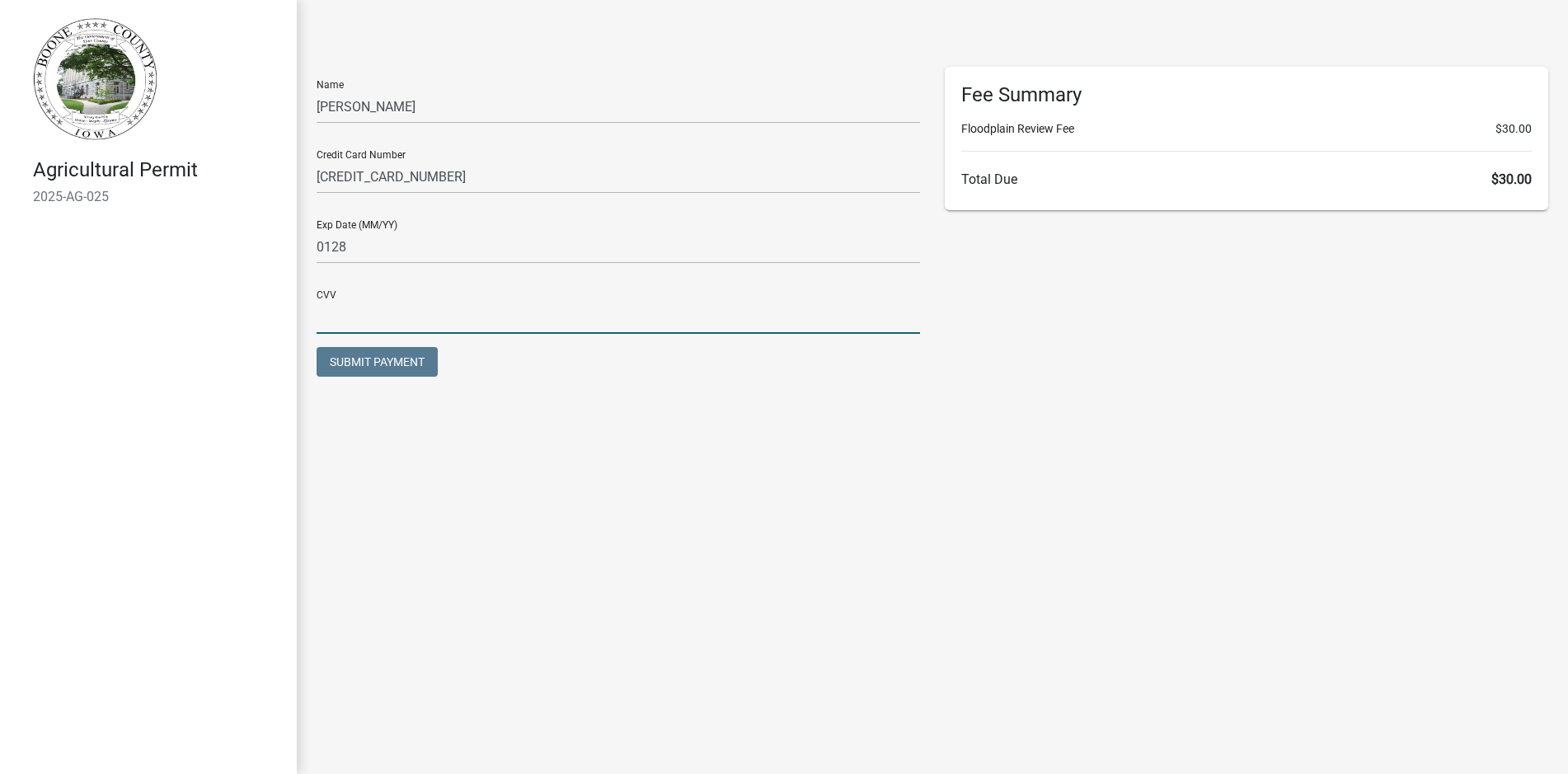
click at [367, 320] on input "text" at bounding box center [618, 316] width 603 height 34
type input "567"
click at [322, 352] on button "Submit Payment" at bounding box center [376, 361] width 122 height 30
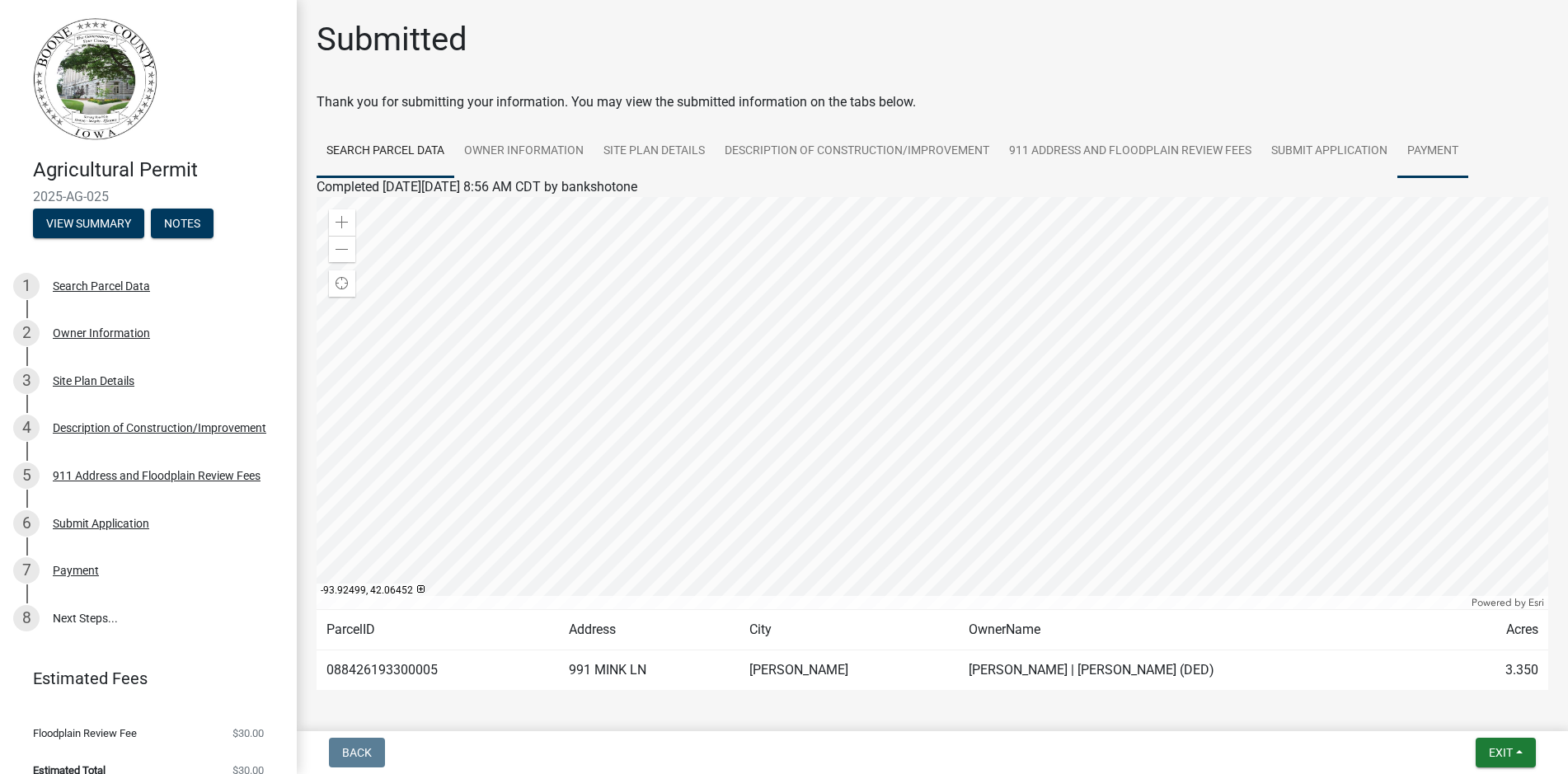
click at [1429, 149] on link "Payment" at bounding box center [1433, 151] width 71 height 53
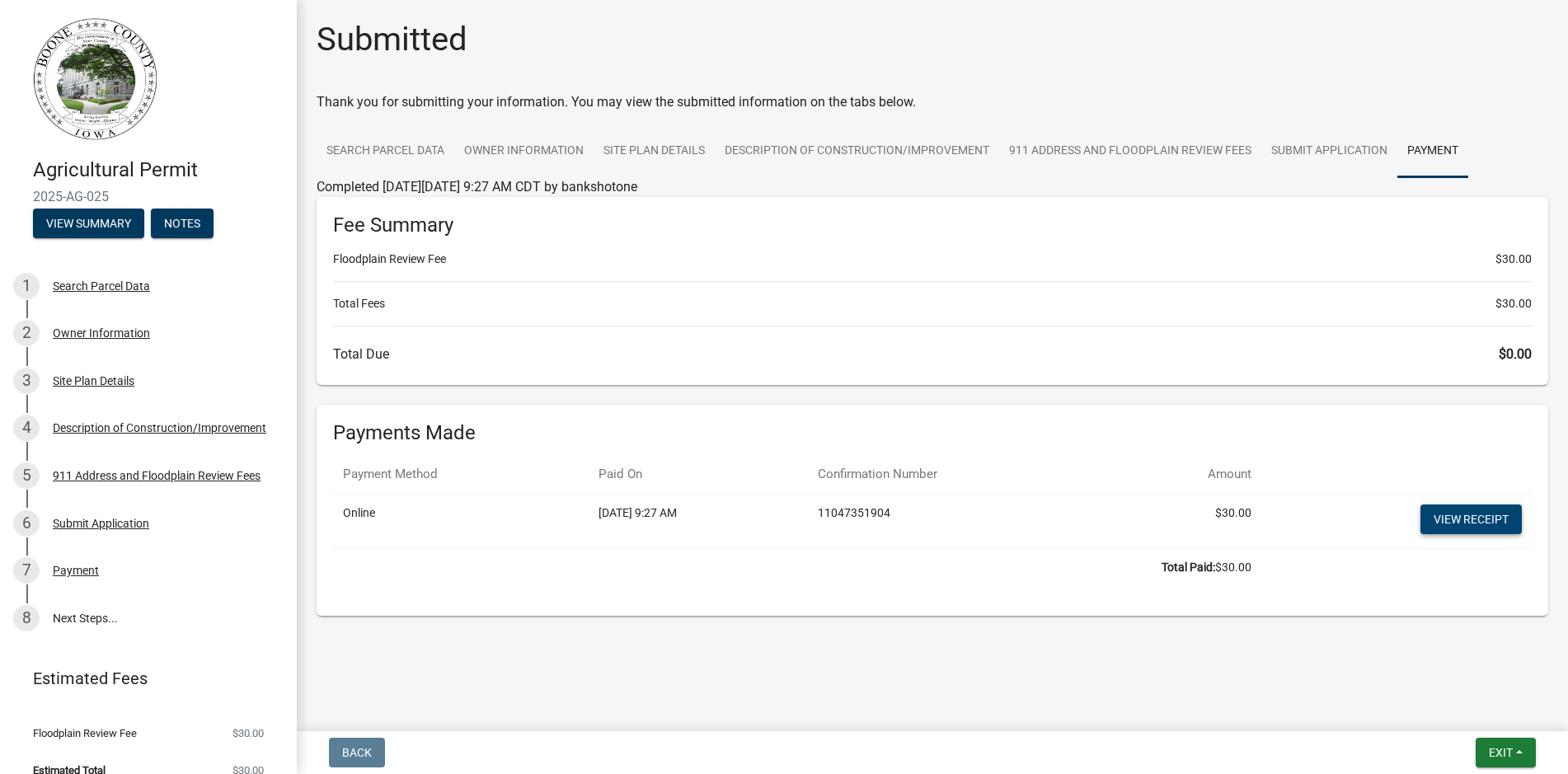
click at [1483, 512] on link "View receipt" at bounding box center [1471, 519] width 102 height 30
click at [1333, 150] on link "Submit Application" at bounding box center [1329, 151] width 136 height 53
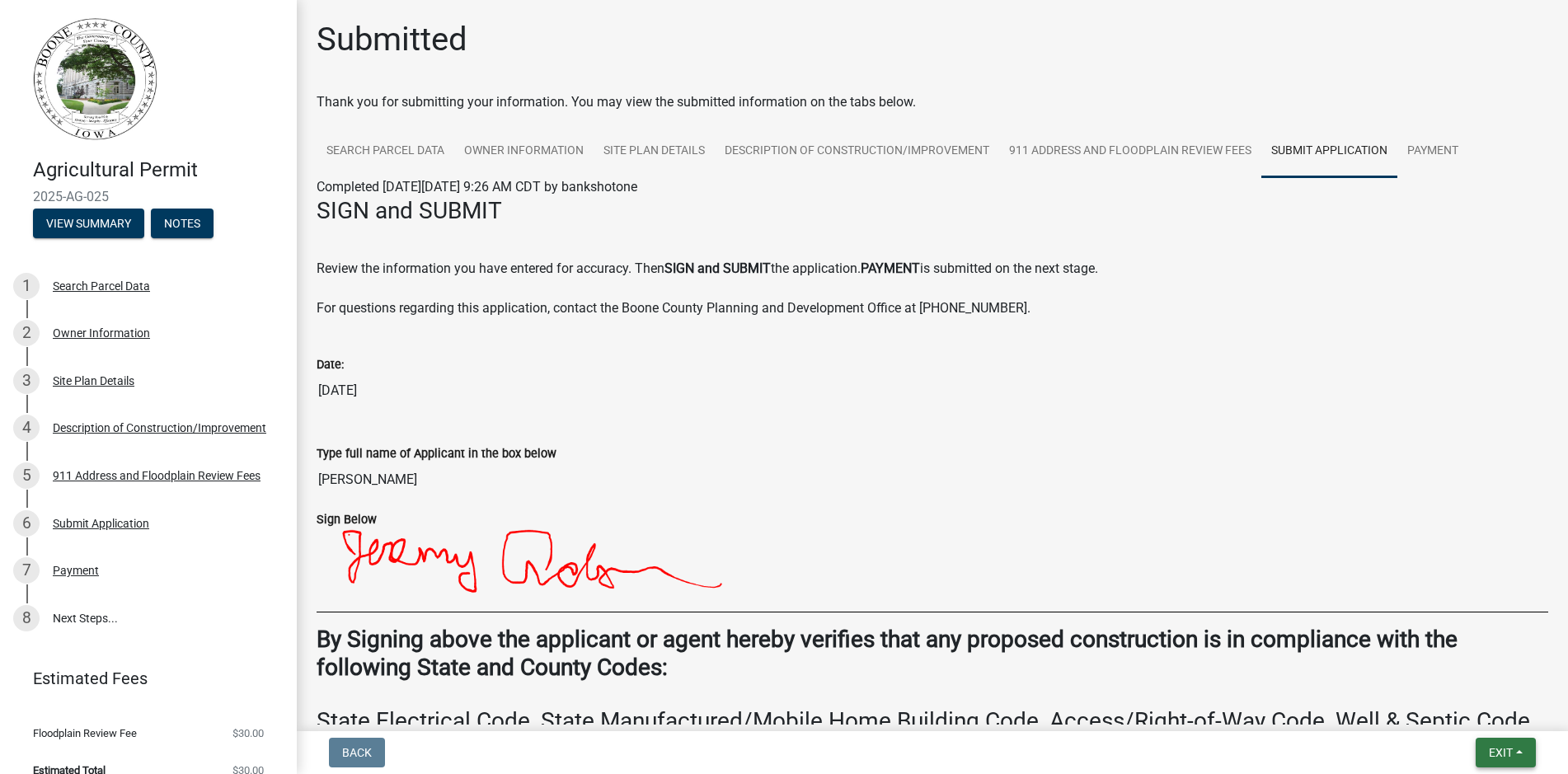
click at [1499, 752] on span "Exit" at bounding box center [1500, 753] width 24 height 13
click at [1464, 710] on button "Save & Exit" at bounding box center [1470, 709] width 132 height 39
